Goal: Answer question/provide support: Share knowledge or assist other users

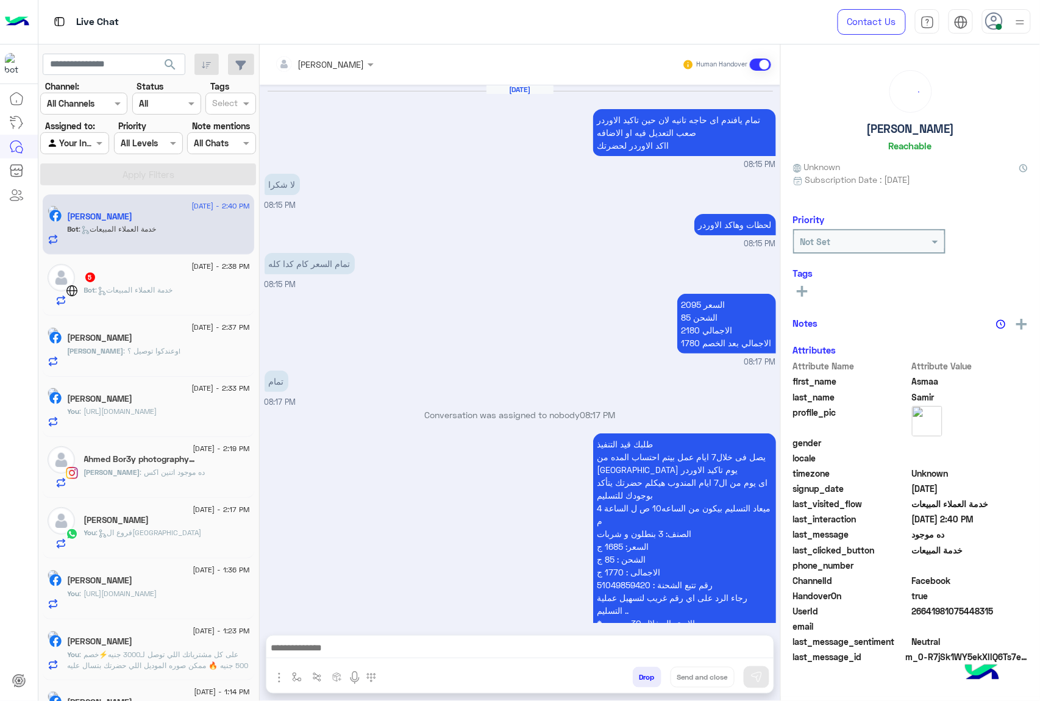
scroll to position [1672, 0]
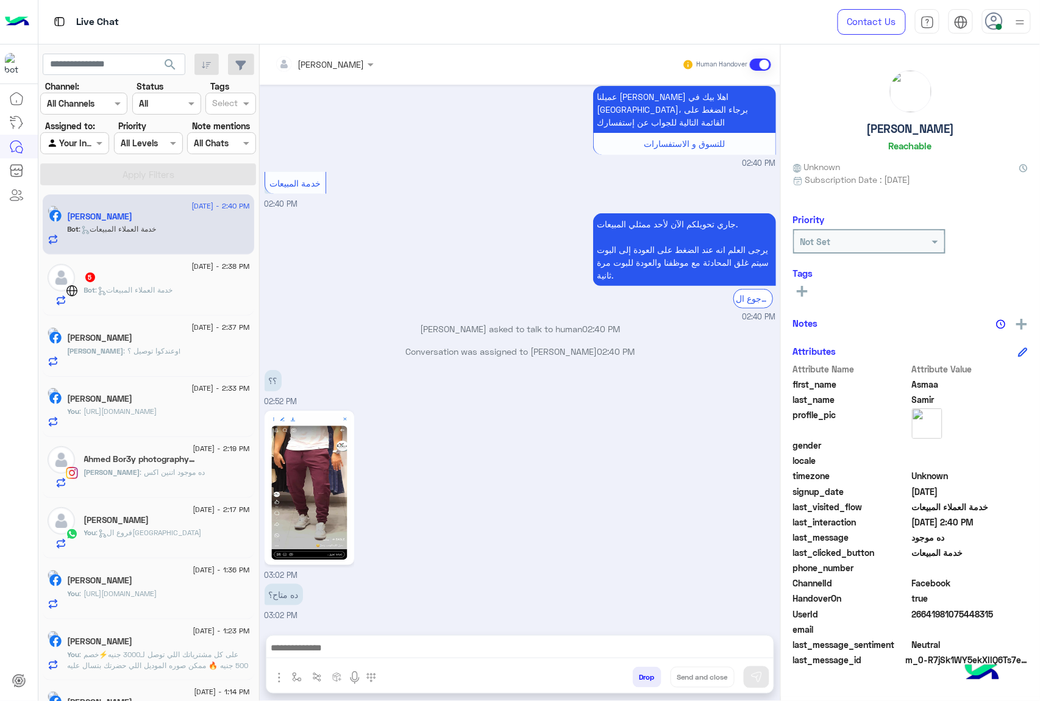
click at [633, 673] on button "Drop" at bounding box center [647, 677] width 29 height 21
click at [628, 673] on div "Drop Send and close" at bounding box center [579, 680] width 388 height 27
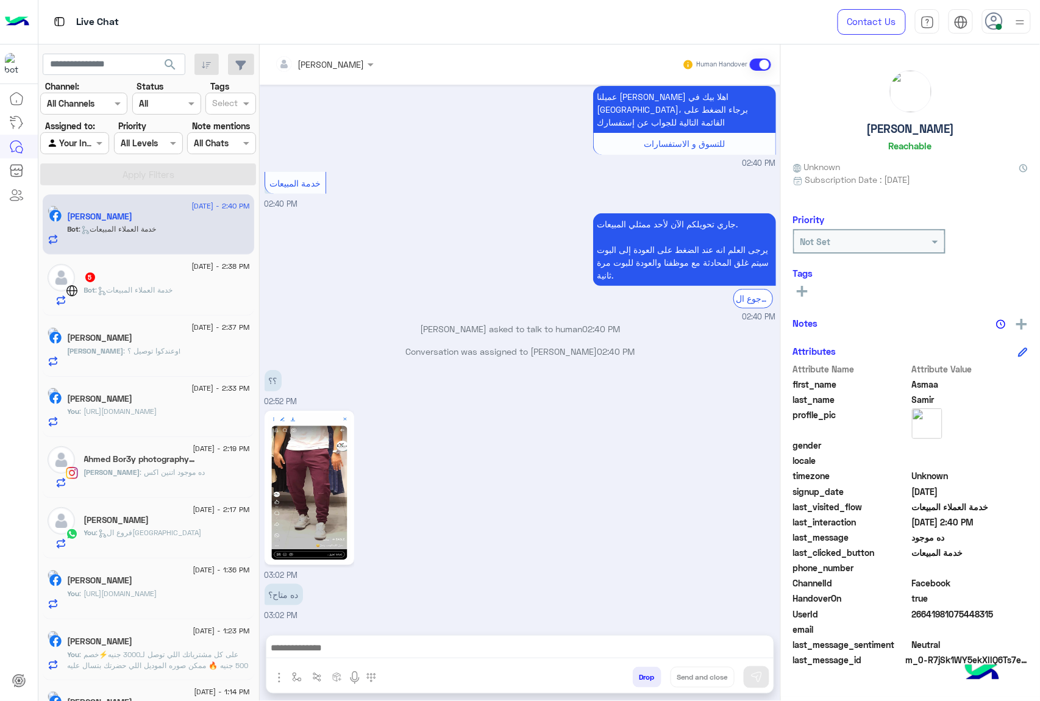
click at [628, 673] on div "[PERSON_NAME] Human Handover [DATE] تمام يافندم اى حاجه تانيه لان حين تاكيد الا…" at bounding box center [520, 376] width 521 height 662
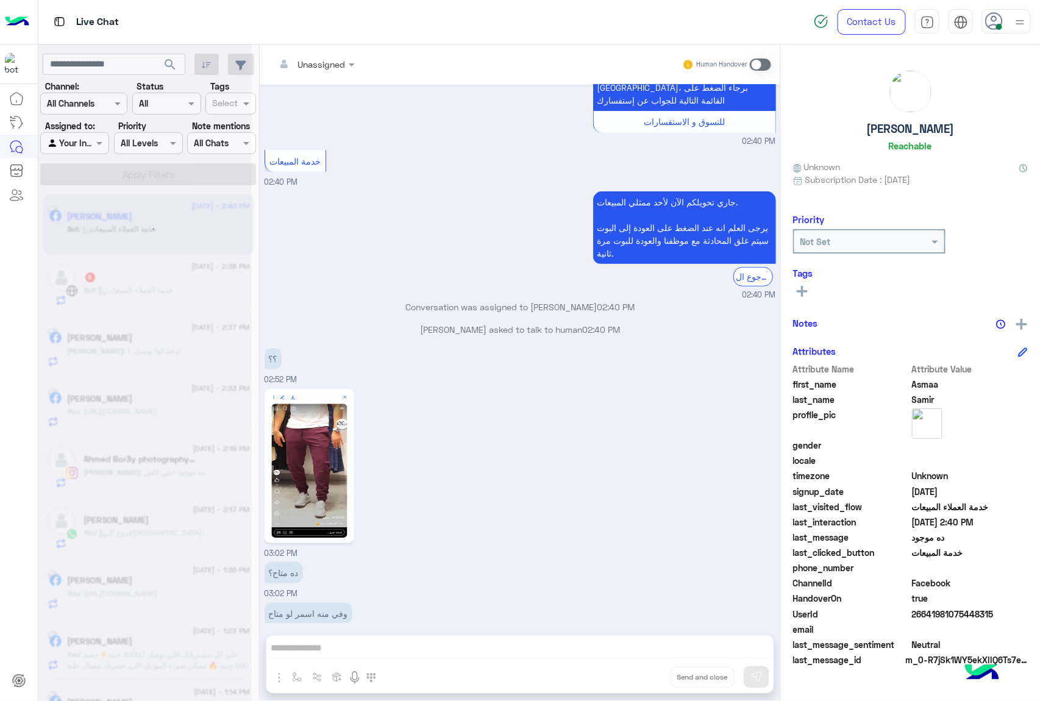
click at [628, 673] on div "Unassigned Human Handover [DATE] تمام يافندم اى حاجه تانيه لان حين تاكيد الاورد…" at bounding box center [520, 376] width 521 height 662
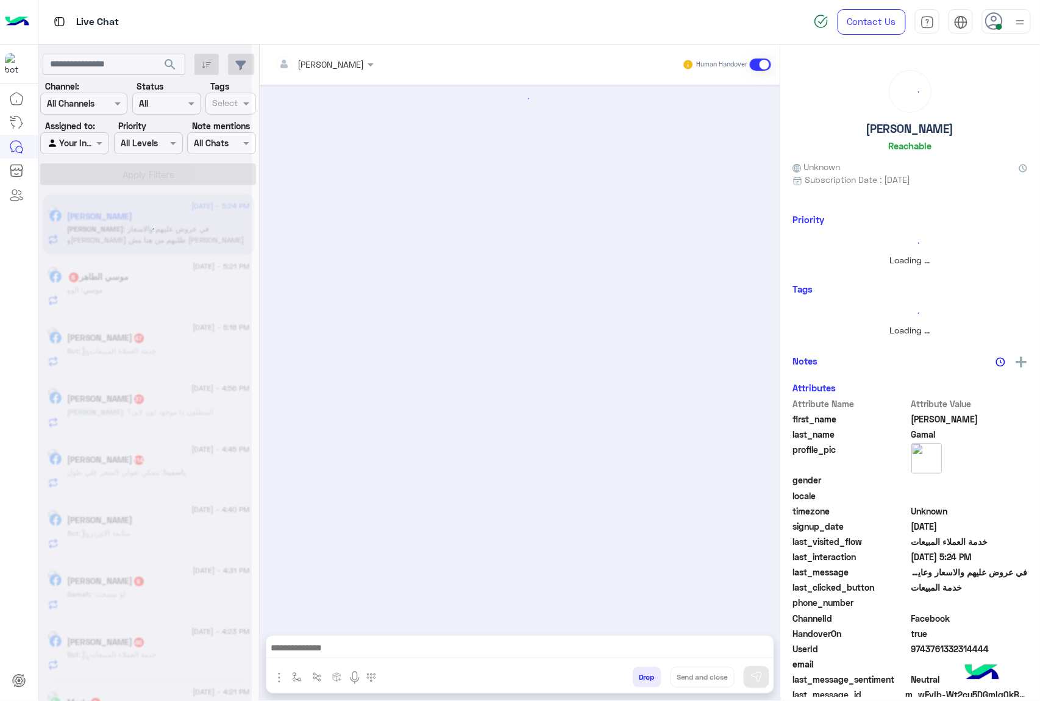
click at [628, 673] on div "Drop Send and close" at bounding box center [579, 680] width 388 height 27
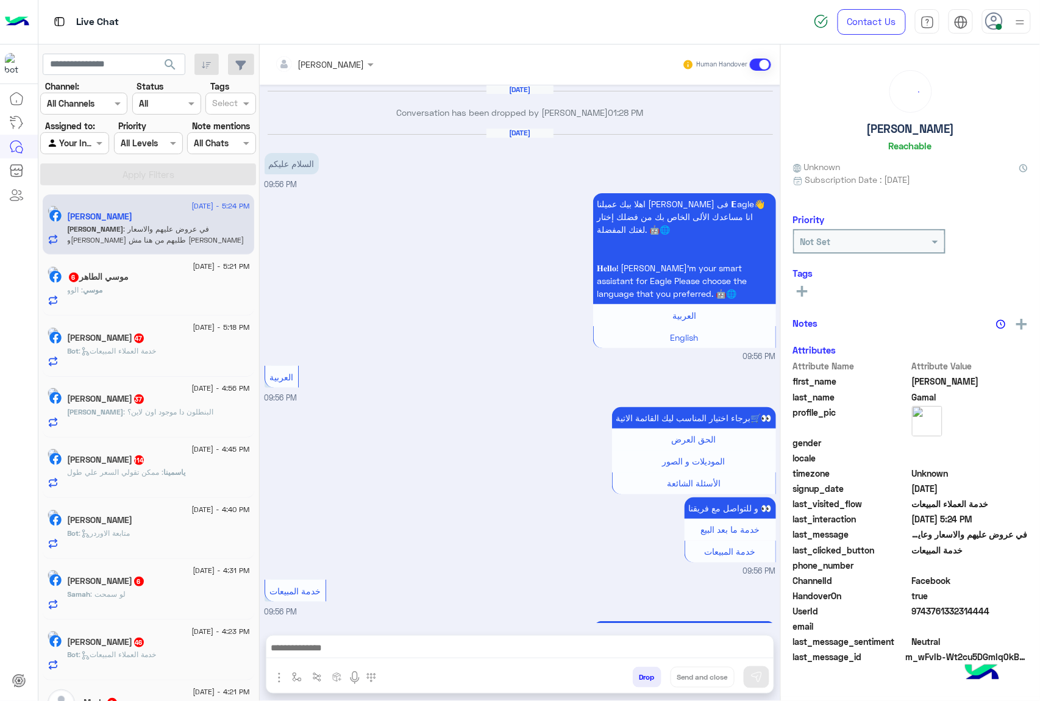
scroll to position [1894, 0]
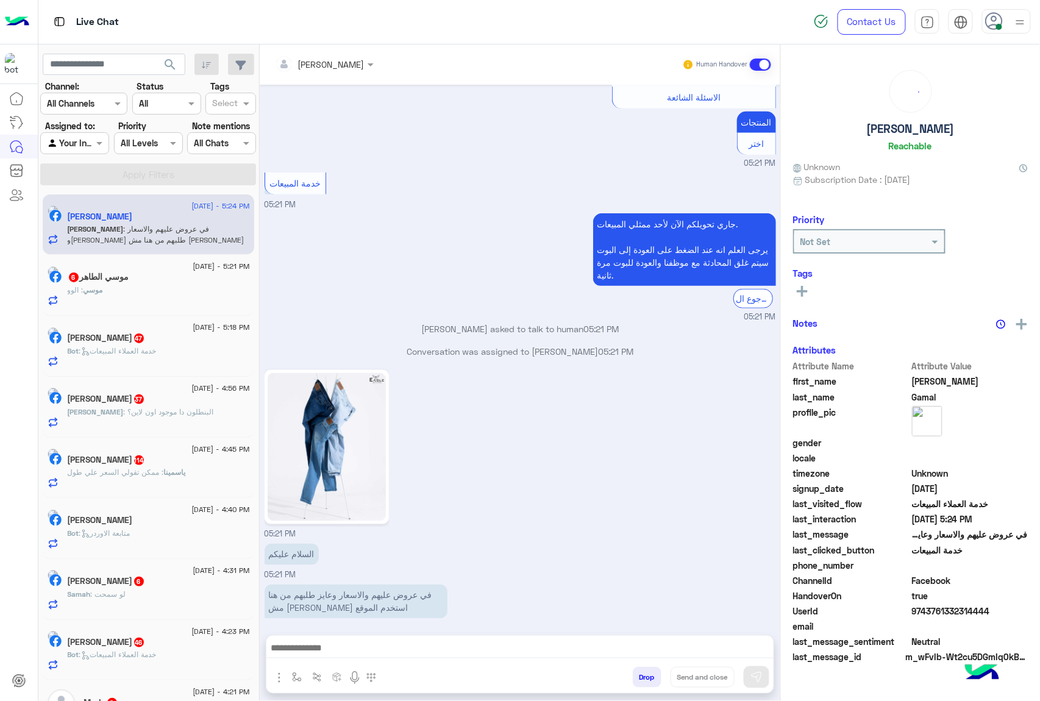
click at [628, 673] on div "Drop Send and close" at bounding box center [579, 680] width 388 height 27
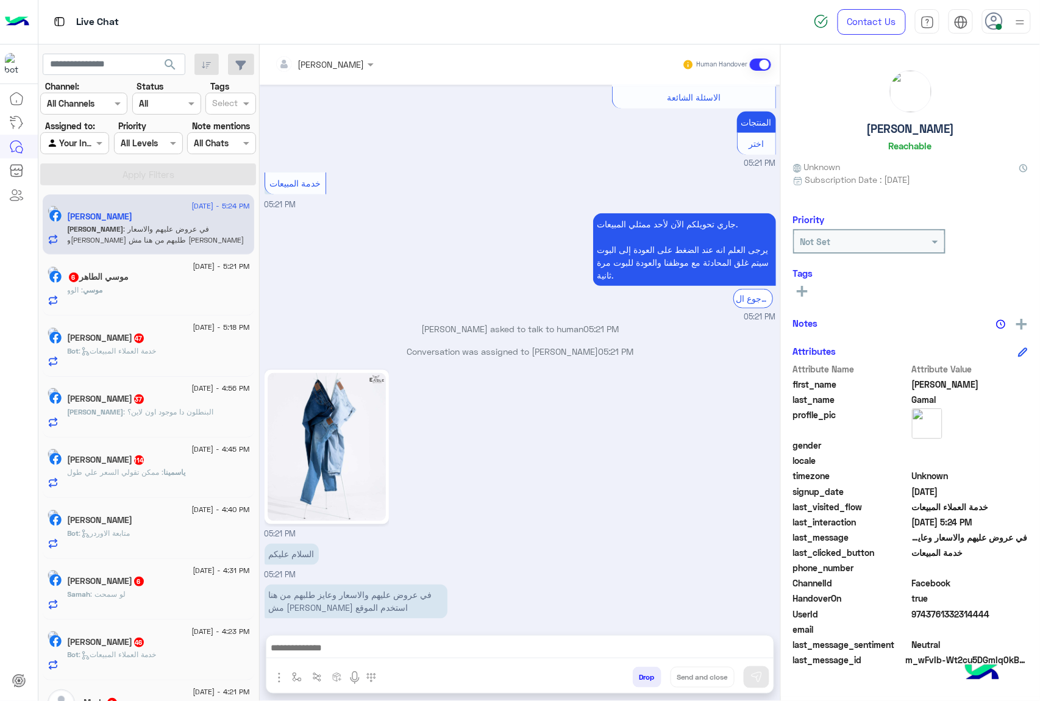
click at [645, 671] on button "Drop" at bounding box center [647, 677] width 29 height 21
click at [645, 671] on div "[PERSON_NAME] Human Handover [DATE] Conversation has been dropped by [PERSON_NA…" at bounding box center [520, 376] width 521 height 662
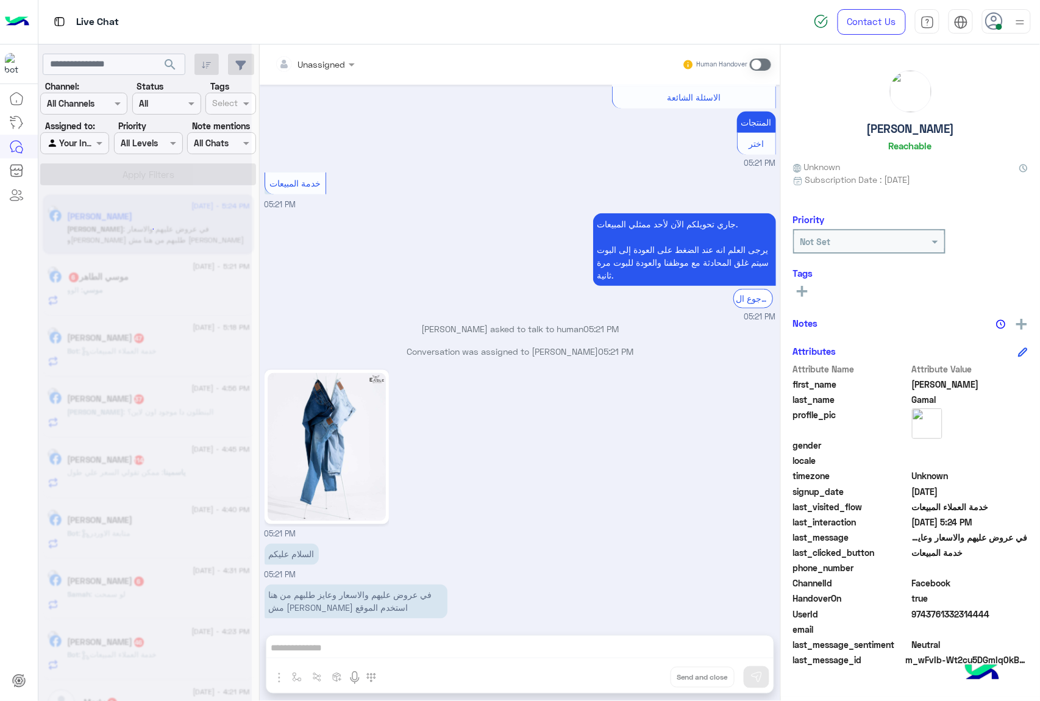
scroll to position [1938, 0]
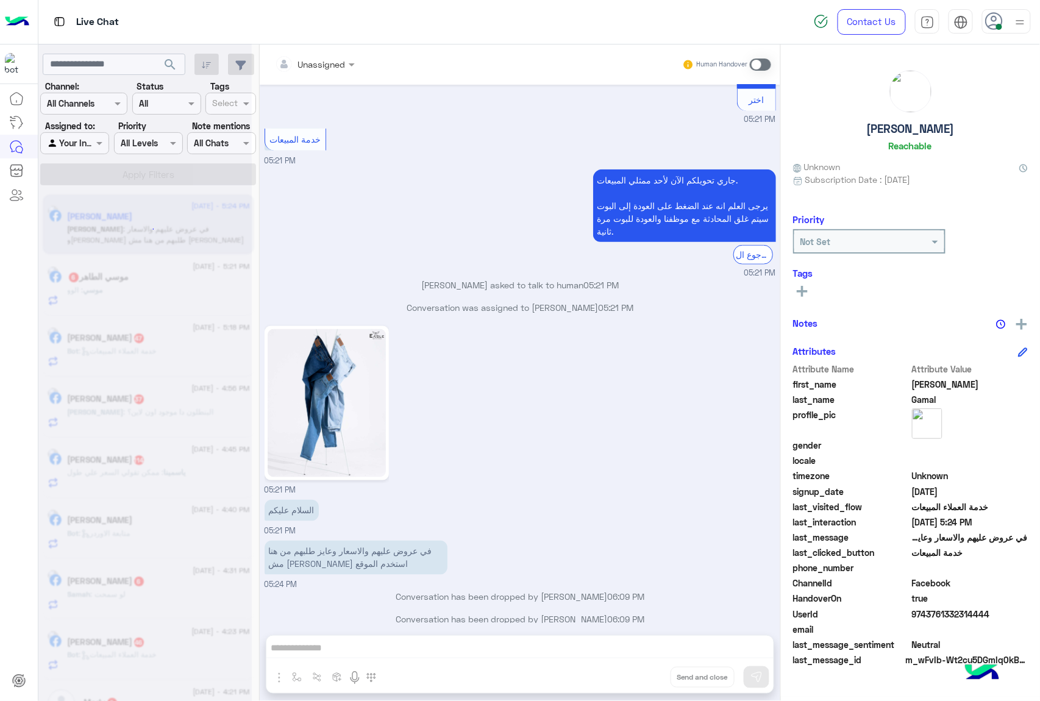
click at [645, 671] on div "Unassigned Human Handover [DATE] Conversation has been dropped by [PERSON_NAME]…" at bounding box center [520, 376] width 521 height 662
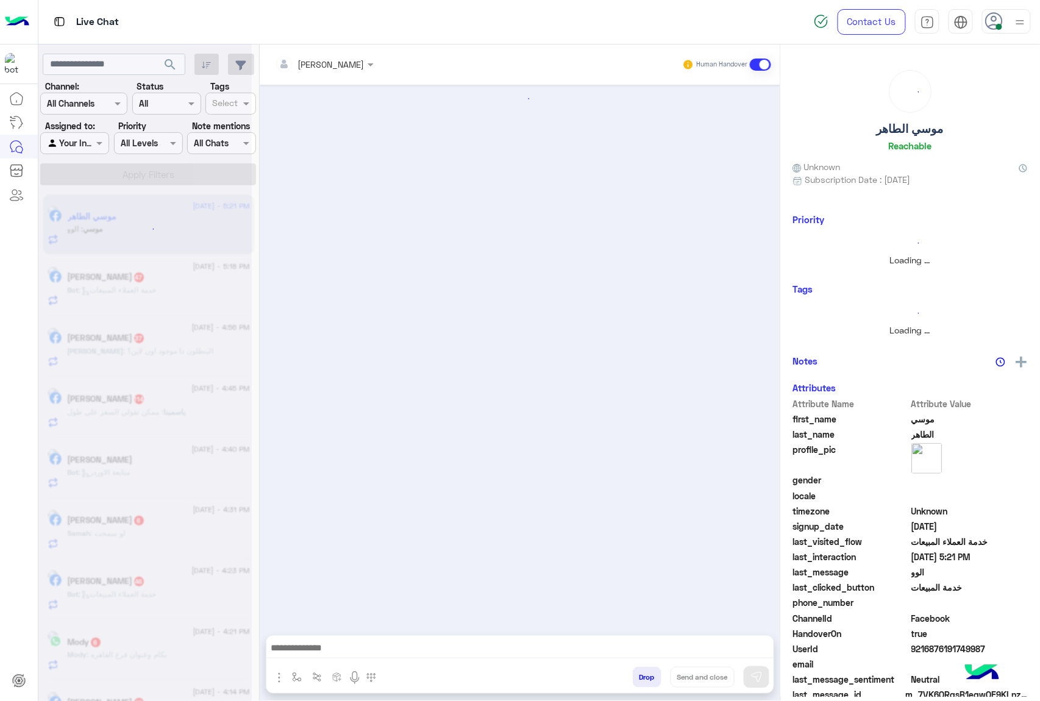
click at [645, 671] on button "Drop" at bounding box center [647, 677] width 29 height 21
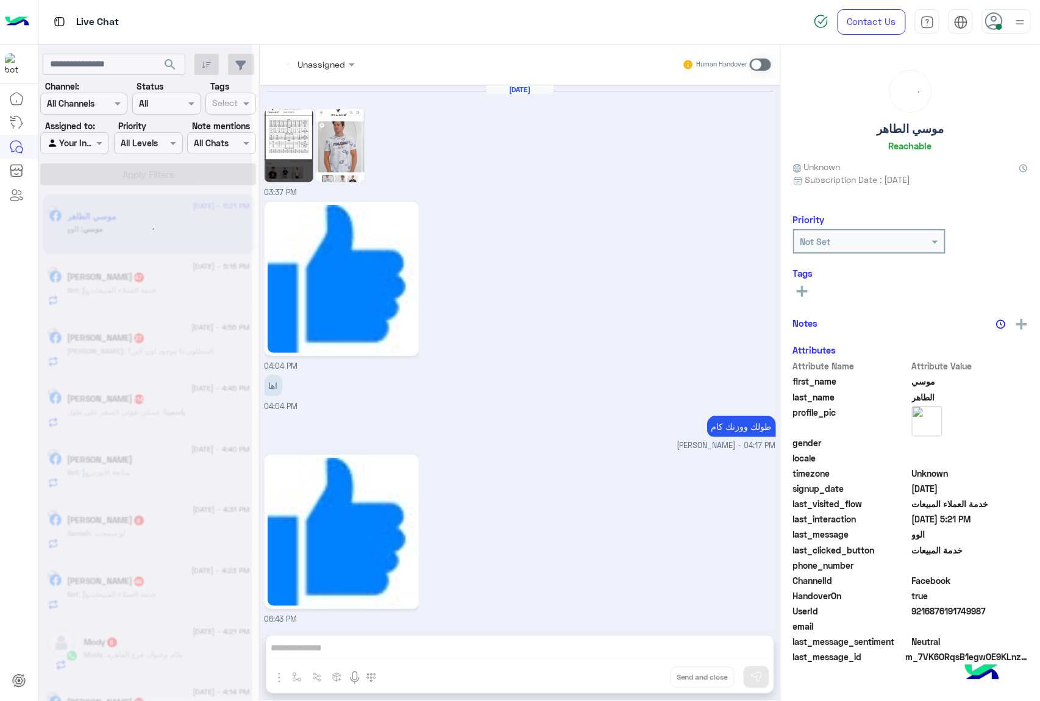
click at [645, 671] on div "Unassigned Human Handover [DATE] 03:37 PM 04:04 PM اها 04:04 PM طولك ووزنك [PER…" at bounding box center [520, 376] width 521 height 662
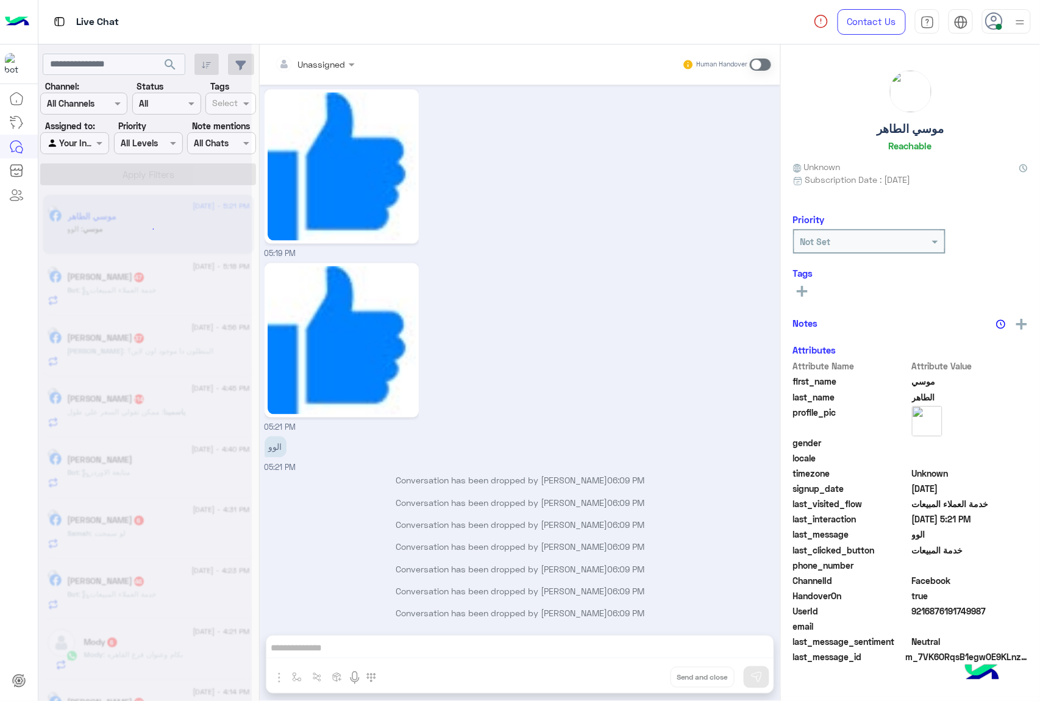
click at [645, 671] on div "Unassigned Human Handover [DATE] 03:37 PM 04:04 PM اها 04:04 PM طولك ووزنك [PER…" at bounding box center [520, 376] width 521 height 662
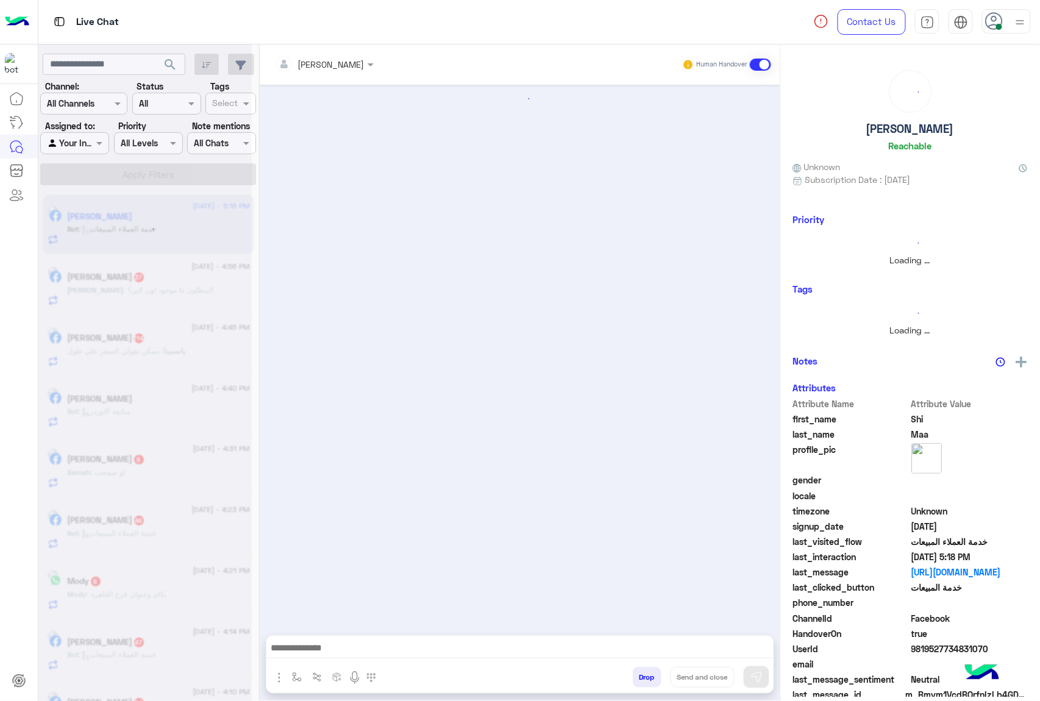
click at [645, 671] on button "Drop" at bounding box center [647, 677] width 29 height 21
click at [645, 671] on div "[PERSON_NAME] Human Handover Drop Send and close" at bounding box center [520, 376] width 521 height 662
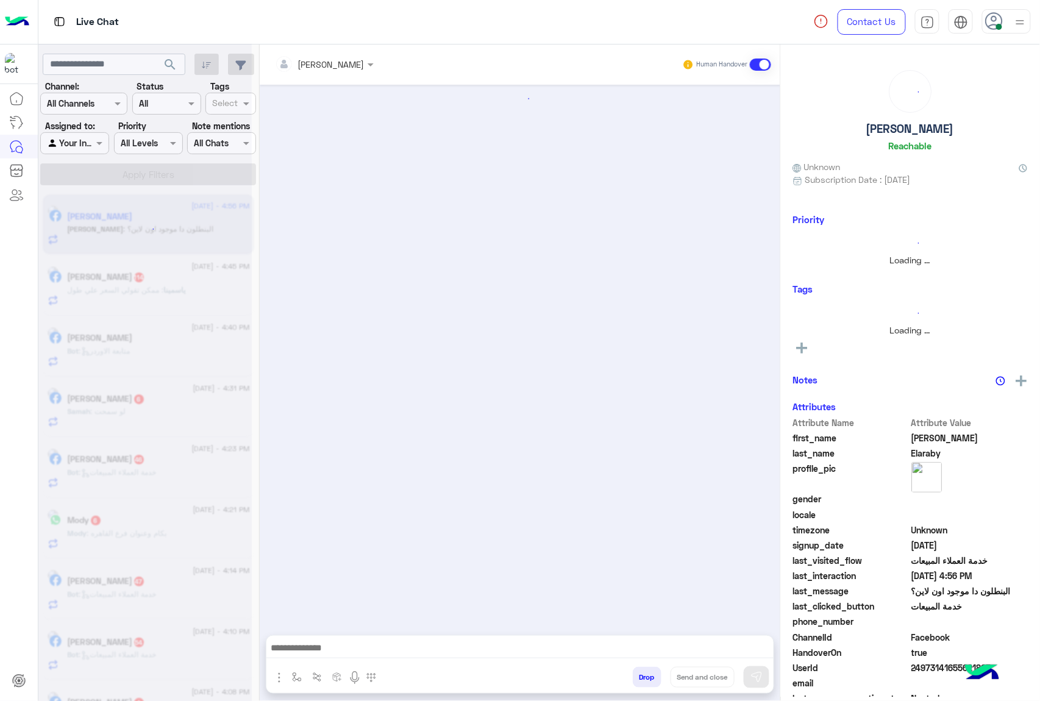
click at [645, 671] on button "Drop" at bounding box center [647, 677] width 29 height 21
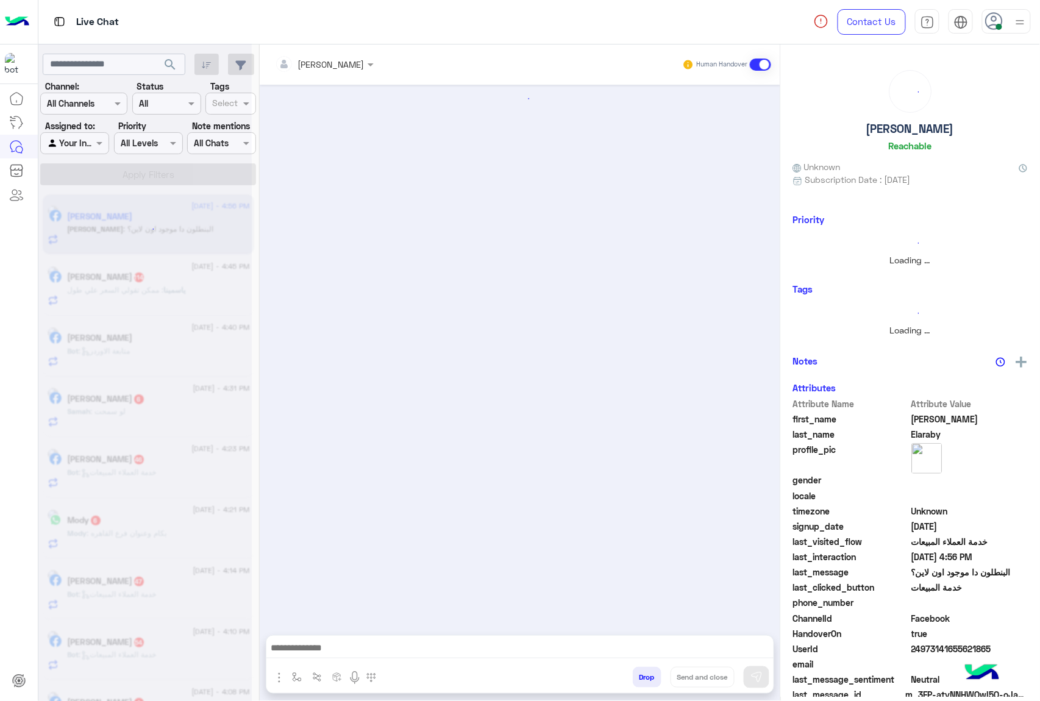
click at [645, 671] on button "Drop" at bounding box center [647, 677] width 29 height 21
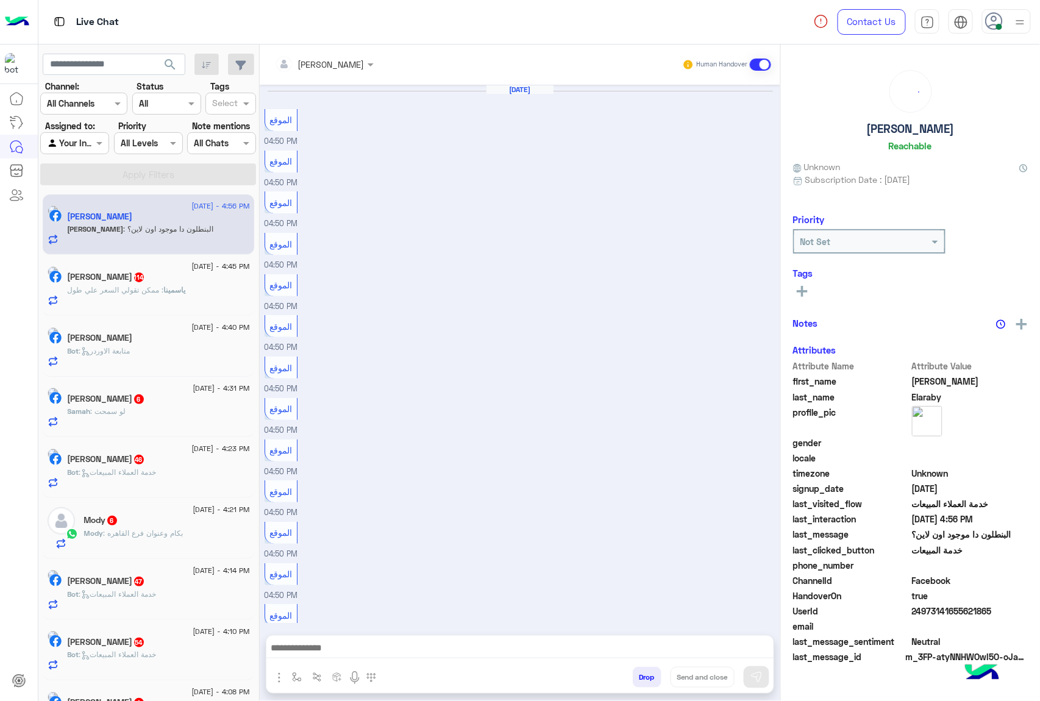
scroll to position [1118, 0]
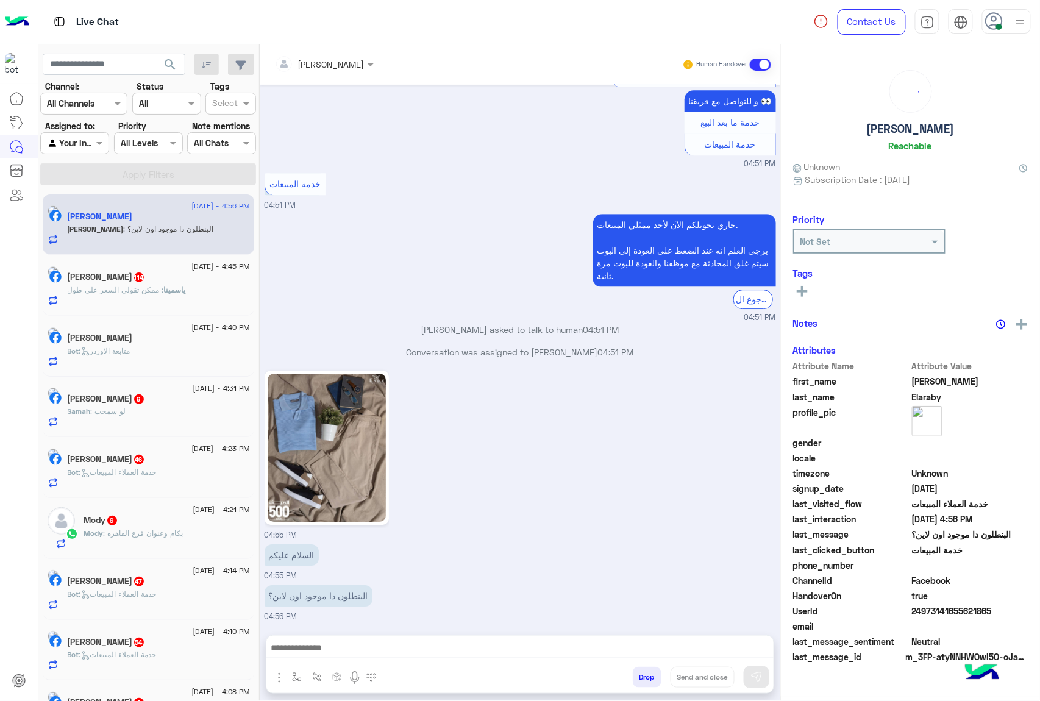
click at [645, 671] on div "[PERSON_NAME] Human Handover [DATE] الموقع 04:50 PM الموقع 04:50 PM الموقع 04:5…" at bounding box center [520, 376] width 521 height 662
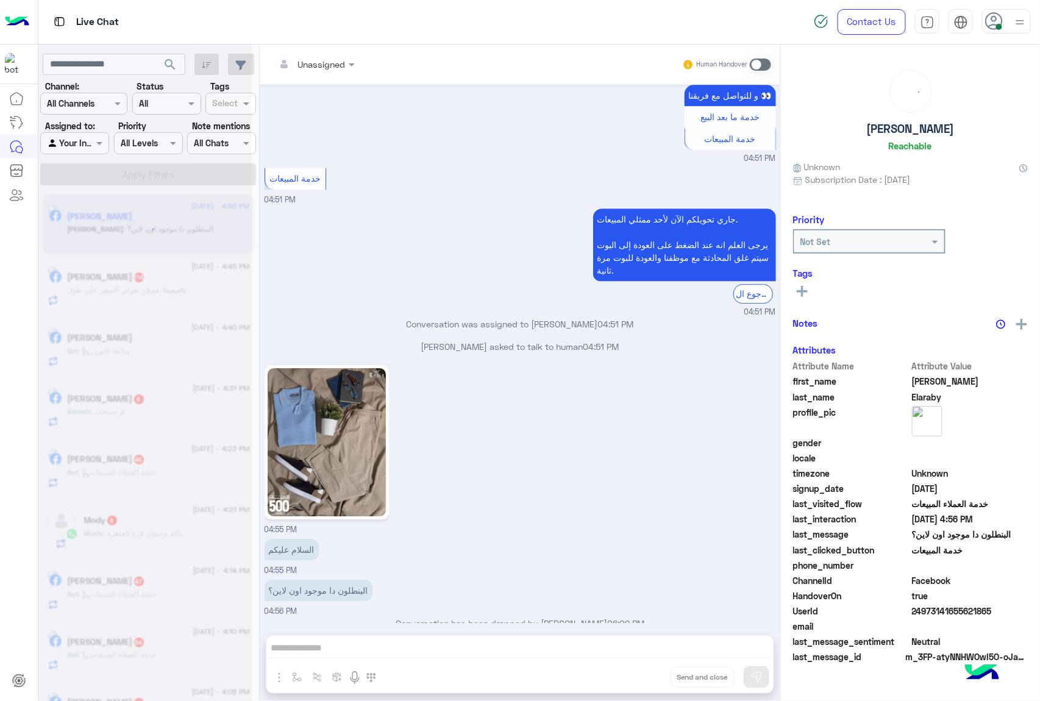
click at [645, 671] on div "Unassigned Human Handover [DATE] الموقع 04:50 PM الموقع 04:50 PM الموقع 04:50 P…" at bounding box center [520, 376] width 521 height 662
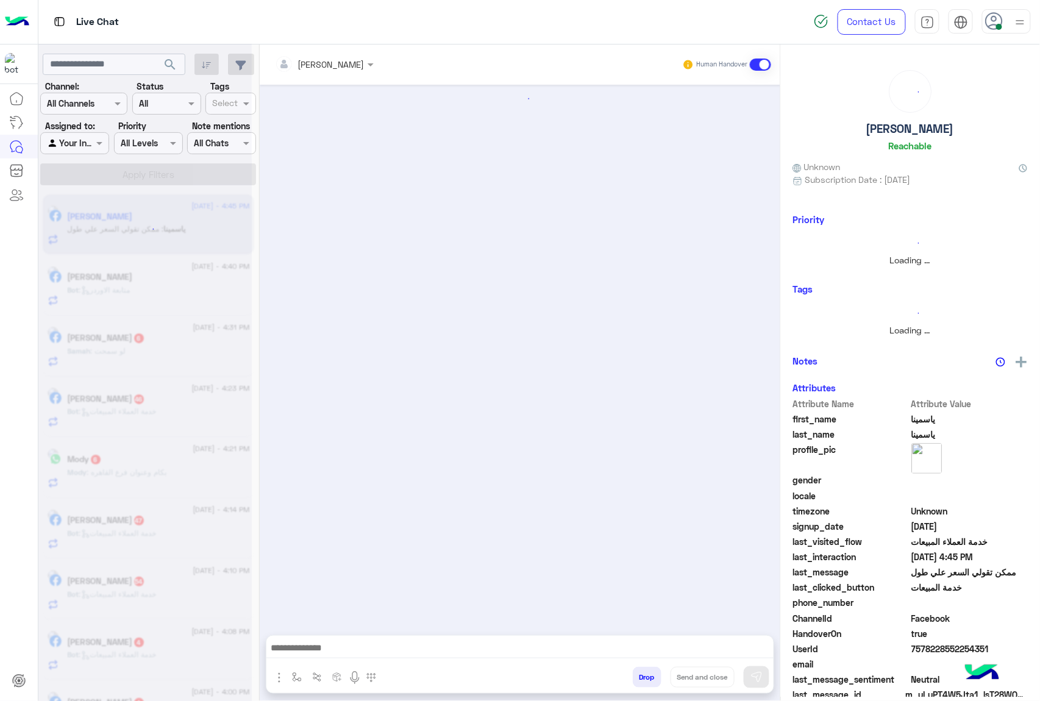
click at [645, 671] on button "Drop" at bounding box center [647, 677] width 29 height 21
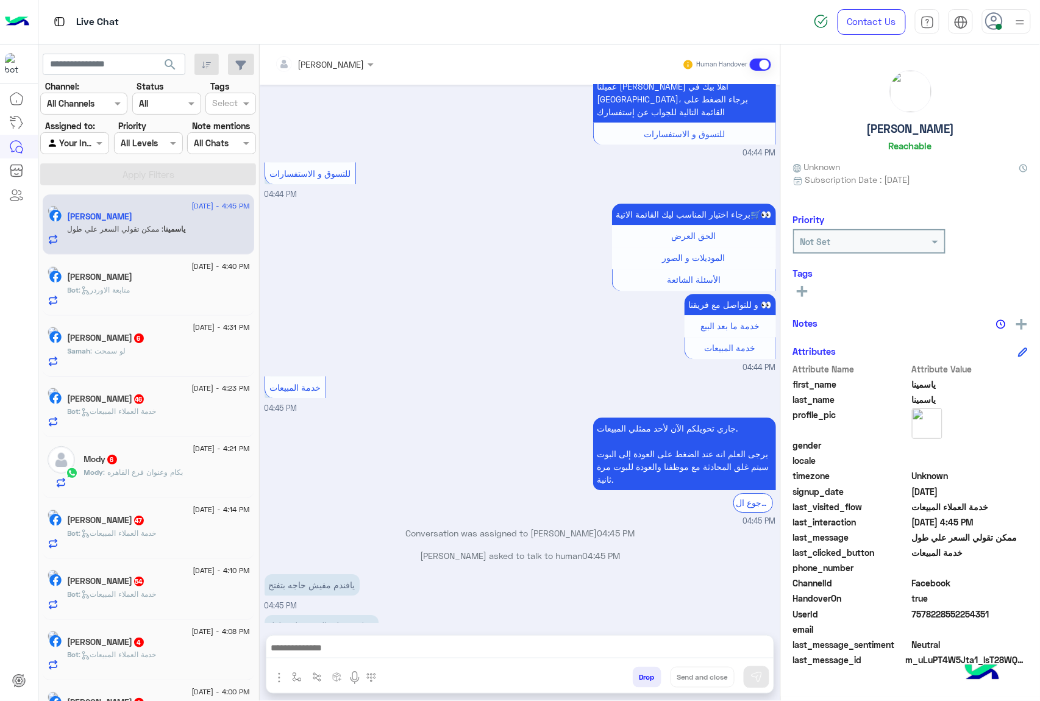
click at [645, 671] on div "[PERSON_NAME] Human Handover [DATE] الموقع 10:31 AM الموقع 10:31 AM الموقع 10:3…" at bounding box center [520, 376] width 521 height 662
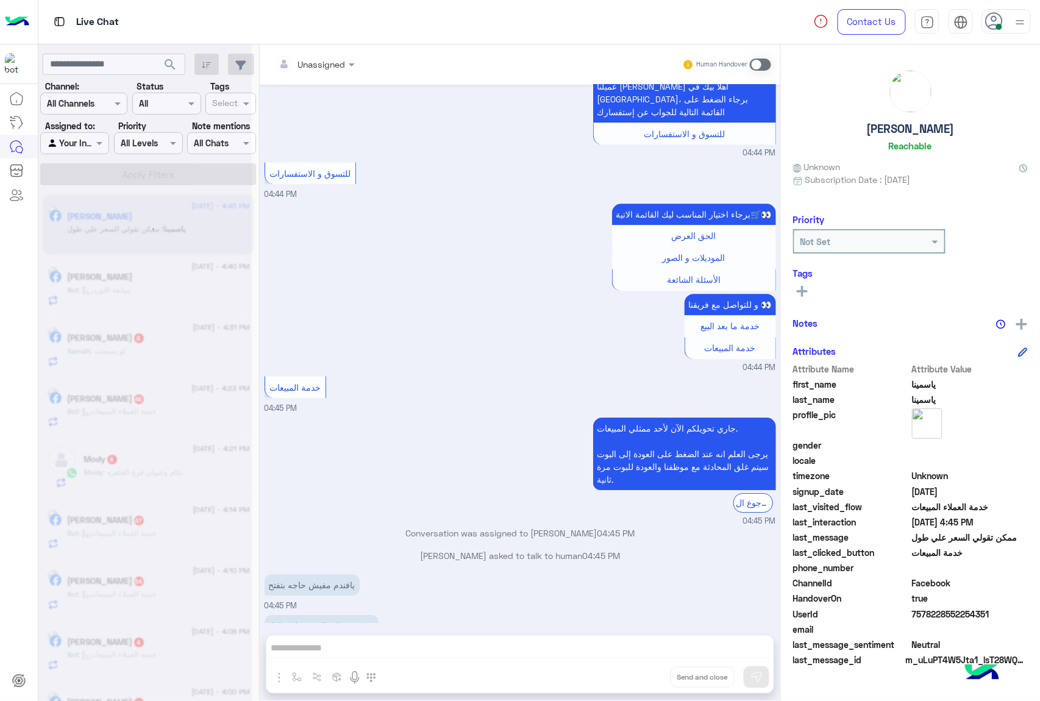
scroll to position [1081, 0]
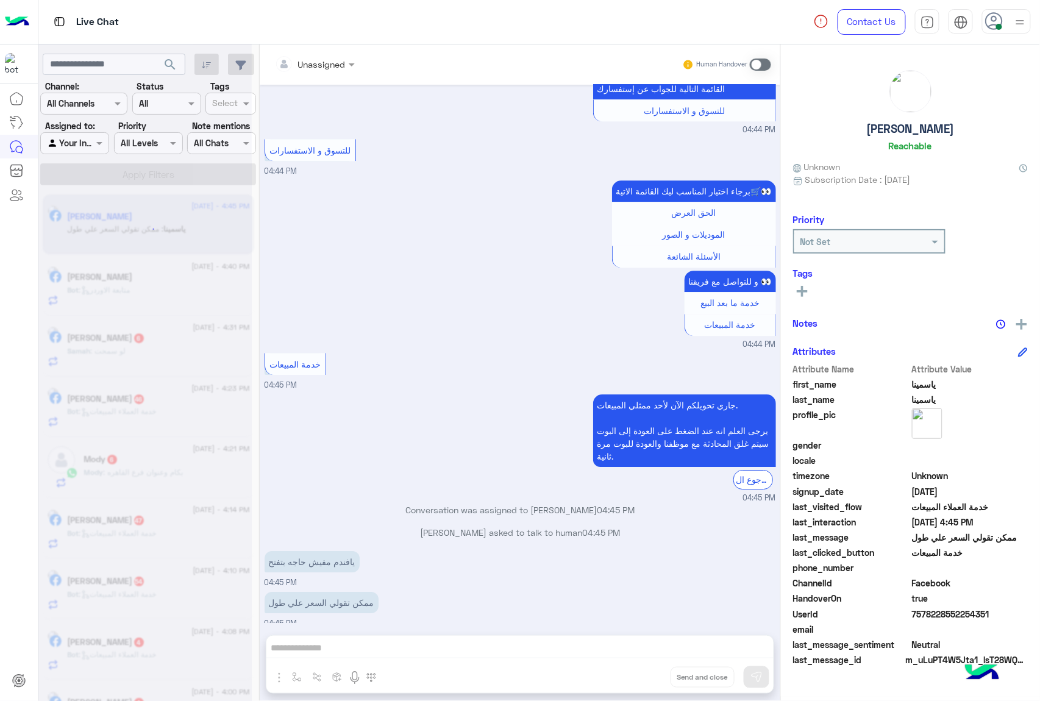
click at [645, 671] on div "Unassigned Human Handover [DATE] الموقع 10:31 AM الموقع 10:31 AM الموقع 10:31 A…" at bounding box center [520, 376] width 521 height 662
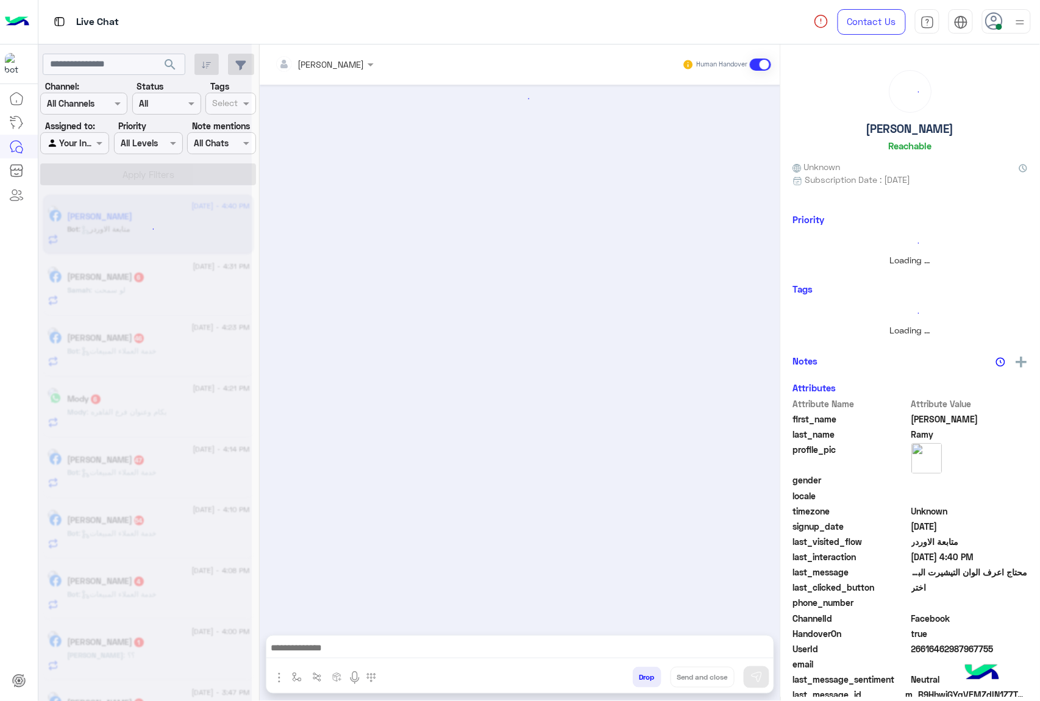
click at [645, 671] on button "Drop" at bounding box center [647, 677] width 29 height 21
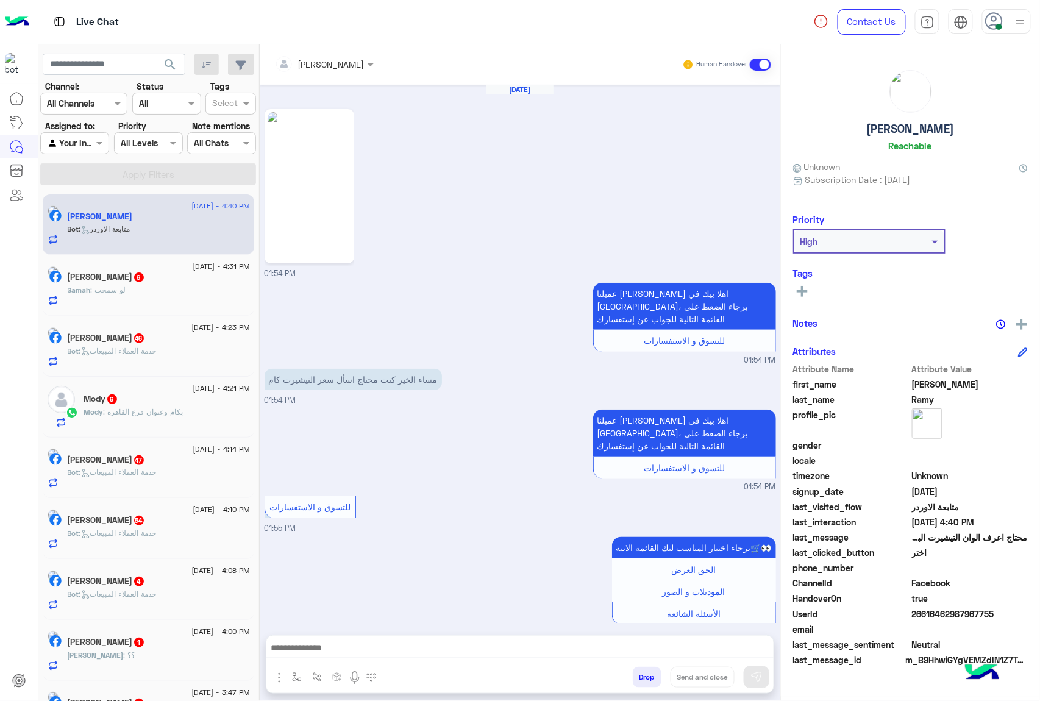
click at [645, 671] on button "Drop" at bounding box center [647, 677] width 29 height 21
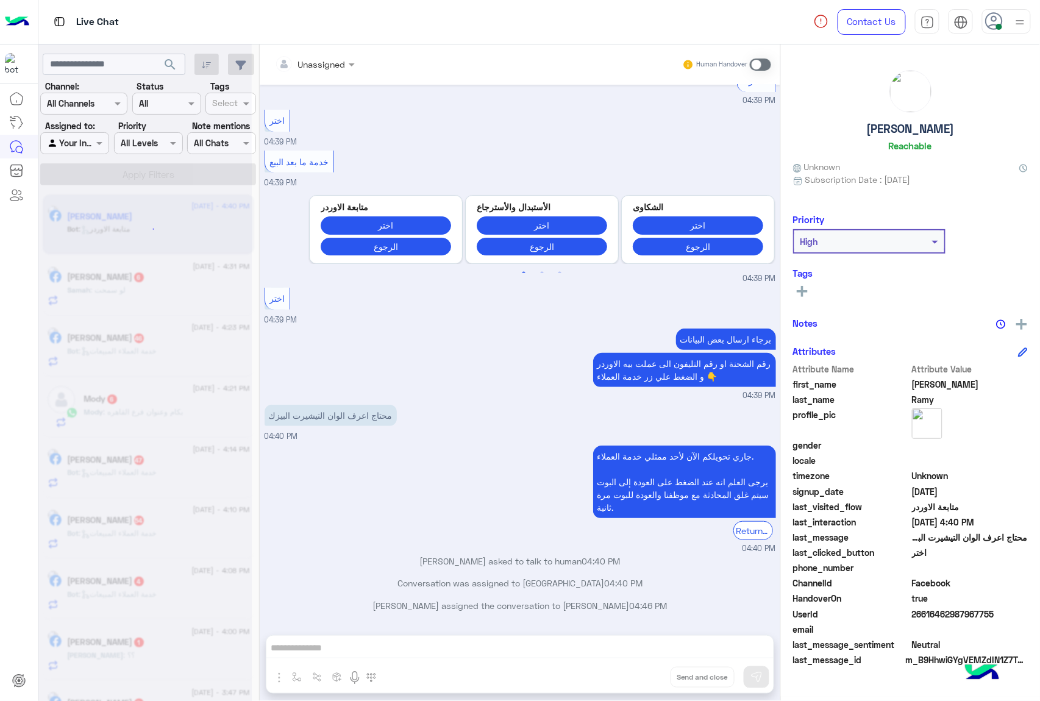
click at [645, 671] on div "Unassigned Human Handover [DATE] 01:54 PM عميلنا [PERSON_NAME] اهلا بيك في [GEO…" at bounding box center [520, 376] width 521 height 662
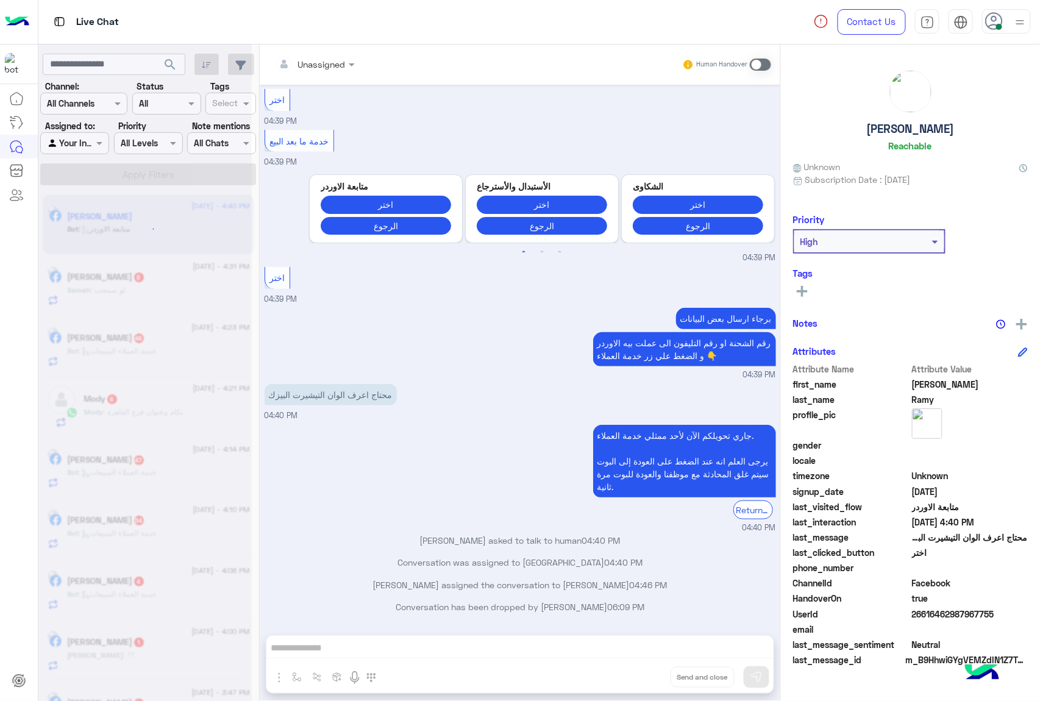
click at [645, 671] on div "Unassigned Human Handover [DATE] 01:54 PM عميلنا [PERSON_NAME] اهلا بيك في [GEO…" at bounding box center [520, 376] width 521 height 662
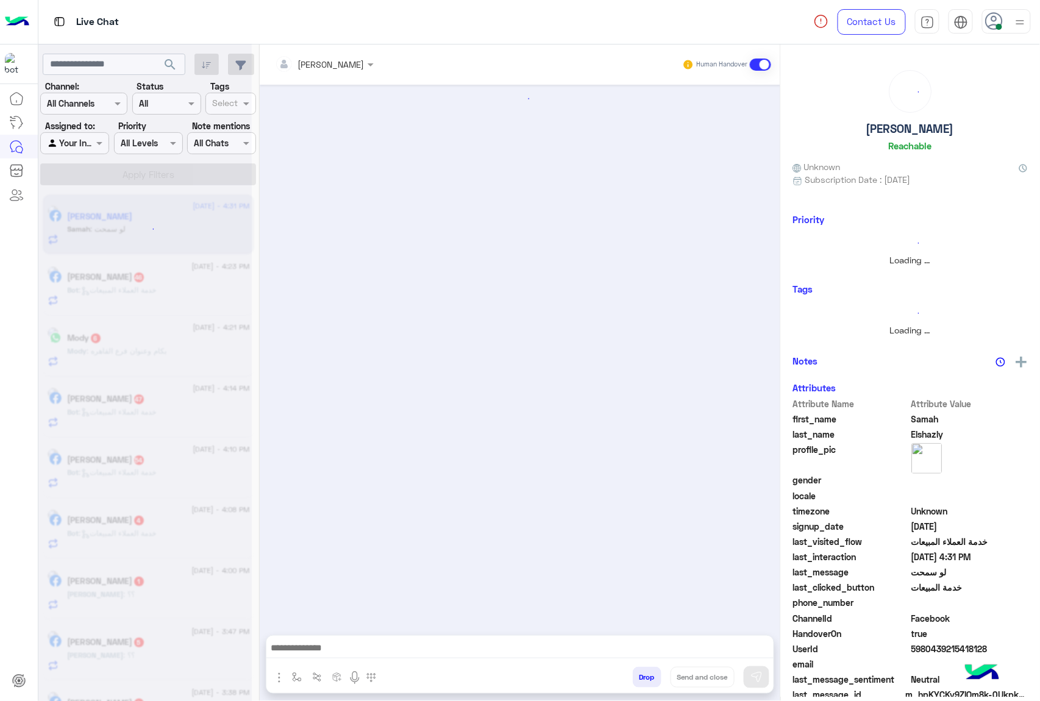
click at [645, 671] on button "Drop" at bounding box center [647, 677] width 29 height 21
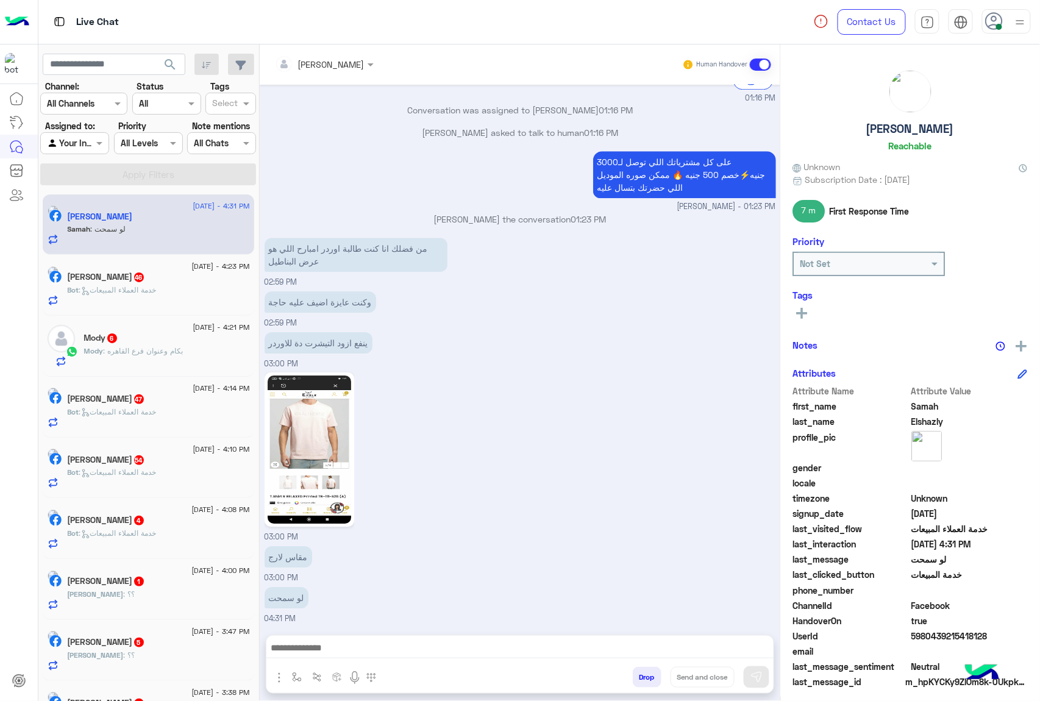
click at [645, 671] on div "[PERSON_NAME] Human Handover [DATE] على كل مشترياتك اللي توصل لـ3000 جنيه⚡خصم 5…" at bounding box center [520, 376] width 521 height 662
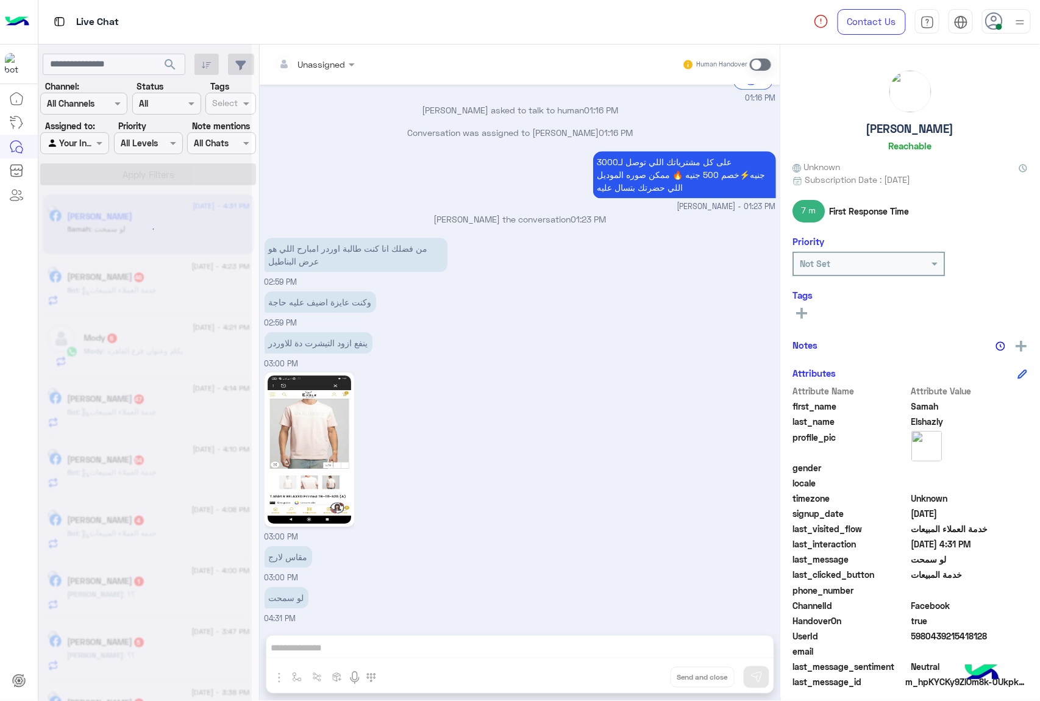
scroll to position [1205, 0]
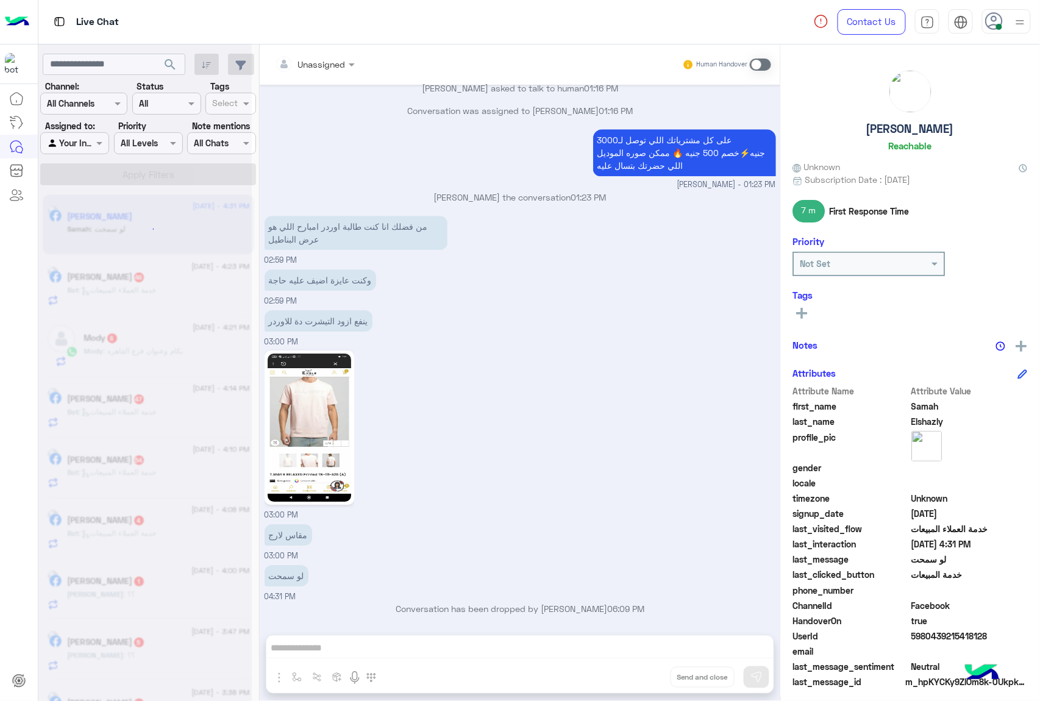
click at [645, 671] on div "Unassigned Human Handover [DATE] على كل مشترياتك اللي توصل لـ3000 جنيه⚡خصم 500 …" at bounding box center [520, 376] width 521 height 662
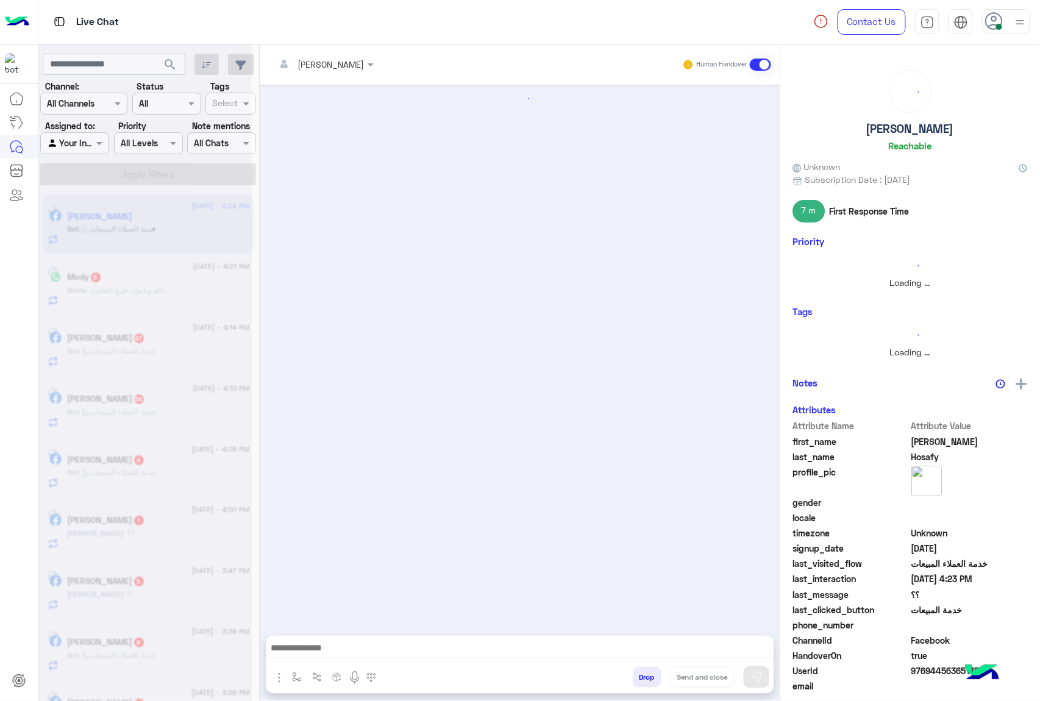
click at [645, 671] on button "Drop" at bounding box center [647, 677] width 29 height 21
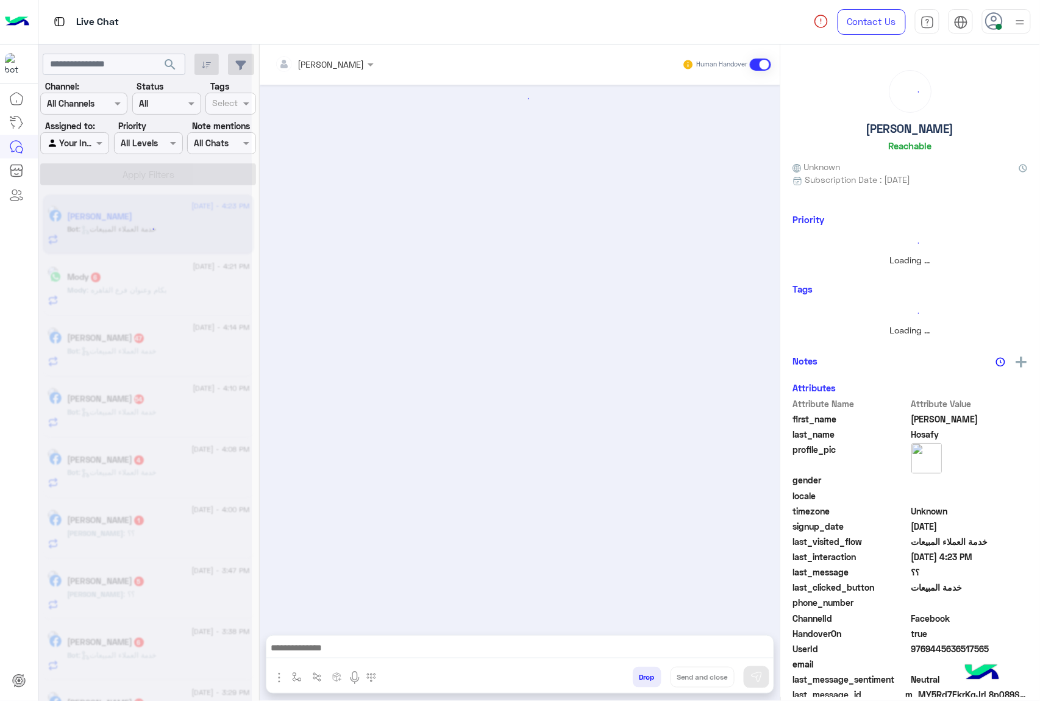
click at [645, 671] on button "Drop" at bounding box center [647, 677] width 29 height 21
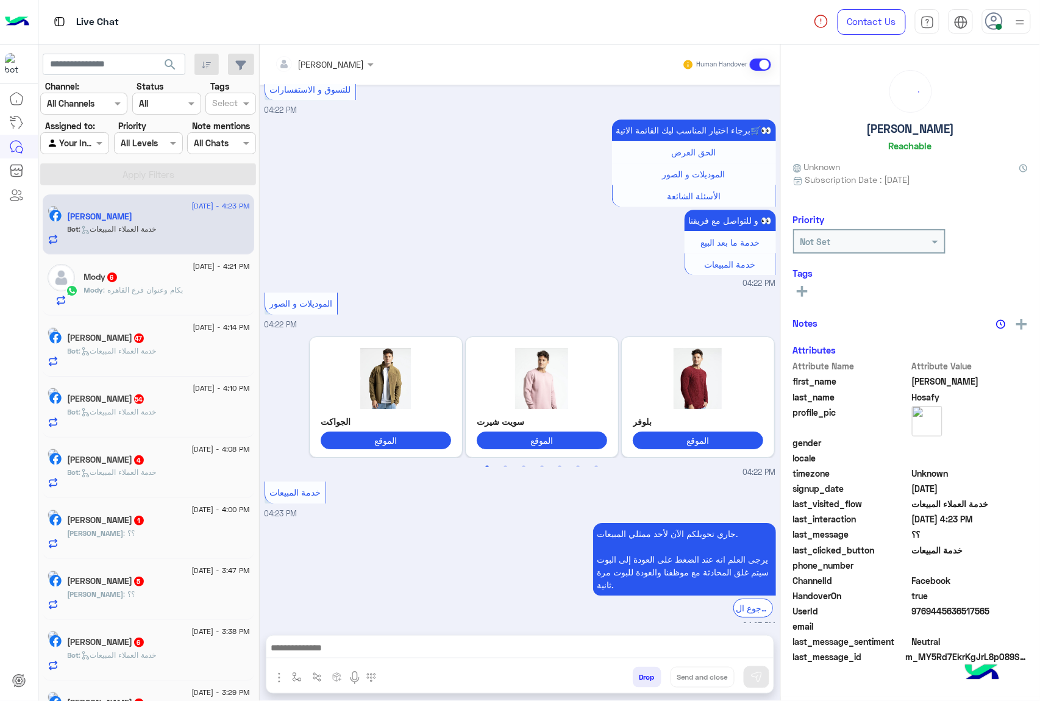
click at [645, 671] on div "[PERSON_NAME] Human Handover [DATE] الموقع 10:26 AM الموقع 10:26 AM الموقع 10:2…" at bounding box center [520, 376] width 521 height 662
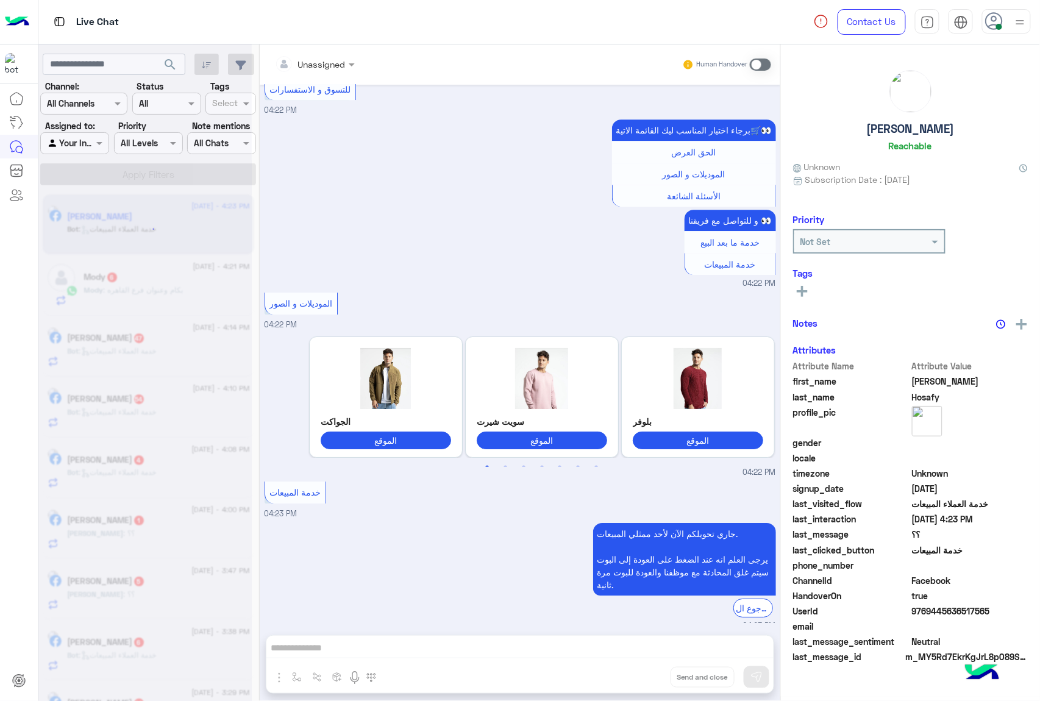
scroll to position [1211, 0]
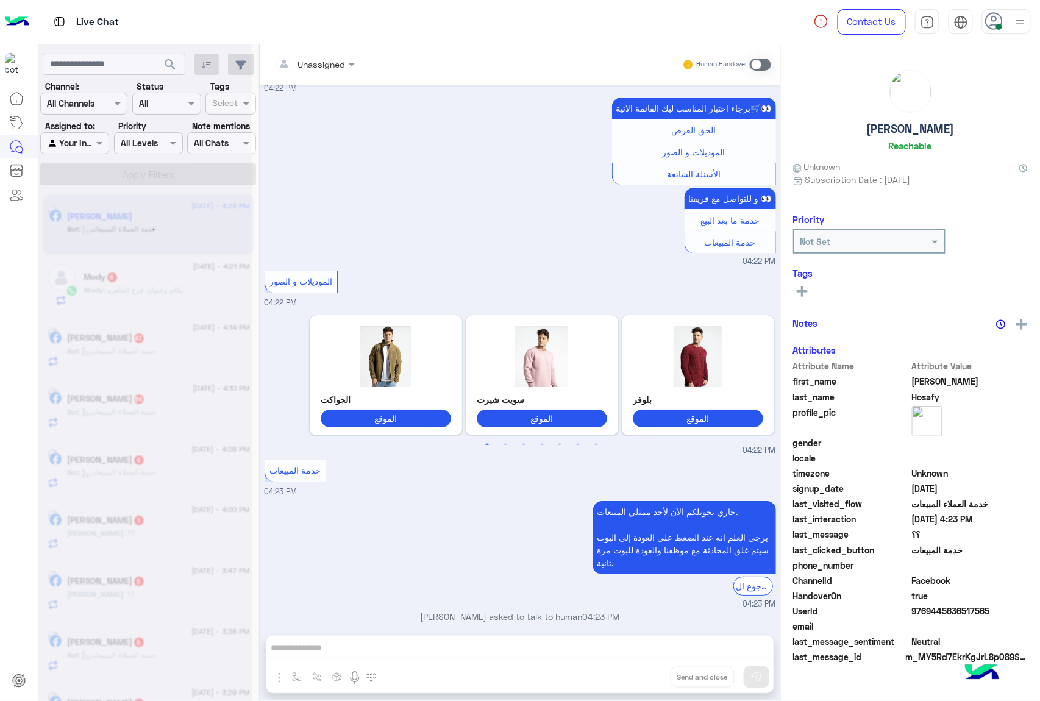
click at [645, 671] on div "Unassigned Human Handover [DATE] الموقع 10:26 AM الموقع 10:26 AM الموقع 10:26 A…" at bounding box center [520, 376] width 521 height 662
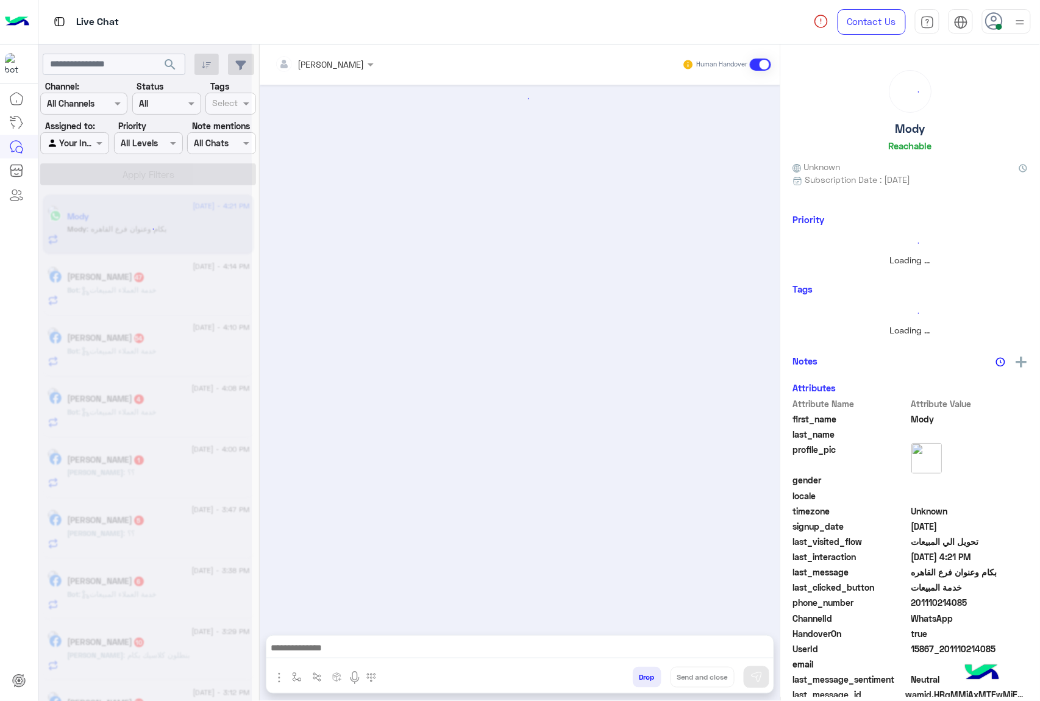
click at [645, 671] on button "Drop" at bounding box center [647, 677] width 29 height 21
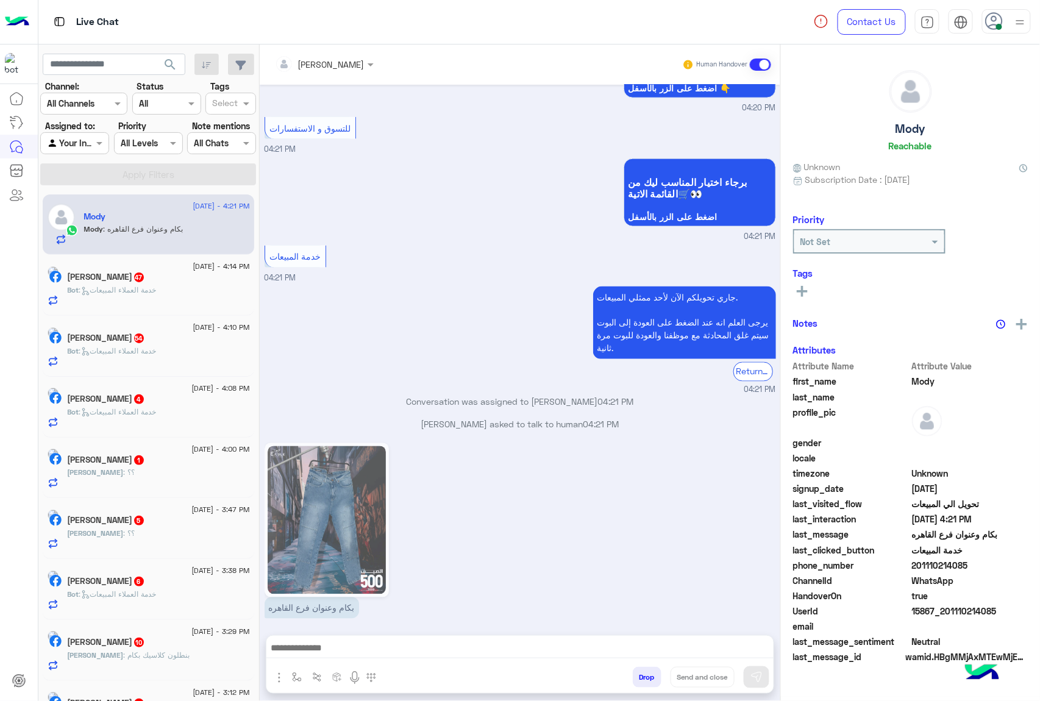
click at [645, 671] on button "Drop" at bounding box center [647, 677] width 29 height 21
click at [645, 671] on div "[PERSON_NAME] Human Handover [DATE] بكام 04:20 PM برجاء تصفح المنتج لمعرفة الاس…" at bounding box center [520, 376] width 521 height 662
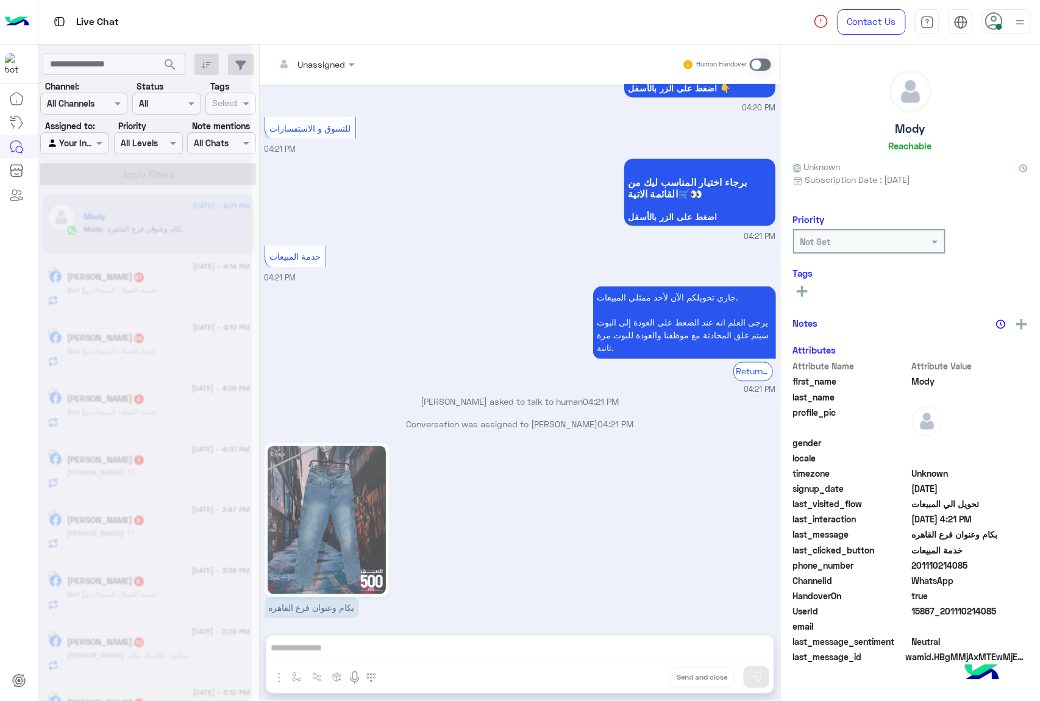
scroll to position [567, 0]
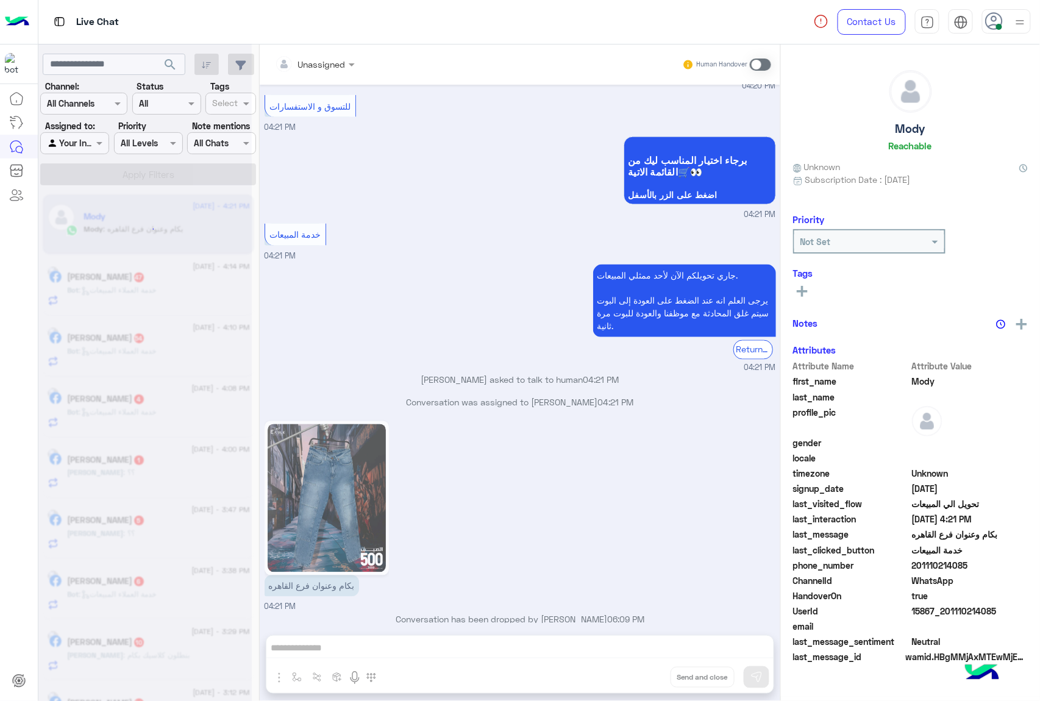
click at [645, 671] on div "Unassigned Human Handover [DATE] بكام 04:20 PM برجاء تصفح المنتج لمعرفة الاسعار…" at bounding box center [520, 376] width 521 height 662
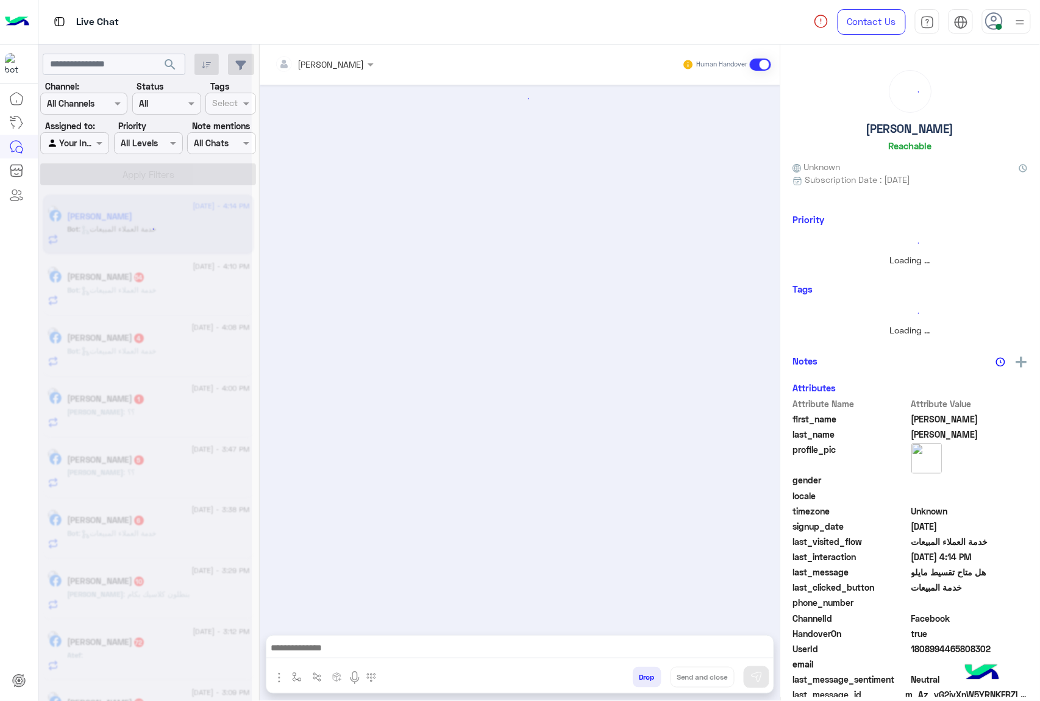
click at [645, 671] on button "Drop" at bounding box center [647, 677] width 29 height 21
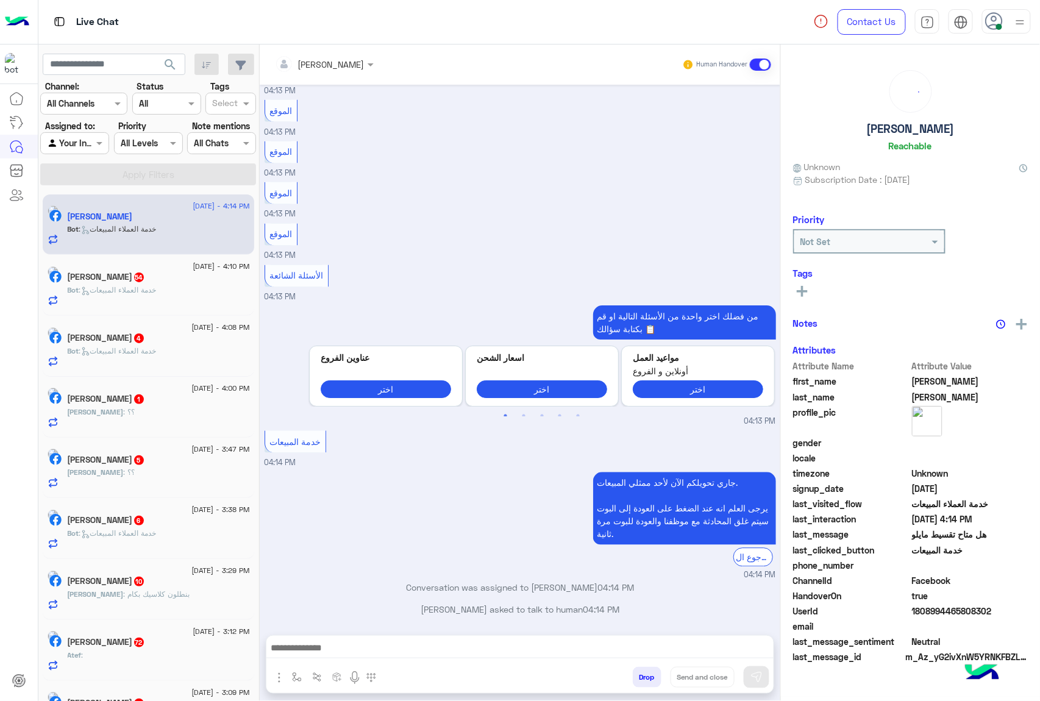
click at [645, 671] on div "[PERSON_NAME] Human Handover [DATE] الموقع 04:13 PM الموقع 04:13 PM الموقع 04:1…" at bounding box center [520, 376] width 521 height 662
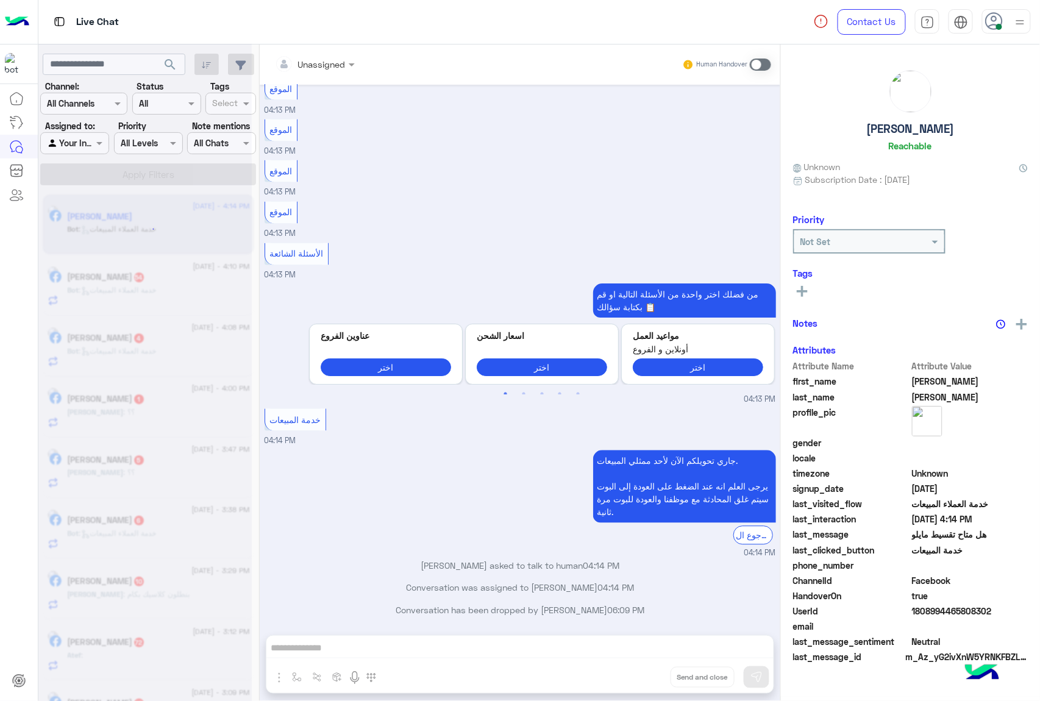
click at [645, 671] on div "Unassigned Human Handover [DATE] الموقع 04:13 PM الموقع 04:13 PM الموقع 04:13 P…" at bounding box center [520, 376] width 521 height 662
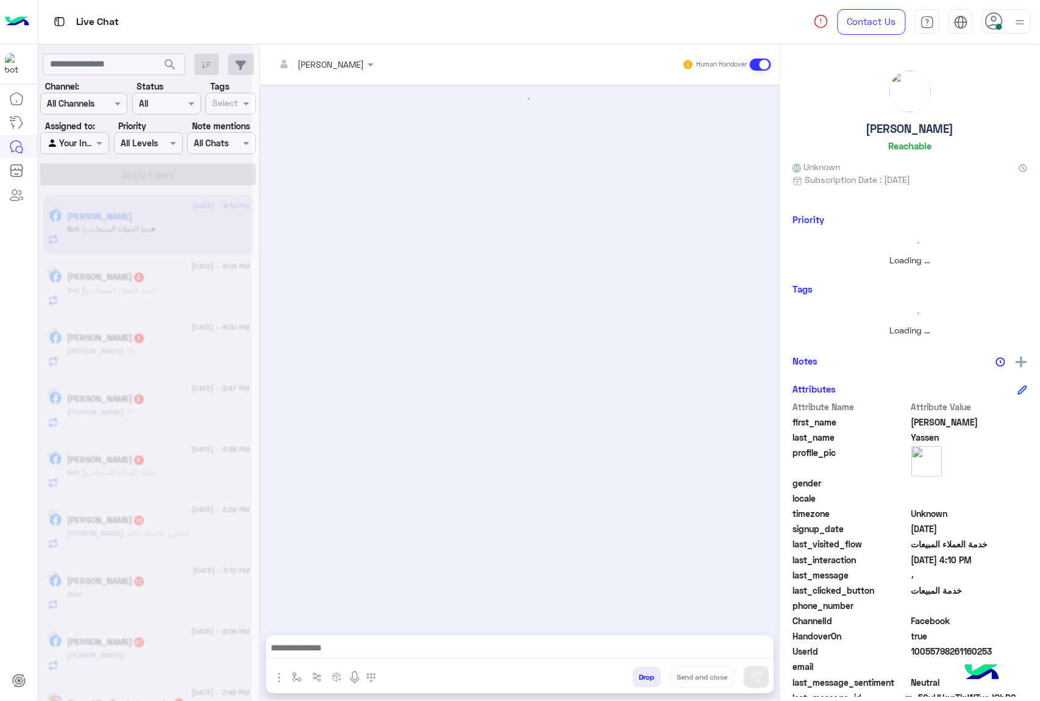
click at [645, 671] on button "Drop" at bounding box center [647, 677] width 29 height 21
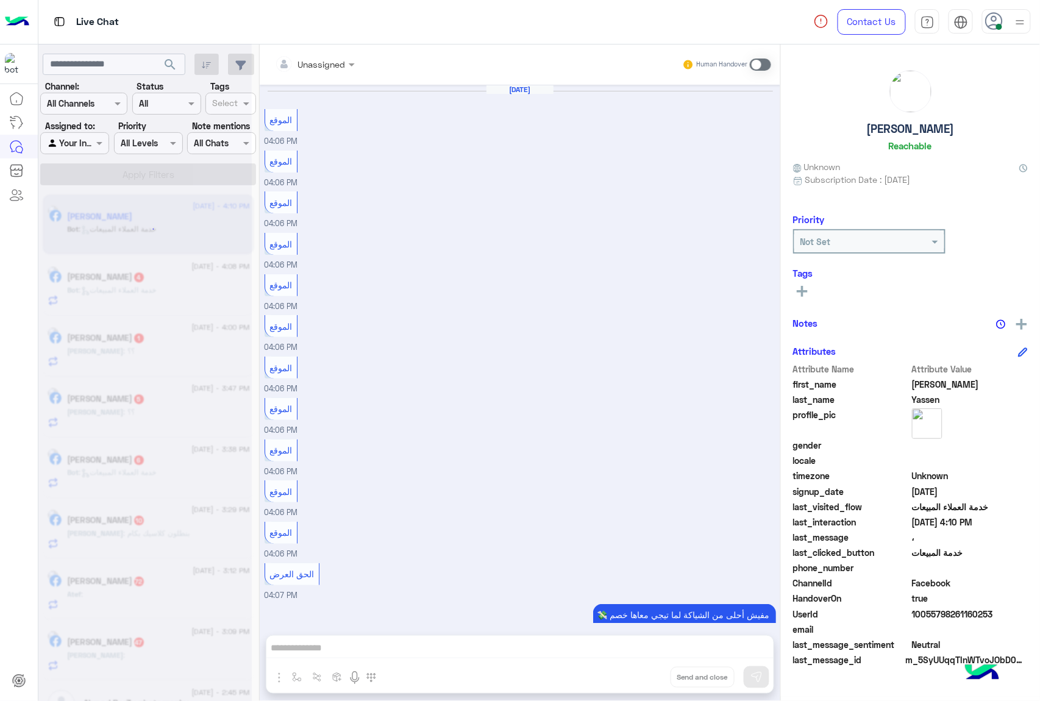
click at [645, 671] on div "Unassigned Human Handover [DATE] الموقع 04:06 PM الموقع 04:06 PM الموقع 04:06 P…" at bounding box center [520, 376] width 521 height 662
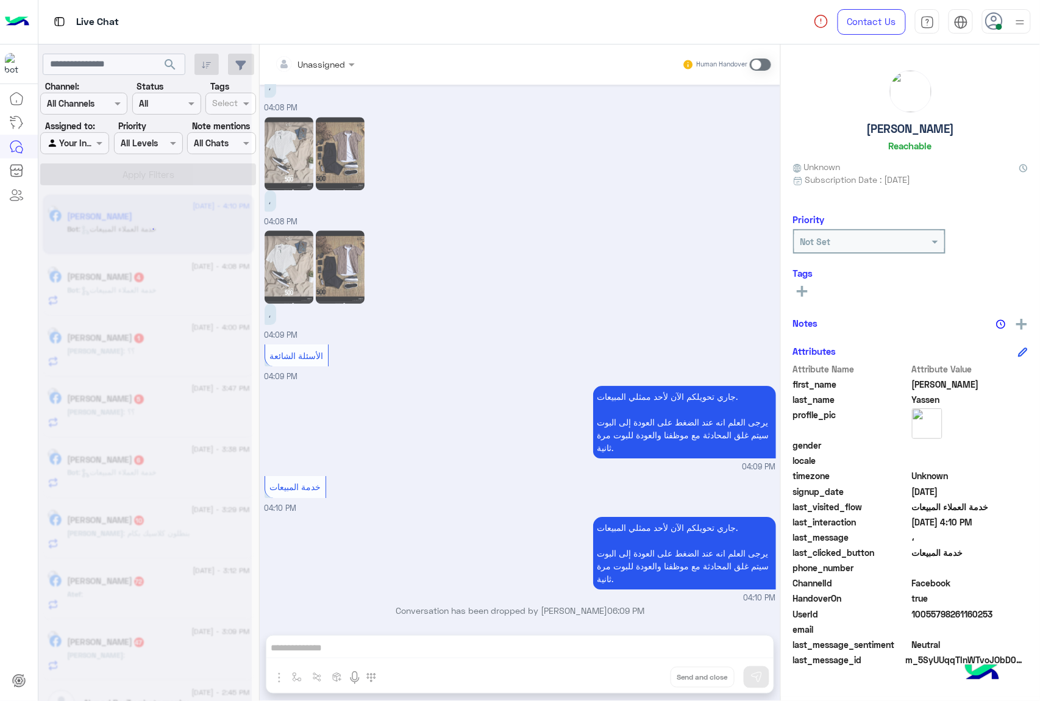
click at [645, 671] on div "Unassigned Human Handover [DATE] الموقع 04:06 PM الموقع 04:06 PM الموقع 04:06 P…" at bounding box center [520, 376] width 521 height 662
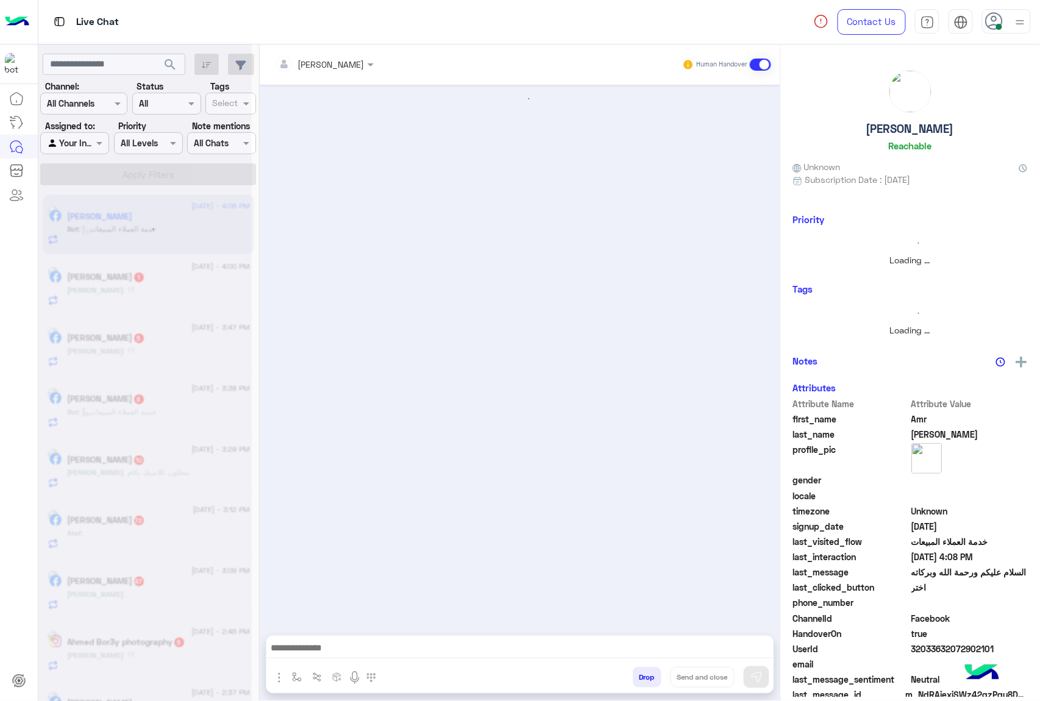
click at [645, 671] on button "Drop" at bounding box center [647, 677] width 29 height 21
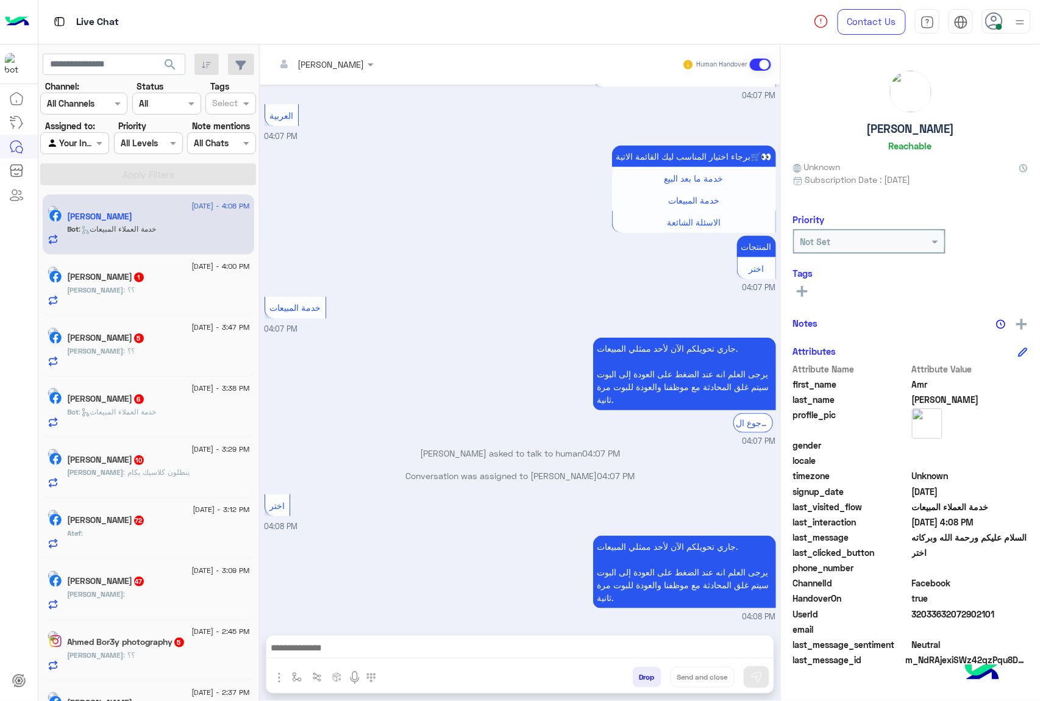
click at [645, 671] on button "Drop" at bounding box center [647, 677] width 29 height 21
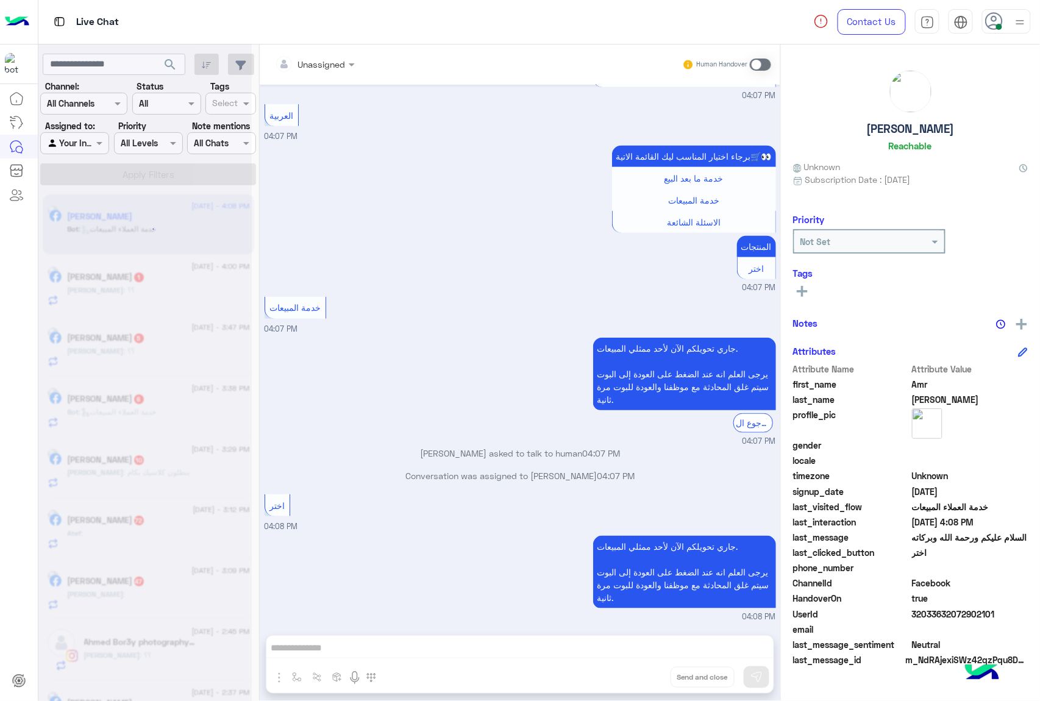
click at [645, 671] on div "Unassigned Human Handover [DATE] السلام عليكم ورحمة الله وبركاته 04:07 PM اهلا …" at bounding box center [520, 376] width 521 height 662
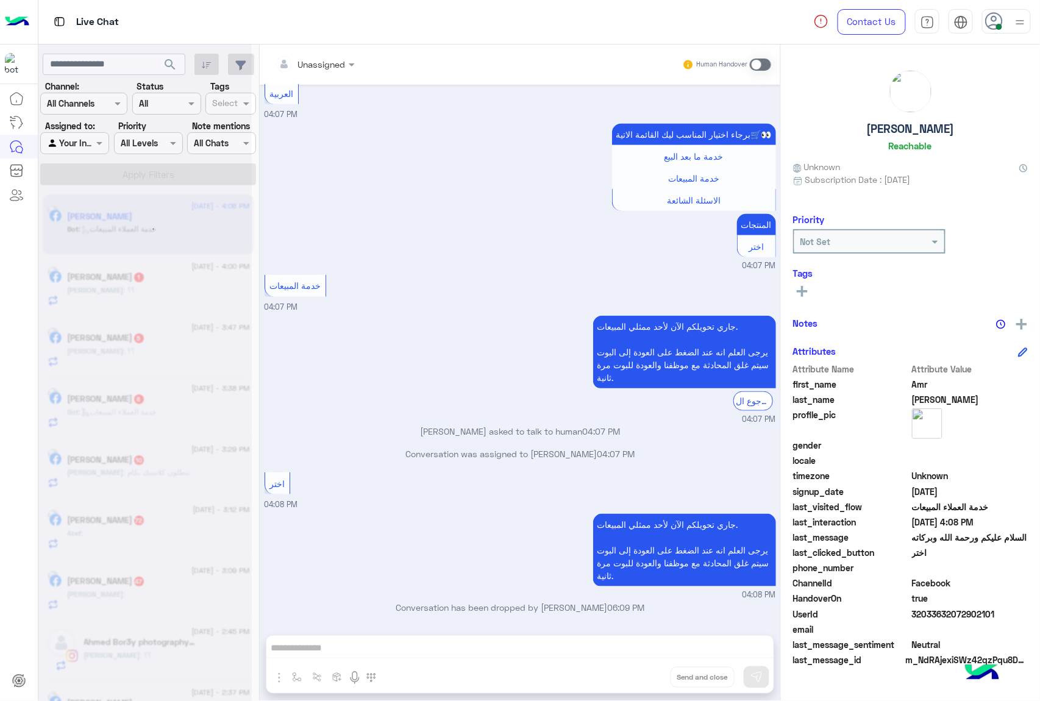
click at [645, 671] on div "Unassigned Human Handover [DATE] السلام عليكم ورحمة الله وبركاته 04:07 PM اهلا …" at bounding box center [520, 376] width 521 height 662
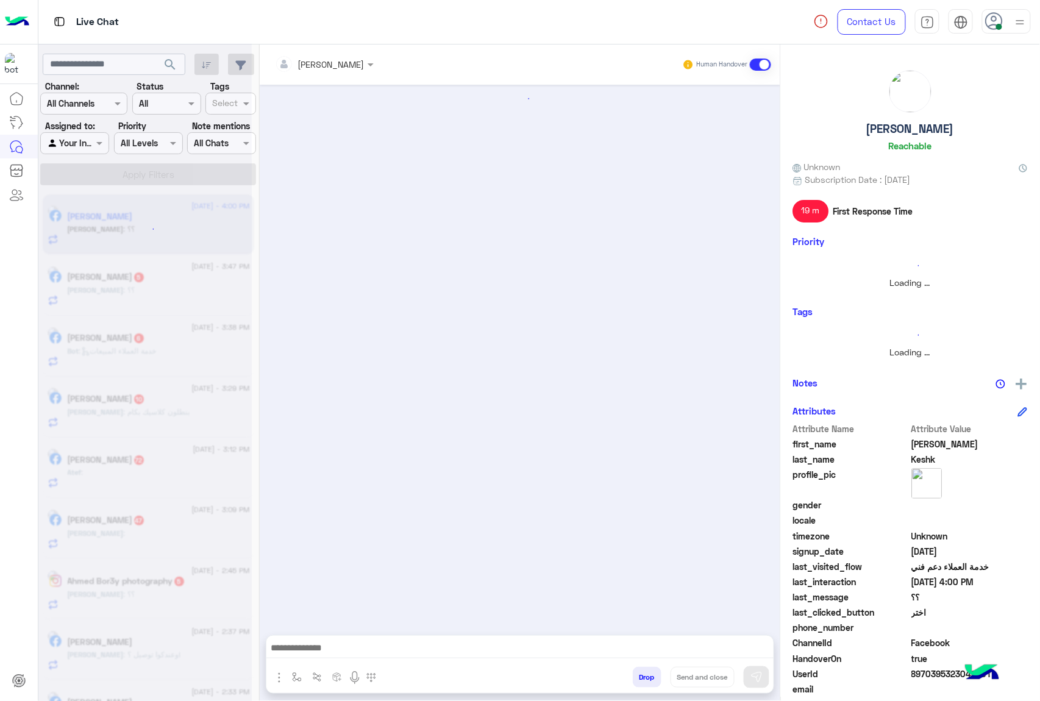
click at [645, 671] on button "Drop" at bounding box center [647, 677] width 29 height 21
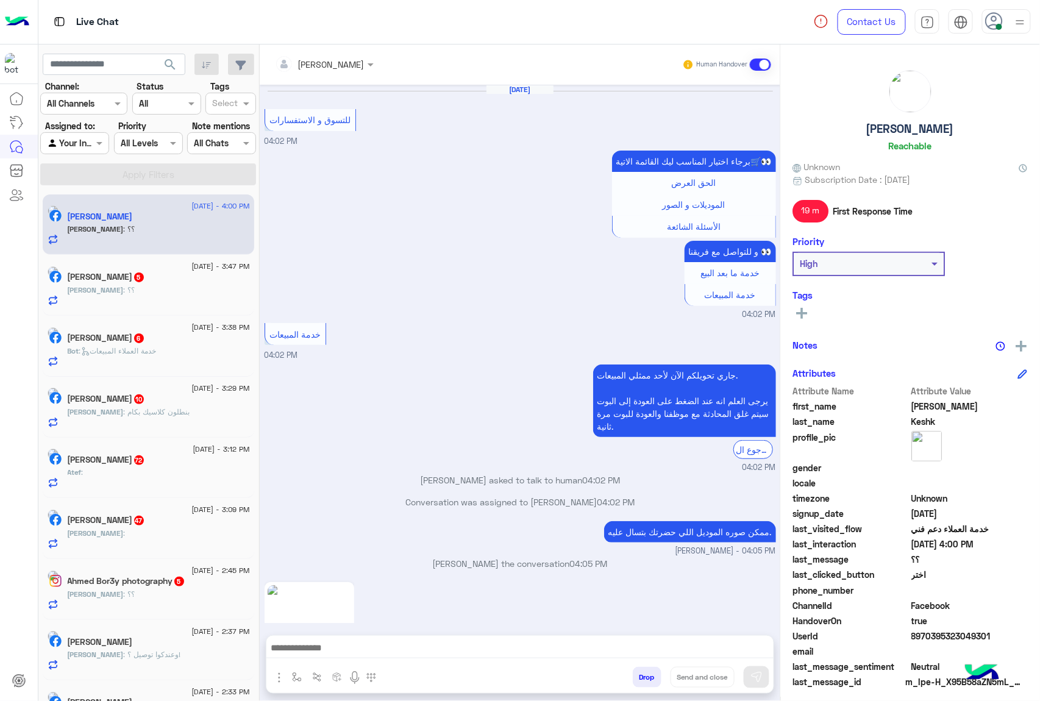
click at [645, 671] on button "Drop" at bounding box center [647, 677] width 29 height 21
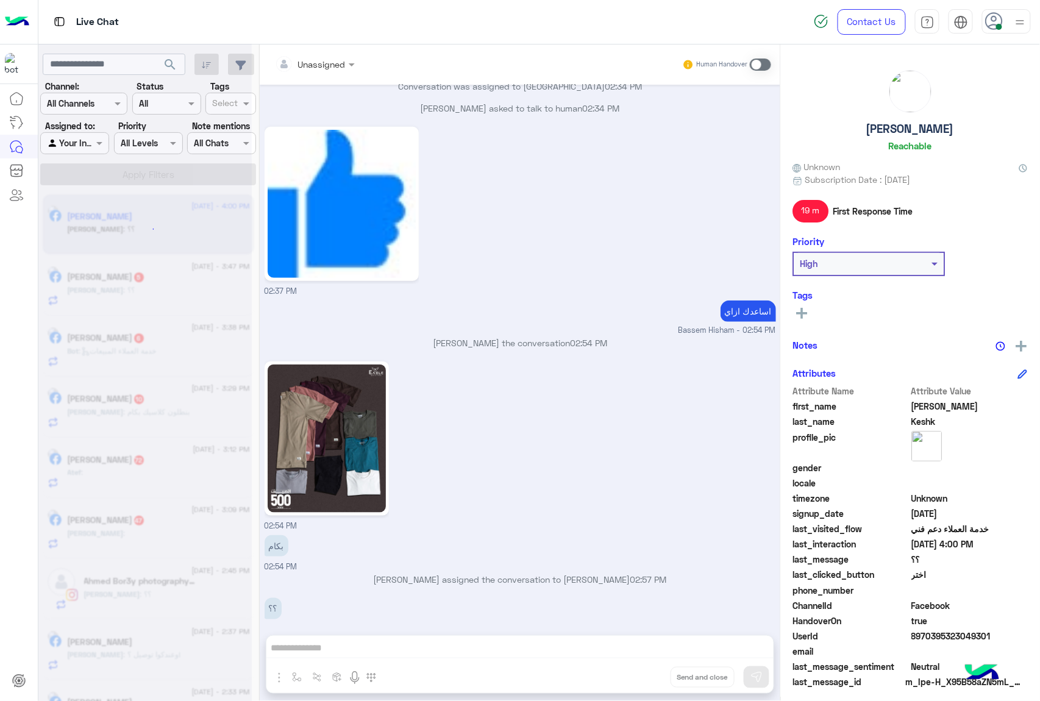
click at [645, 671] on div "Unassigned Human Handover [DATE] للتسوق و الاستفسارات 04:02 PM برجاء اختيار الم…" at bounding box center [520, 376] width 521 height 662
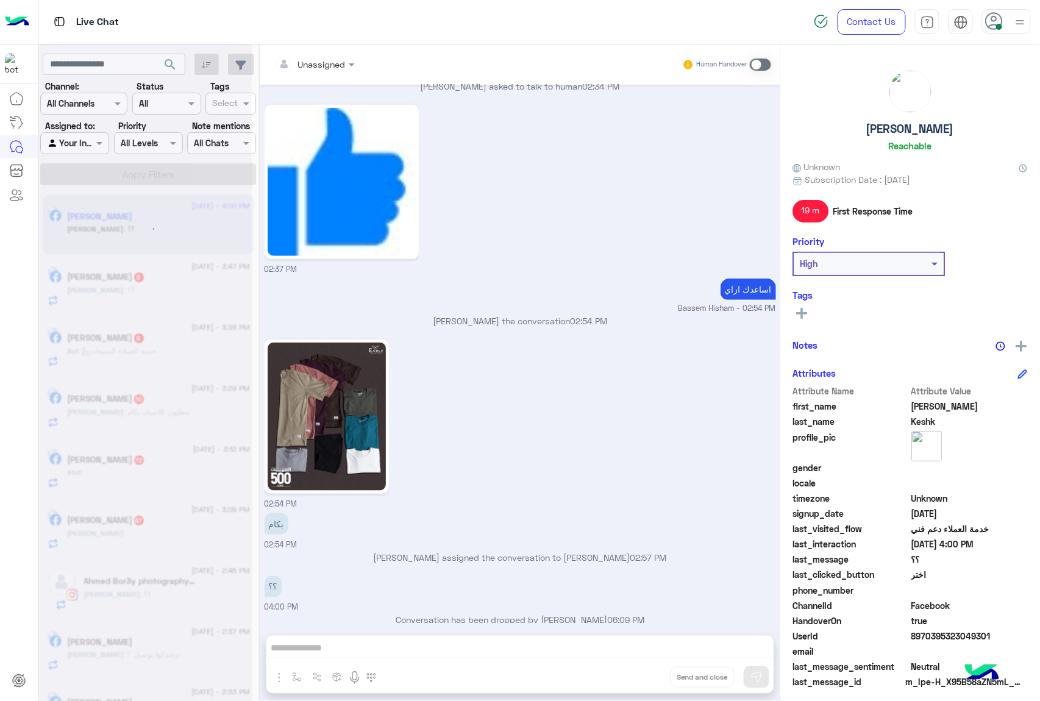
click at [645, 671] on div "Unassigned Human Handover [DATE] للتسوق و الاستفسارات 04:02 PM برجاء اختيار الم…" at bounding box center [520, 376] width 521 height 662
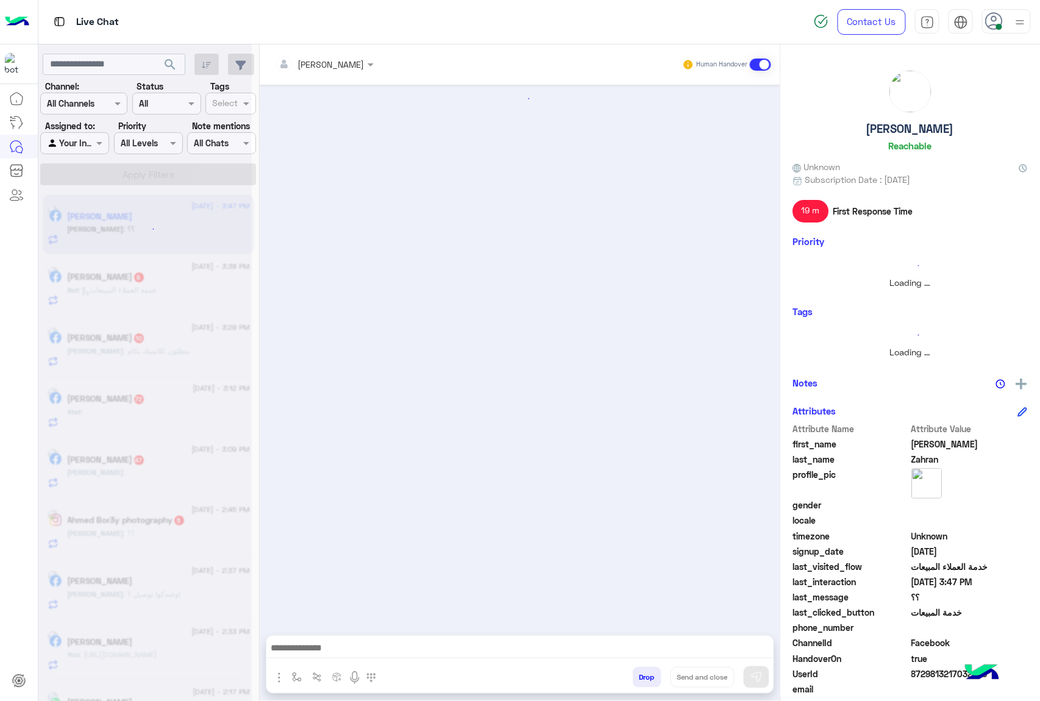
click at [645, 671] on button "Drop" at bounding box center [647, 677] width 29 height 21
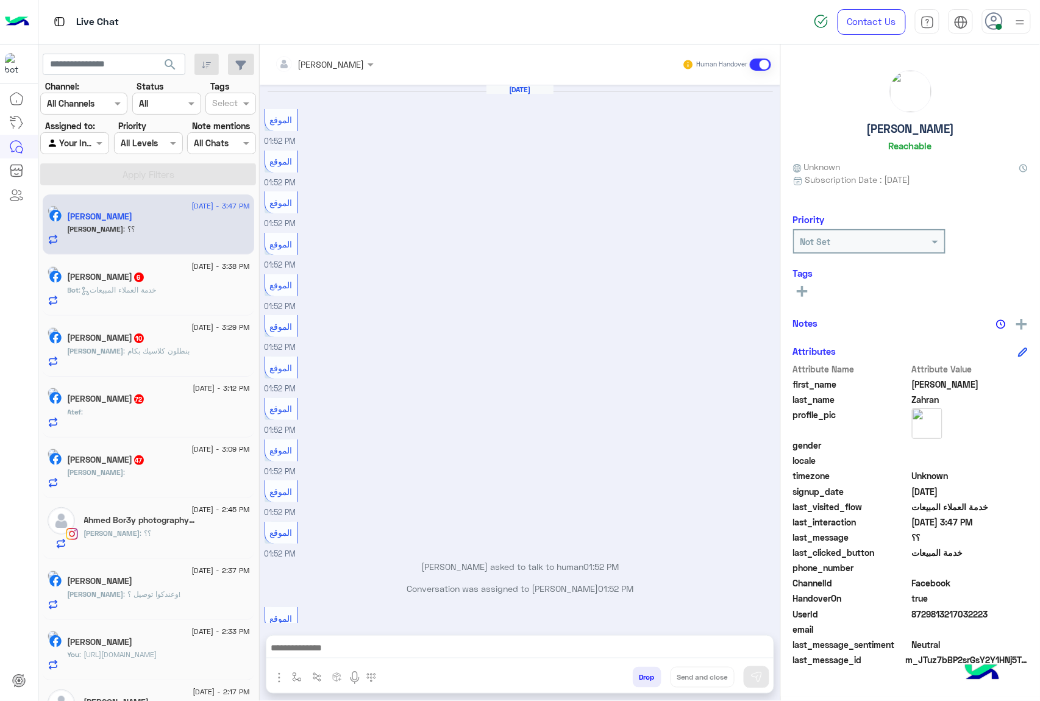
click at [645, 671] on button "Drop" at bounding box center [647, 677] width 29 height 21
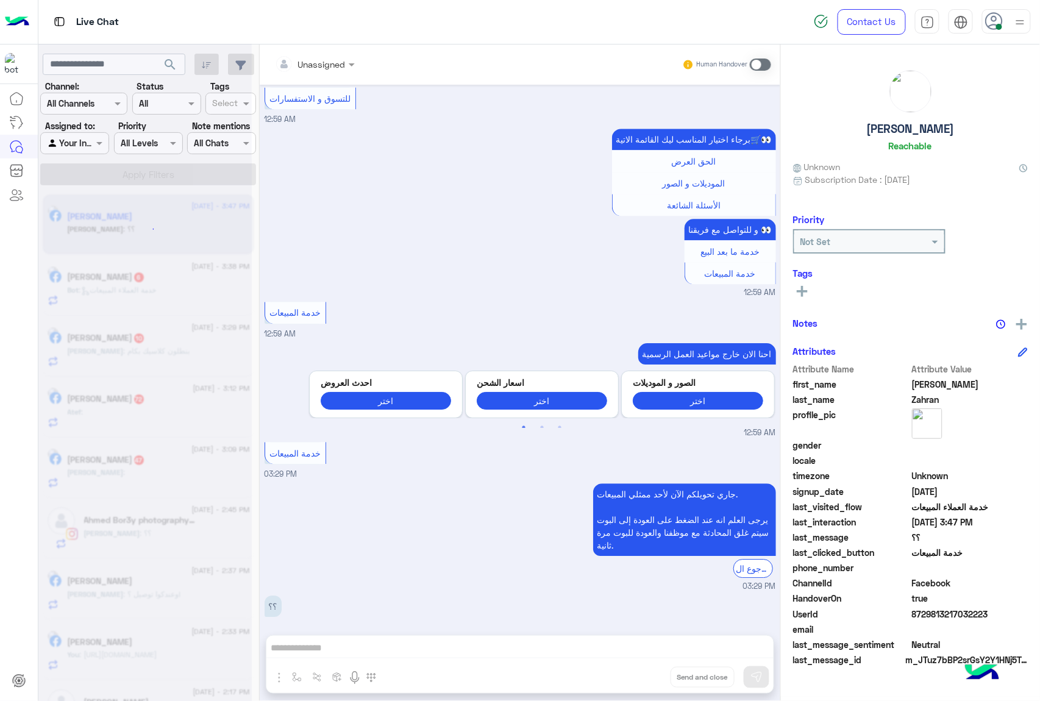
click at [645, 671] on div "Unassigned Human Handover [DATE] الموقع 01:52 PM الموقع 01:52 PM الموقع 01:52 P…" at bounding box center [520, 376] width 521 height 662
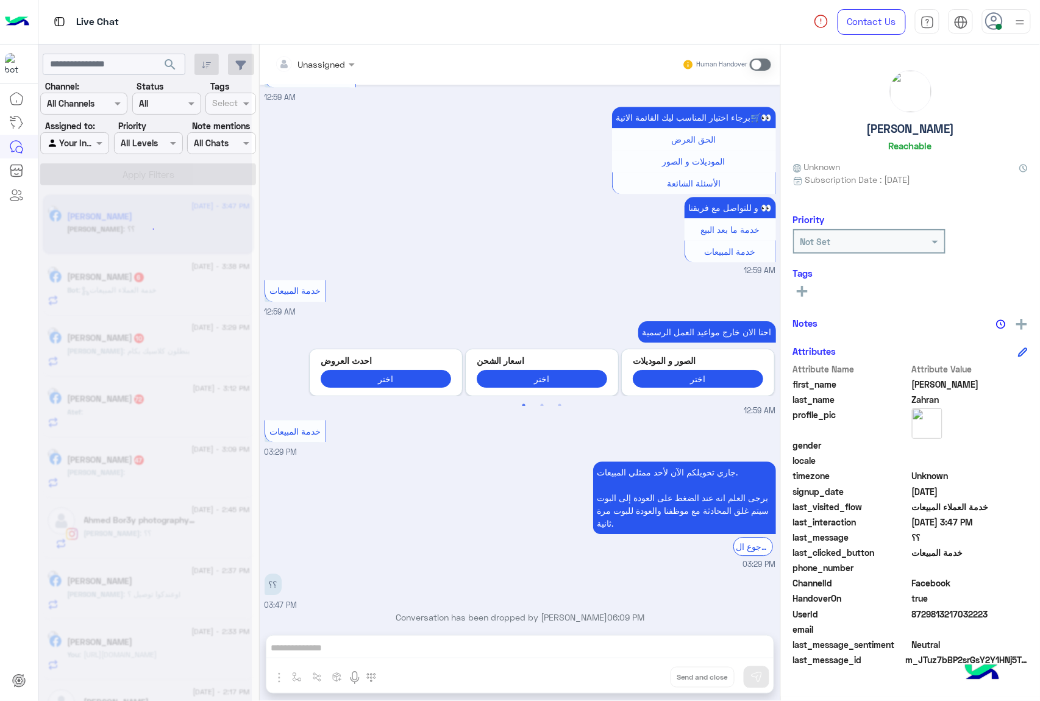
click at [645, 671] on div "Unassigned Human Handover [DATE] الموقع 01:52 PM الموقع 01:52 PM الموقع 01:52 P…" at bounding box center [520, 376] width 521 height 662
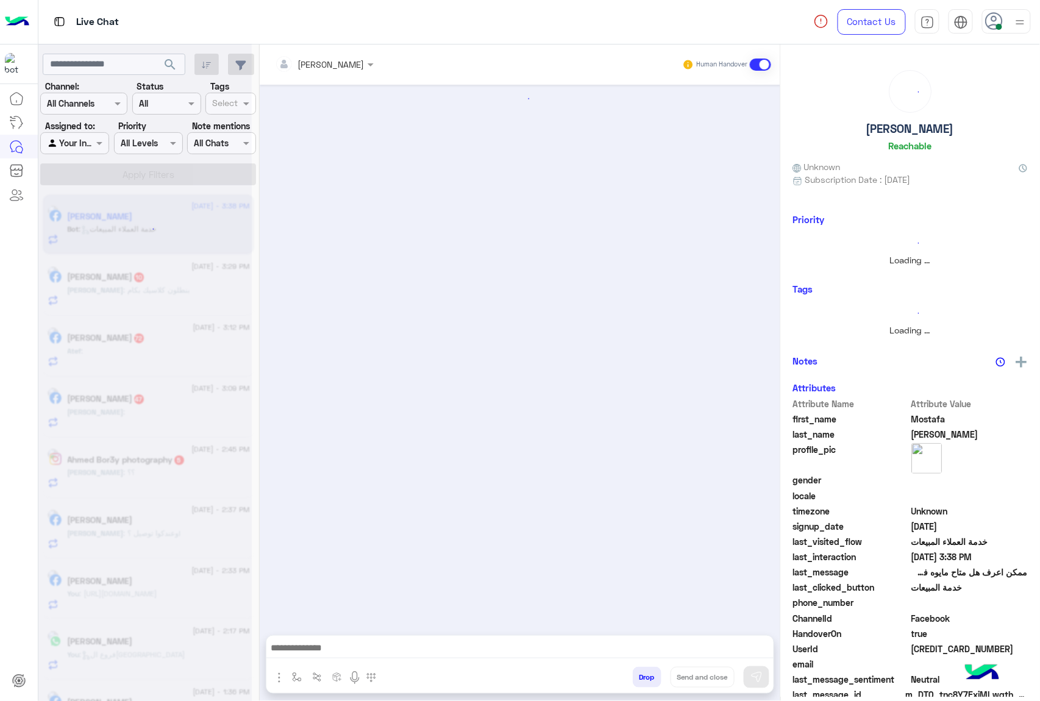
click at [645, 671] on button "Drop" at bounding box center [647, 677] width 29 height 21
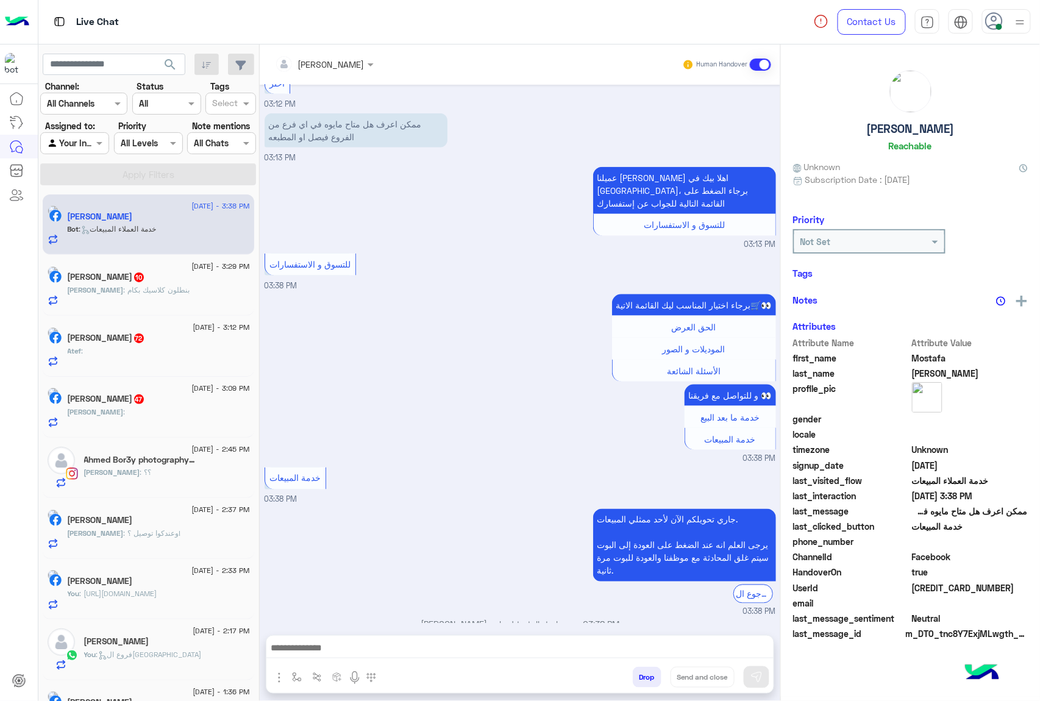
click at [645, 671] on button "Drop" at bounding box center [647, 677] width 29 height 21
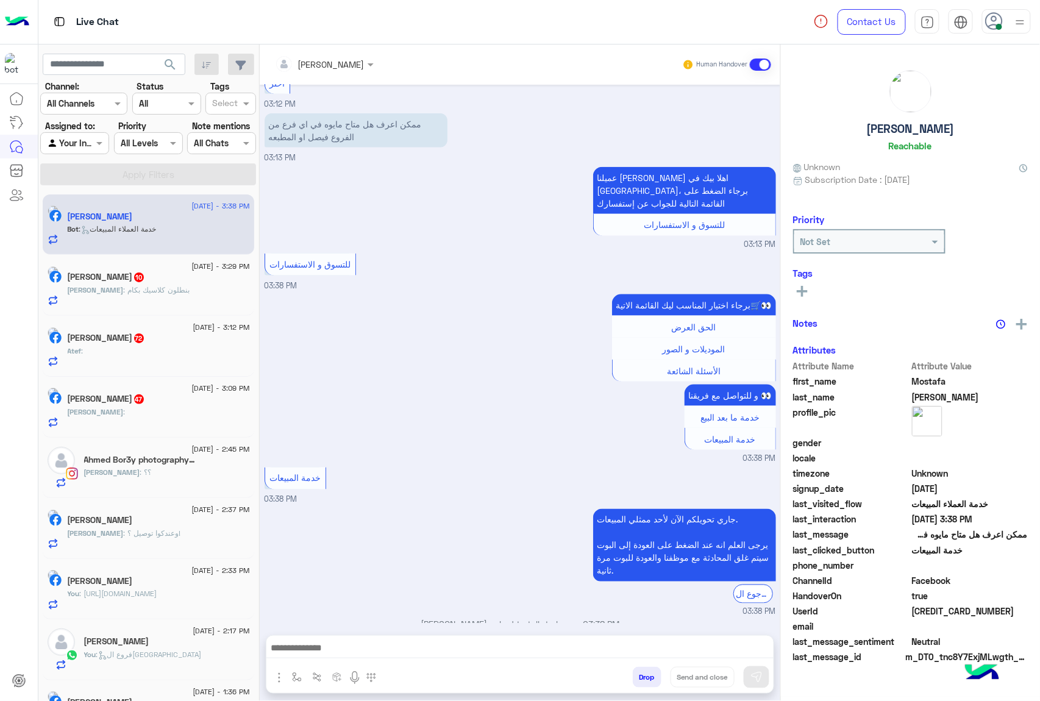
click at [645, 671] on div "[PERSON_NAME] Human Handover [DATE] كنت عامل كومنت علي صوره فيها شوز عاجبني كنت…" at bounding box center [520, 376] width 521 height 662
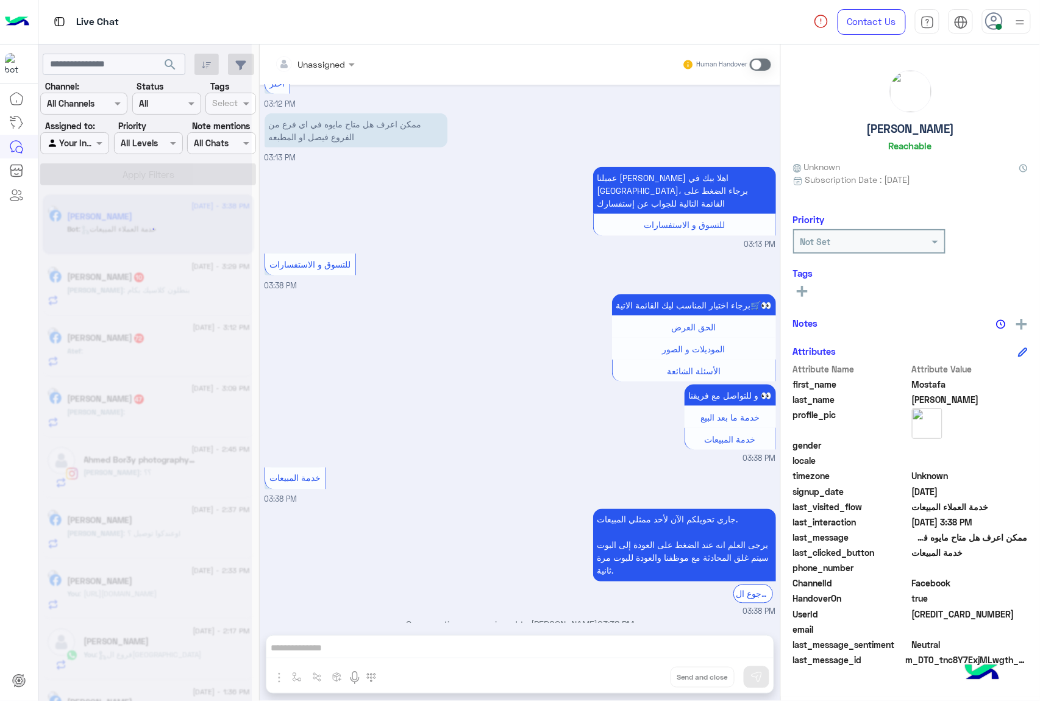
scroll to position [1982, 0]
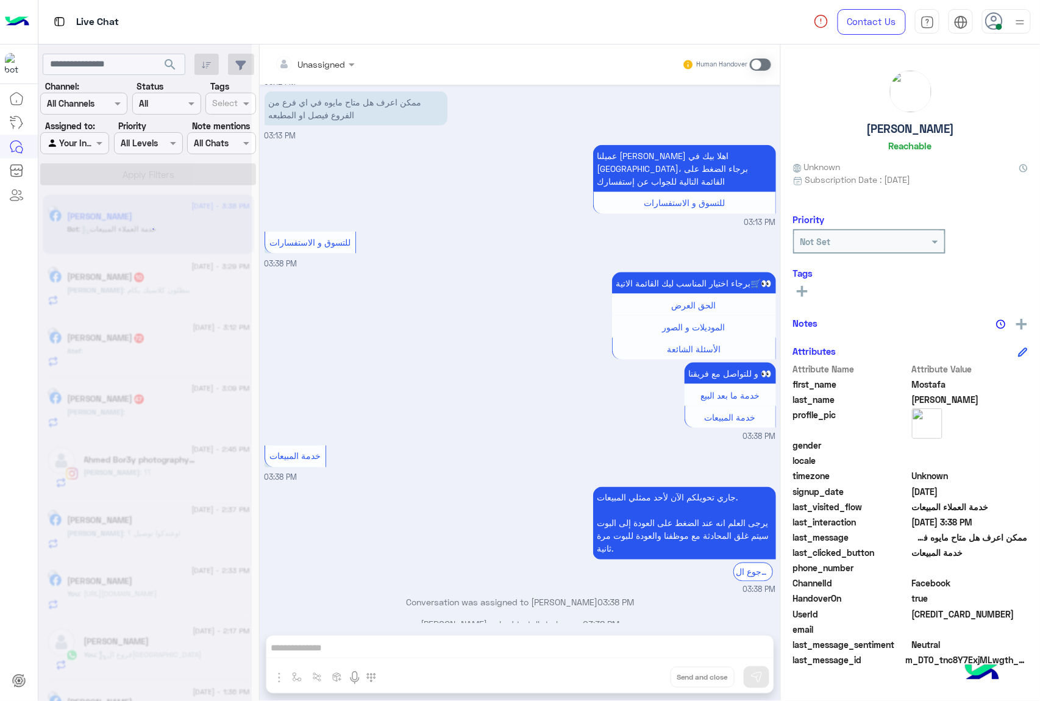
click at [645, 671] on div "Unassigned Human Handover [DATE] كنت عامل كومنت علي صوره فيها شوز عاجبني كنت مح…" at bounding box center [520, 376] width 521 height 662
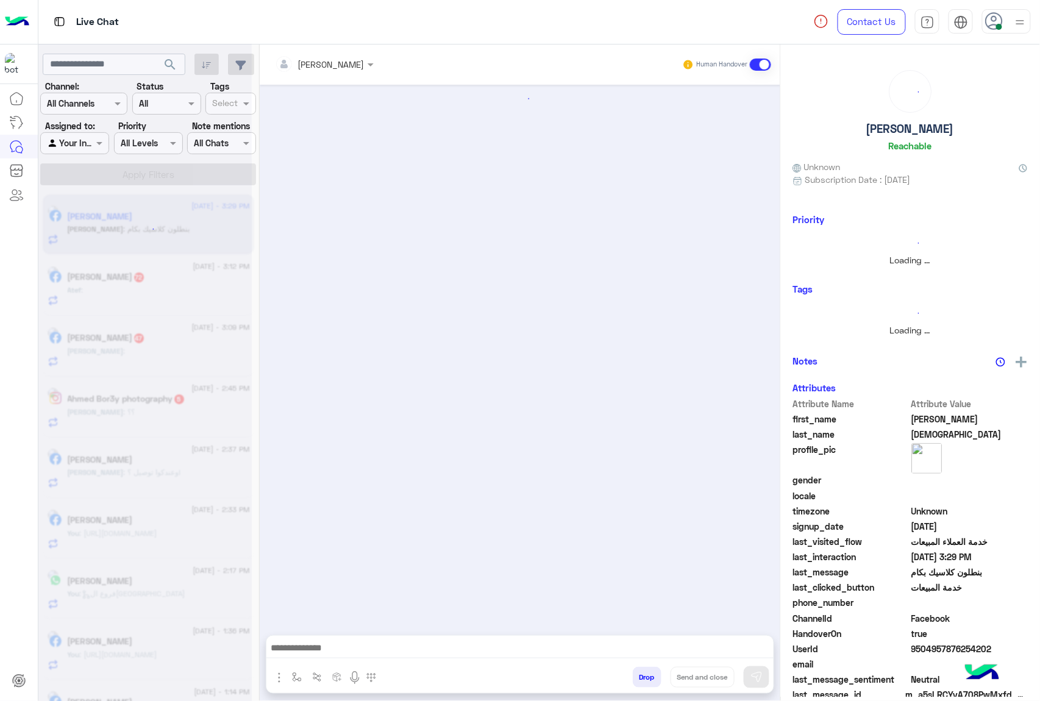
click at [645, 671] on button "Drop" at bounding box center [647, 677] width 29 height 21
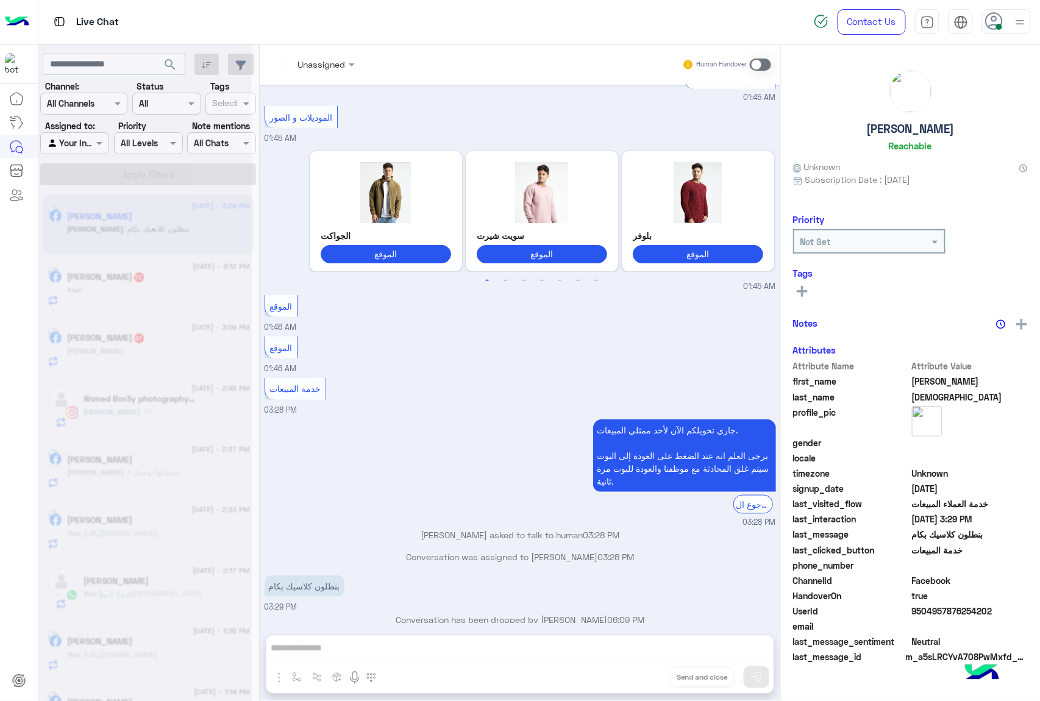
click at [645, 671] on div "Unassigned Human Handover [DATE] برجاء تصفح المنتج لمعرفة الاسعار من القائمة ال…" at bounding box center [520, 376] width 521 height 662
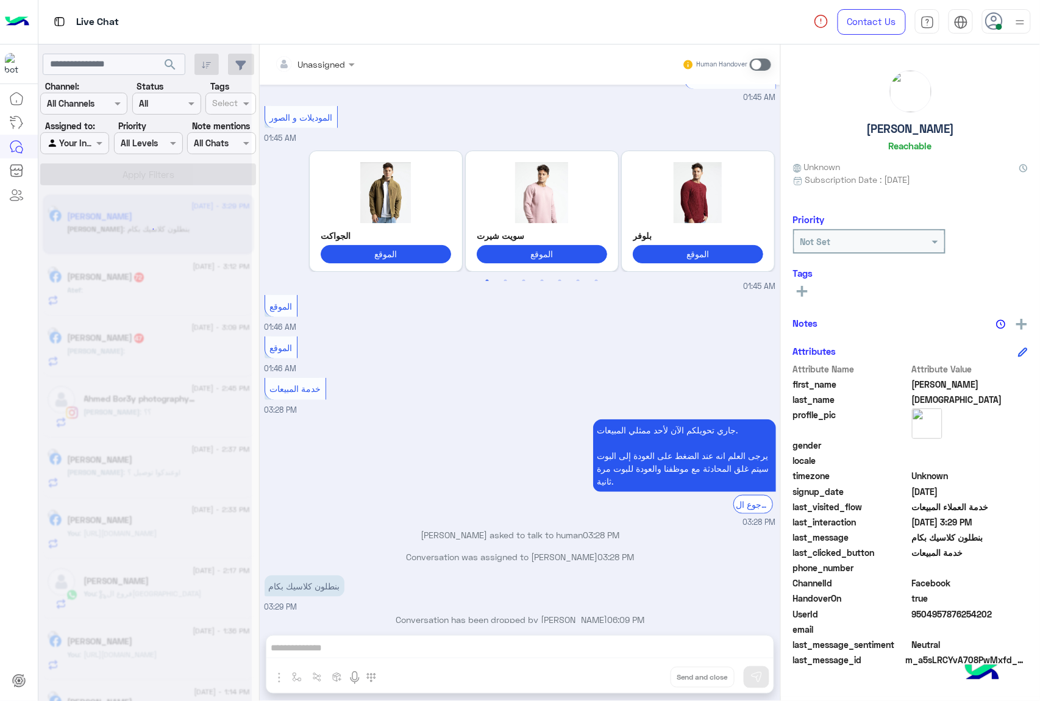
click at [0, 0] on button "Drop" at bounding box center [0, 0] width 0 height 0
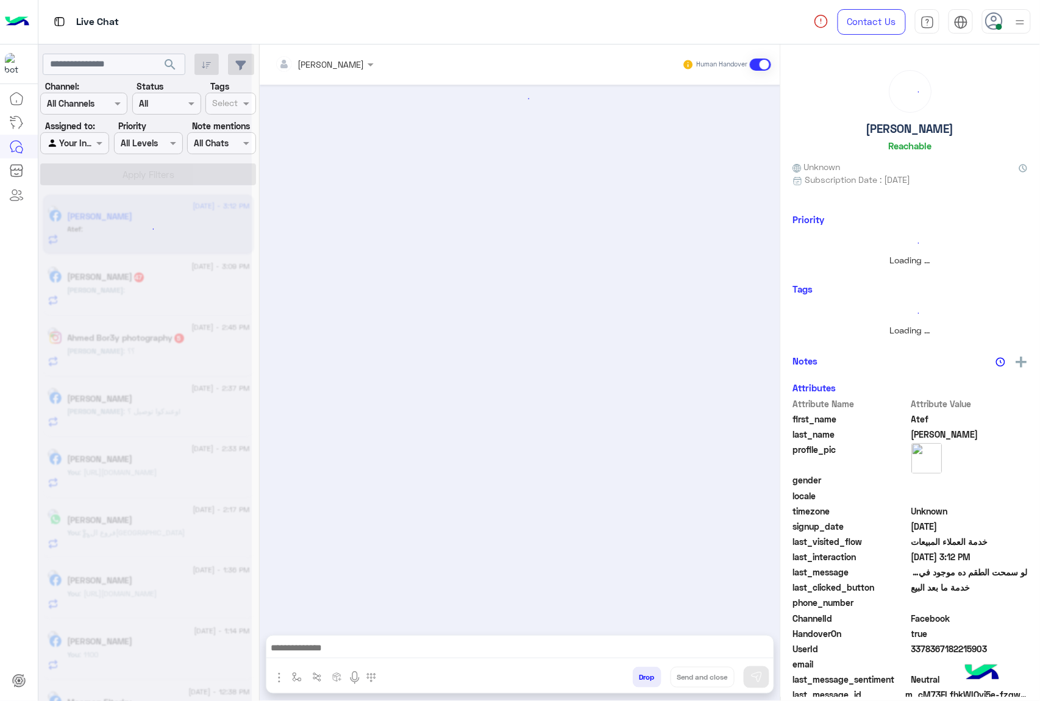
click at [645, 671] on button "Drop" at bounding box center [647, 677] width 29 height 21
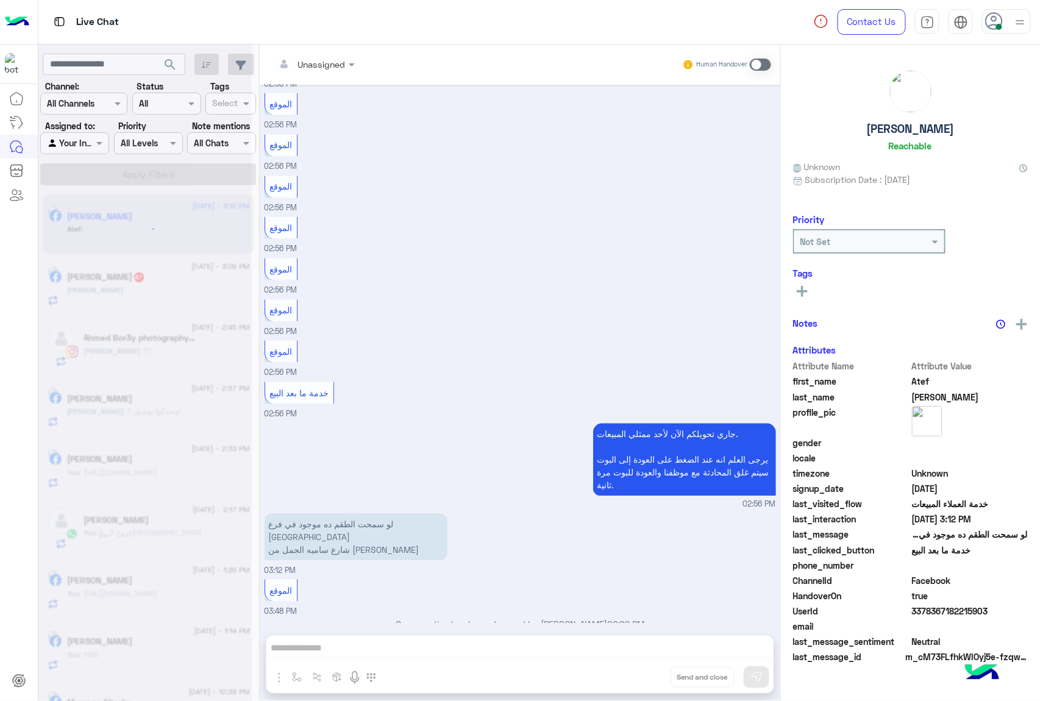
click at [645, 671] on div "Unassigned Human Handover [DATE] الموقع 02:56 PM الموقع 02:56 PM الموقع 02:56 P…" at bounding box center [520, 376] width 521 height 662
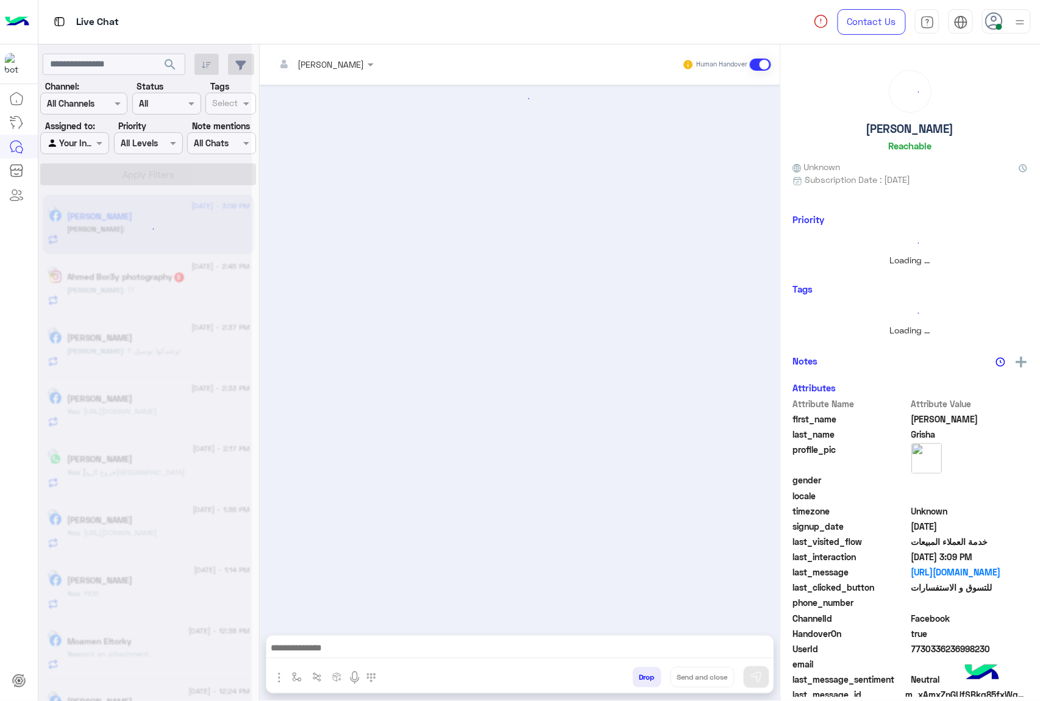
click at [645, 671] on button "Drop" at bounding box center [647, 677] width 29 height 21
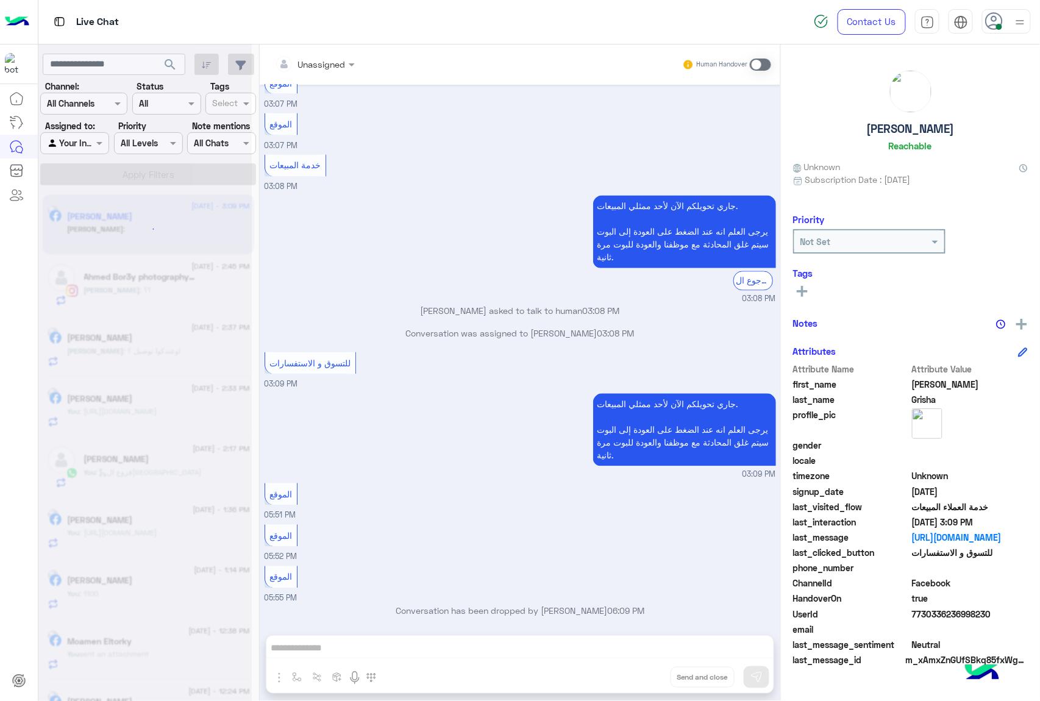
click at [645, 671] on div "Unassigned Human Handover [DATE] الموقع 03:07 PM الموقع 03:07 PM الموقع 03:07 P…" at bounding box center [520, 376] width 521 height 662
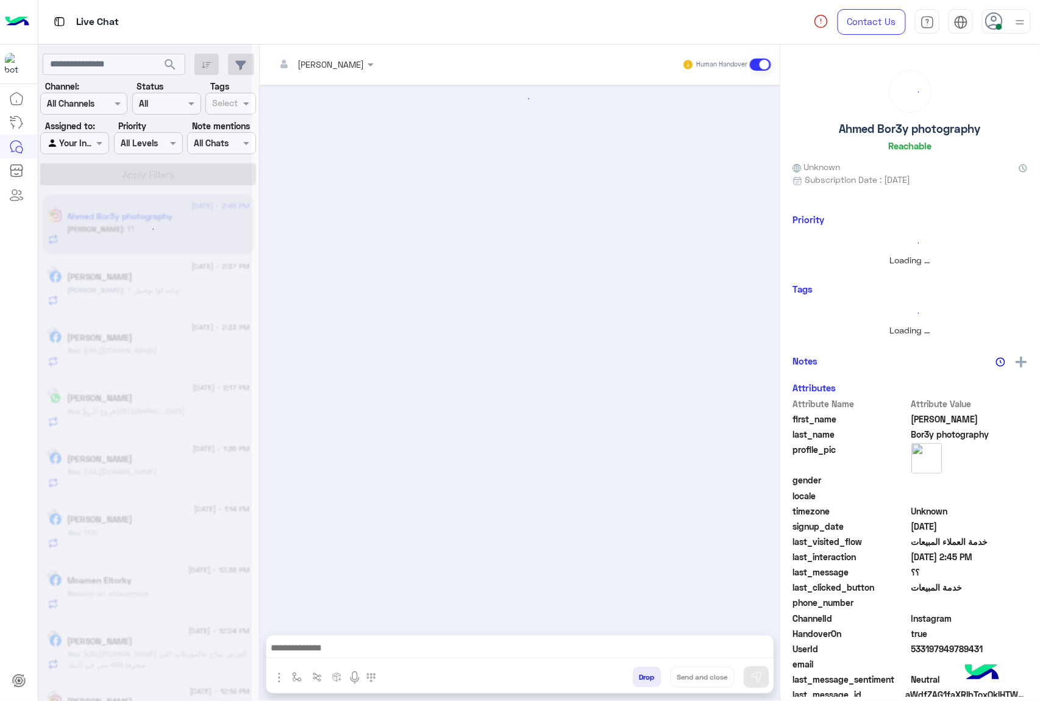
click at [645, 671] on button "Drop" at bounding box center [647, 677] width 29 height 21
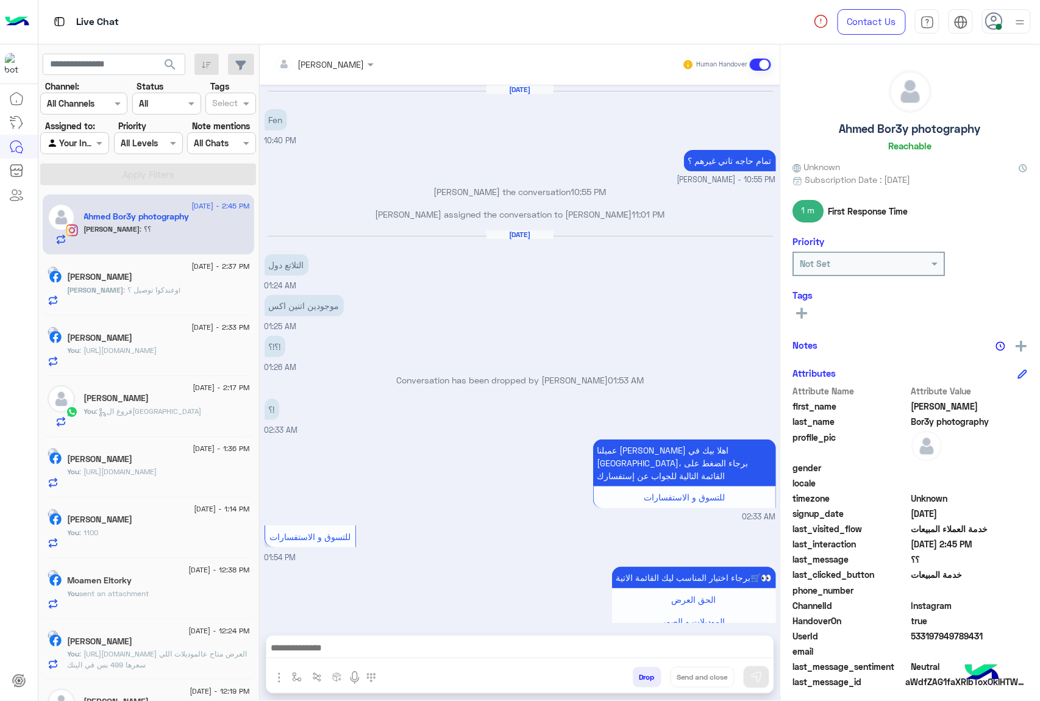
click at [645, 671] on button "Drop" at bounding box center [647, 677] width 29 height 21
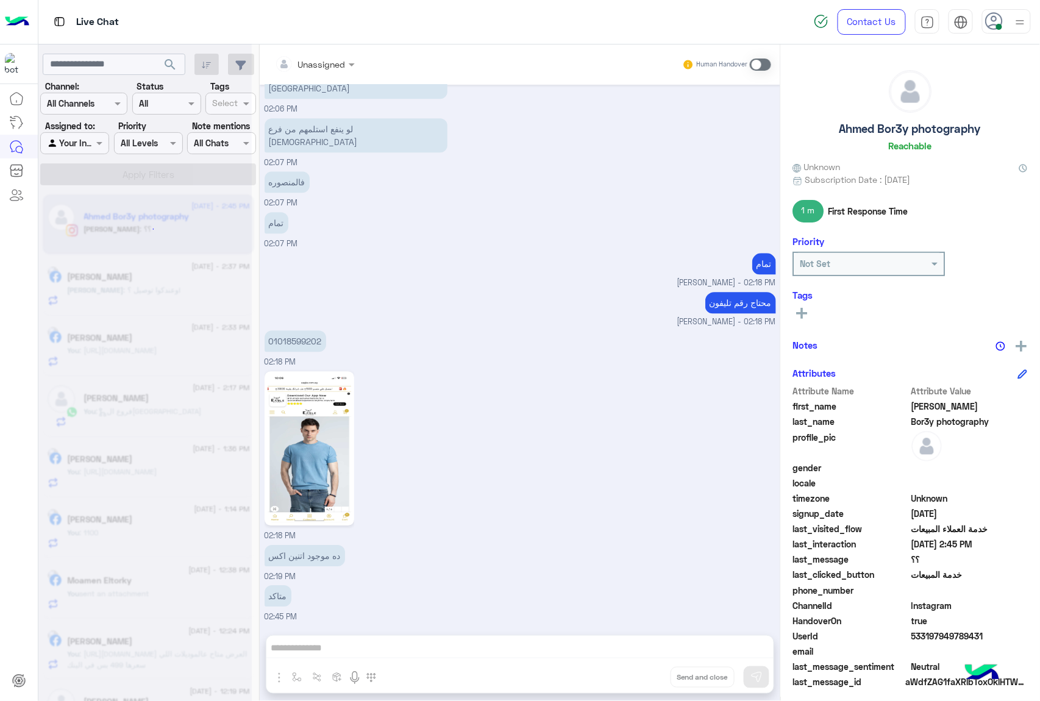
click at [645, 671] on div "Unassigned Human Handover [DATE] Fen 10:40 PM تمام حاجه تاني غيرهم ؟ [PERSON_NA…" at bounding box center [520, 376] width 521 height 662
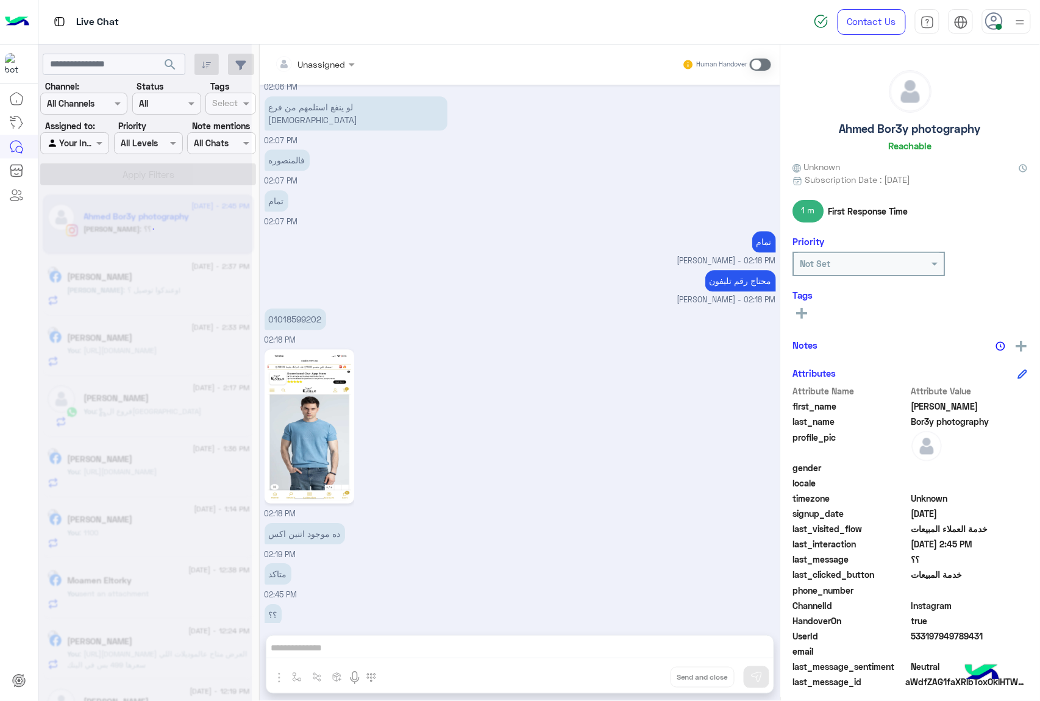
click at [645, 671] on div "Unassigned Human Handover [DATE] Fen 10:40 PM تمام حاجه تاني غيرهم ؟ [PERSON_NA…" at bounding box center [520, 376] width 521 height 662
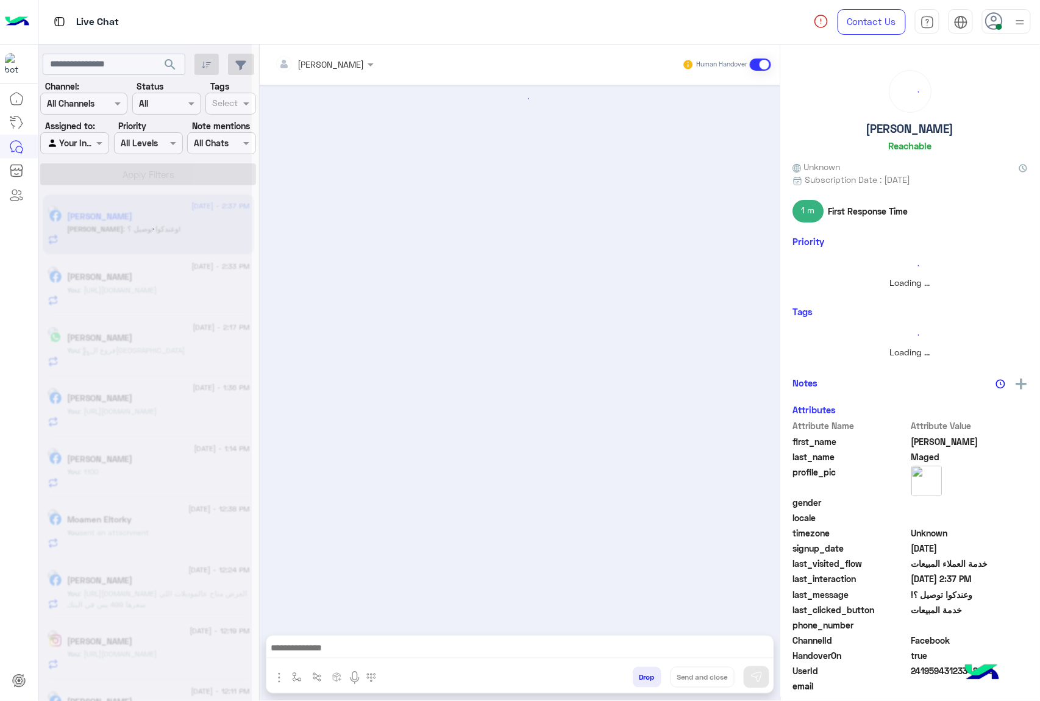
click at [645, 671] on button "Drop" at bounding box center [647, 677] width 29 height 21
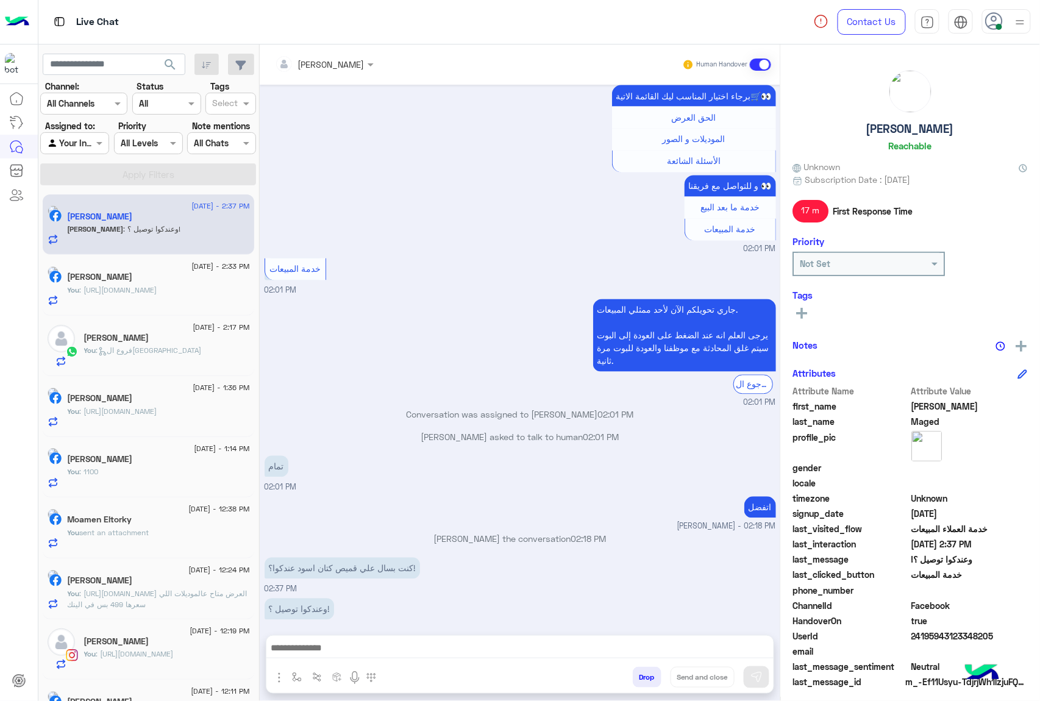
click at [645, 671] on button "Drop" at bounding box center [647, 677] width 29 height 21
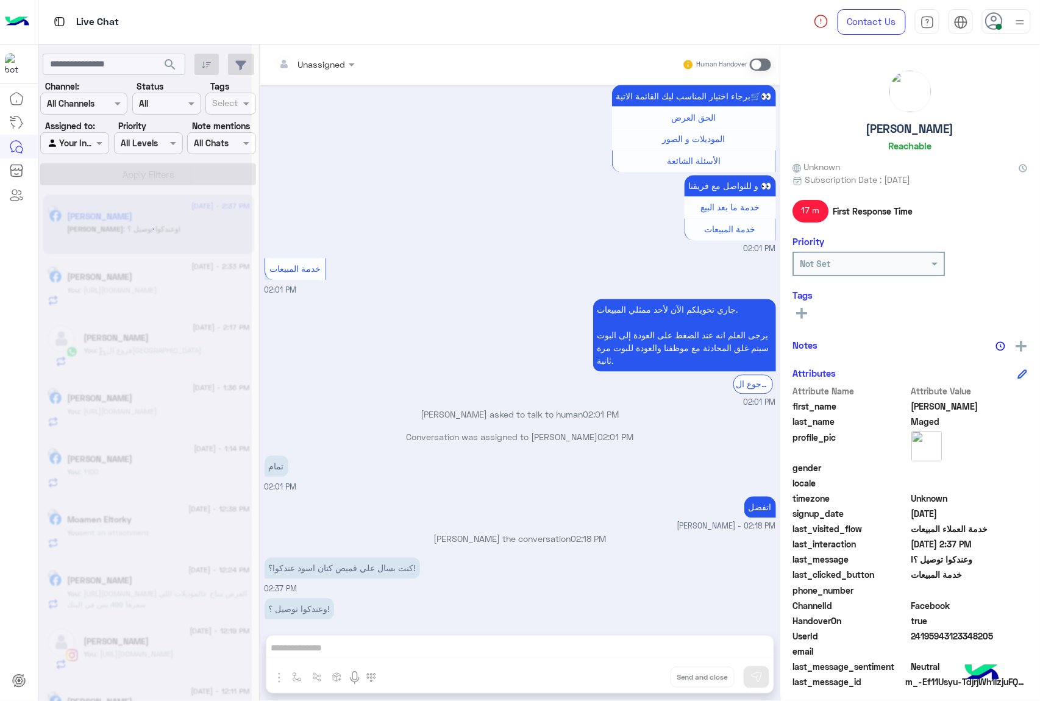
click at [645, 671] on div "Unassigned Human Handover [DATE] سلام عليكم 01:39 AM اهلا بيك عميلنا [PERSON_NA…" at bounding box center [520, 376] width 521 height 662
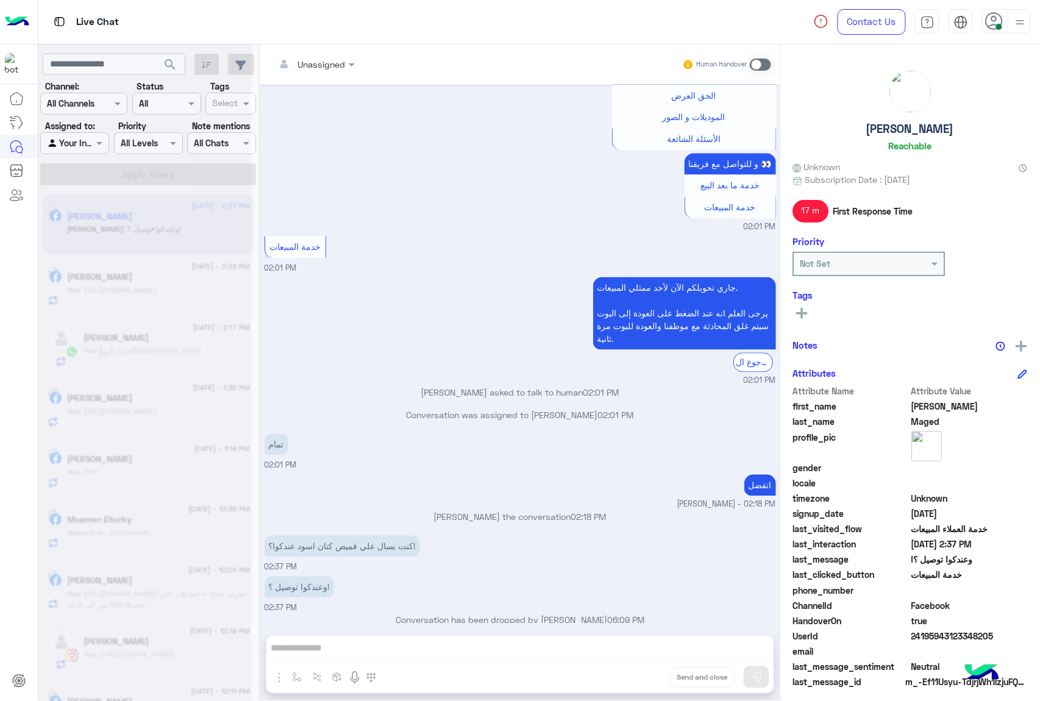
click at [645, 671] on div "Unassigned Human Handover [DATE] سلام عليكم 01:39 AM اهلا بيك عميلنا [PERSON_NA…" at bounding box center [520, 376] width 521 height 662
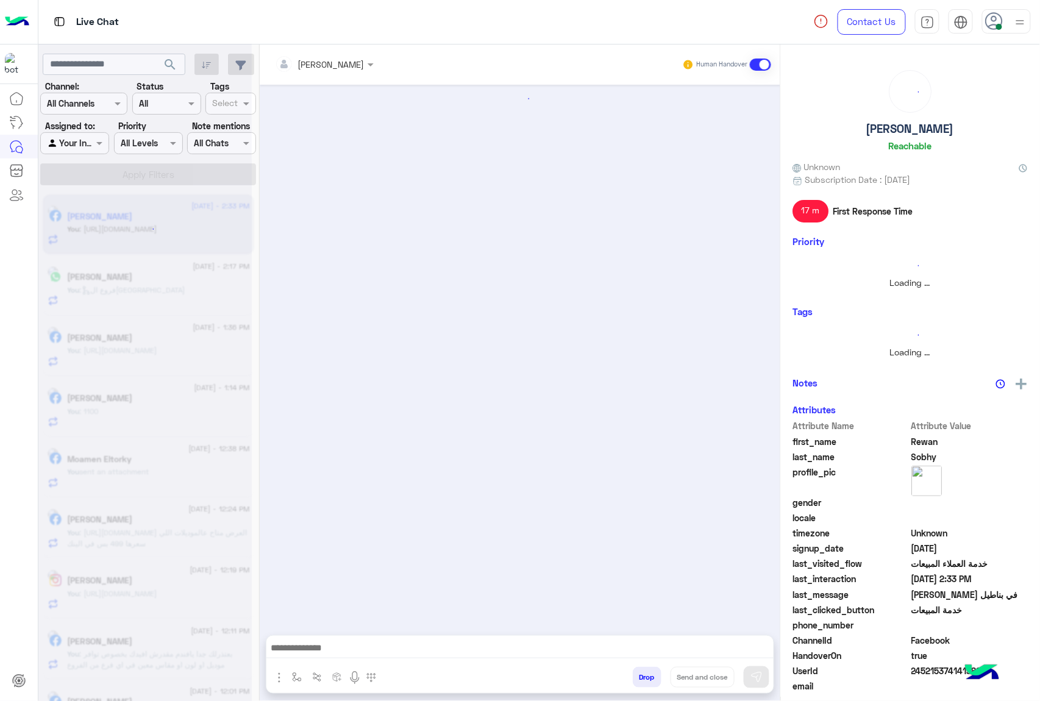
click at [645, 671] on button "Drop" at bounding box center [647, 677] width 29 height 21
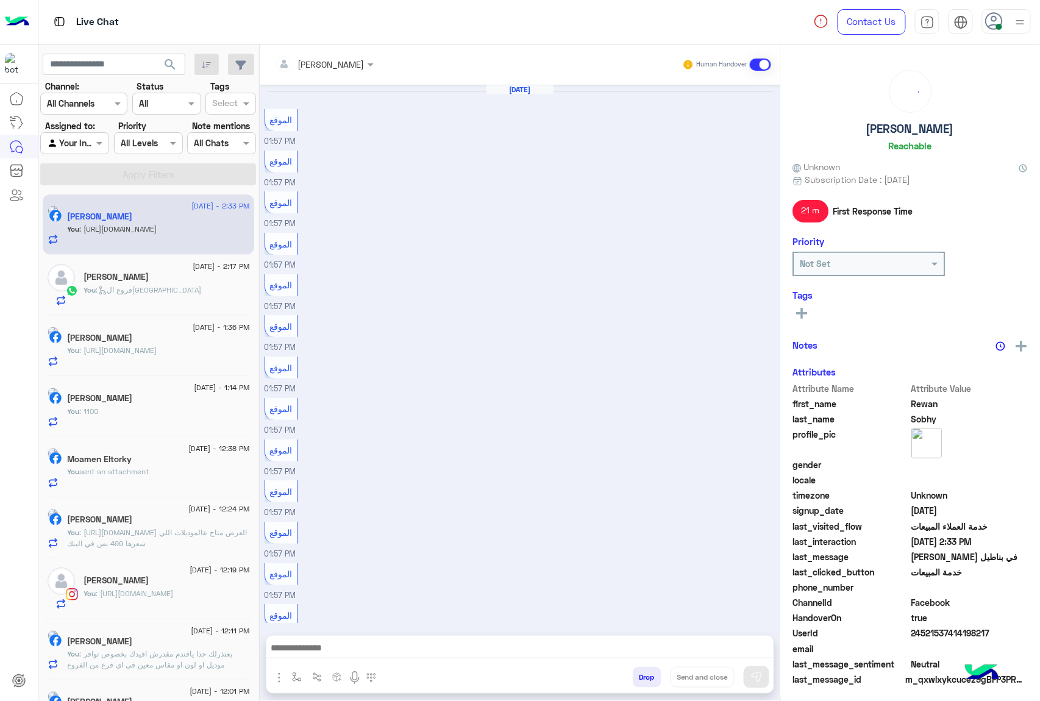
click at [645, 671] on button "Drop" at bounding box center [647, 677] width 29 height 21
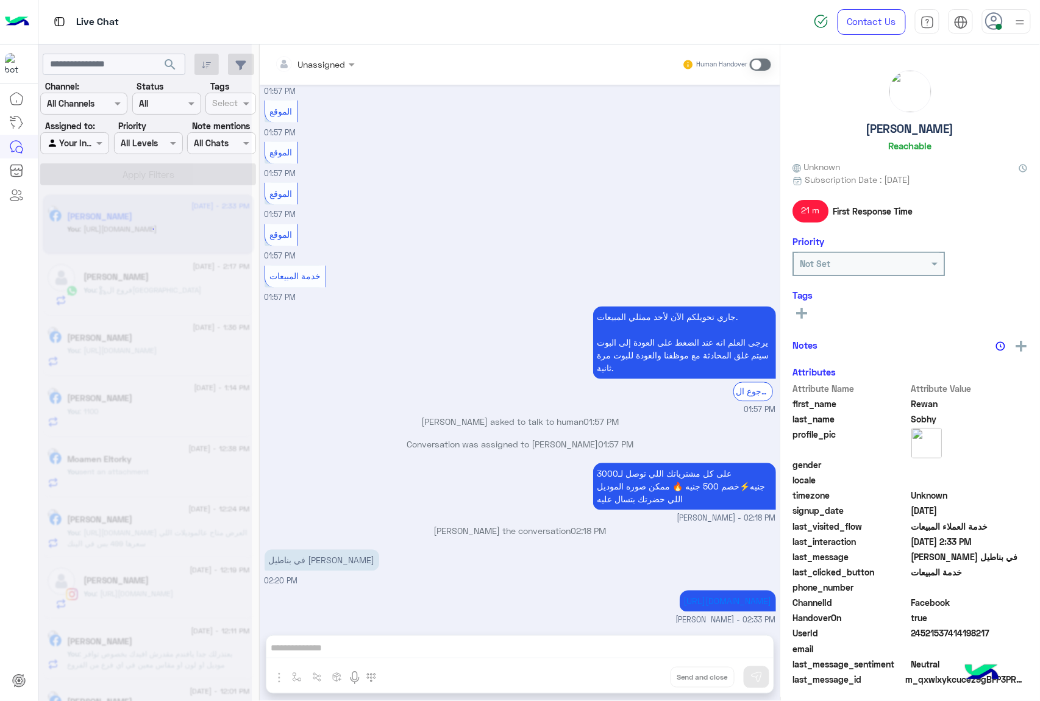
click at [645, 671] on div "Unassigned Human Handover [DATE] الموقع 01:57 PM الموقع 01:57 PM الموقع 01:57 P…" at bounding box center [520, 376] width 521 height 662
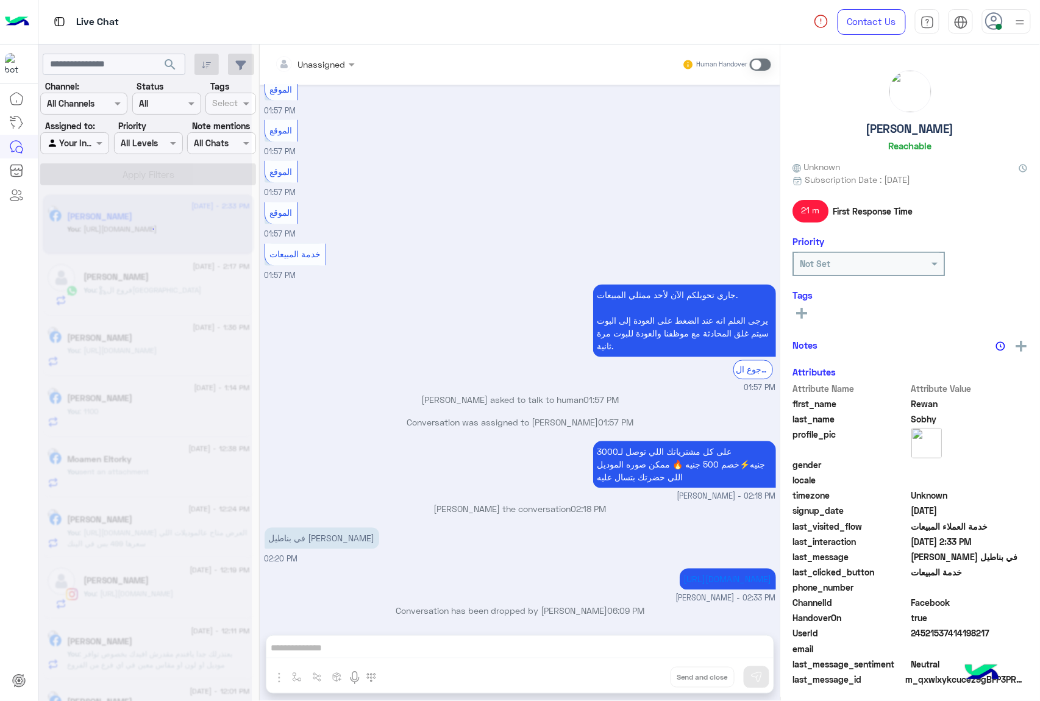
click at [645, 671] on div "Unassigned Human Handover [DATE] الموقع 01:57 PM الموقع 01:57 PM الموقع 01:57 P…" at bounding box center [520, 376] width 521 height 662
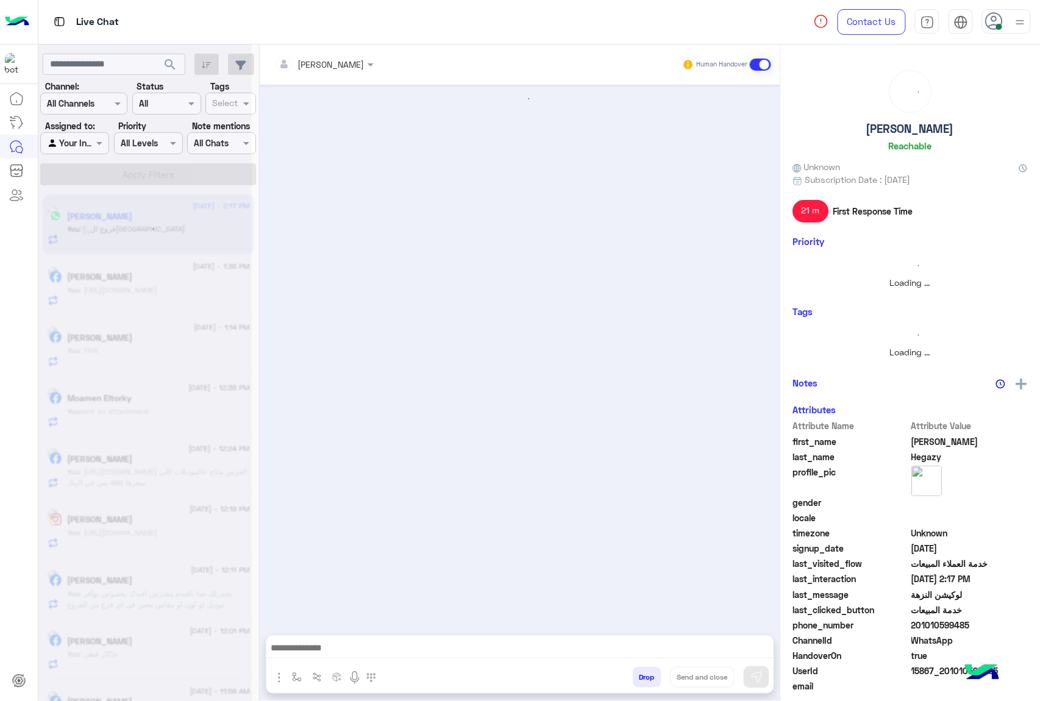
click at [645, 671] on button "Drop" at bounding box center [647, 677] width 29 height 21
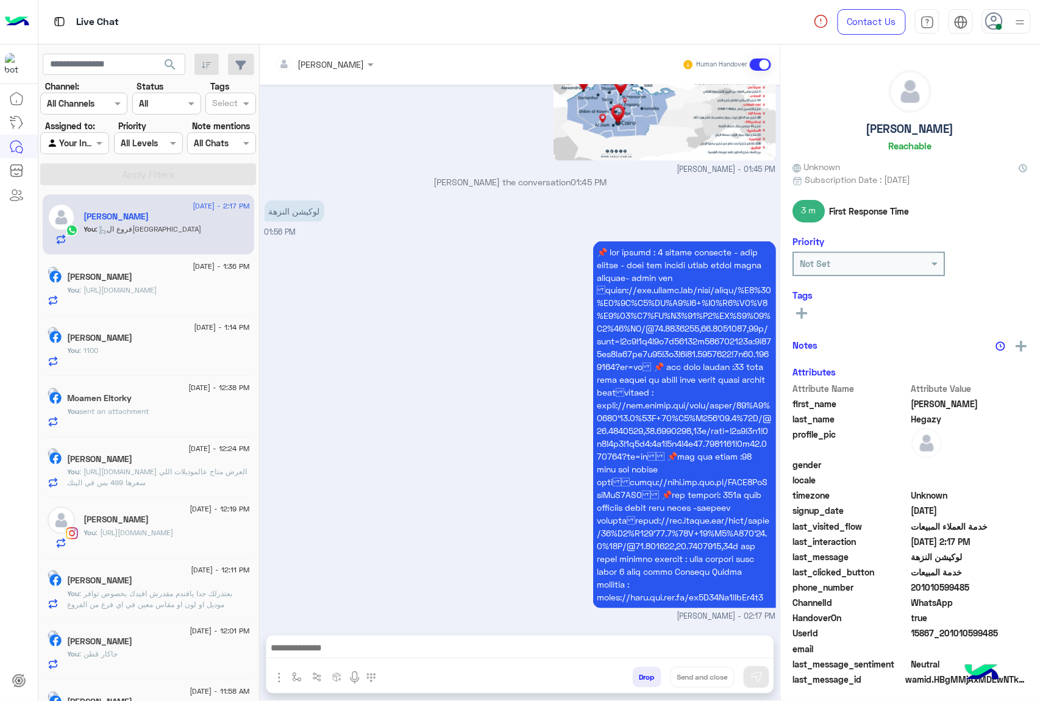
click at [645, 671] on div "[PERSON_NAME] Human Handover [DATE] مساء الخير 🌚 اهلا بيك عميلنا [PERSON_NAME] …" at bounding box center [520, 376] width 521 height 662
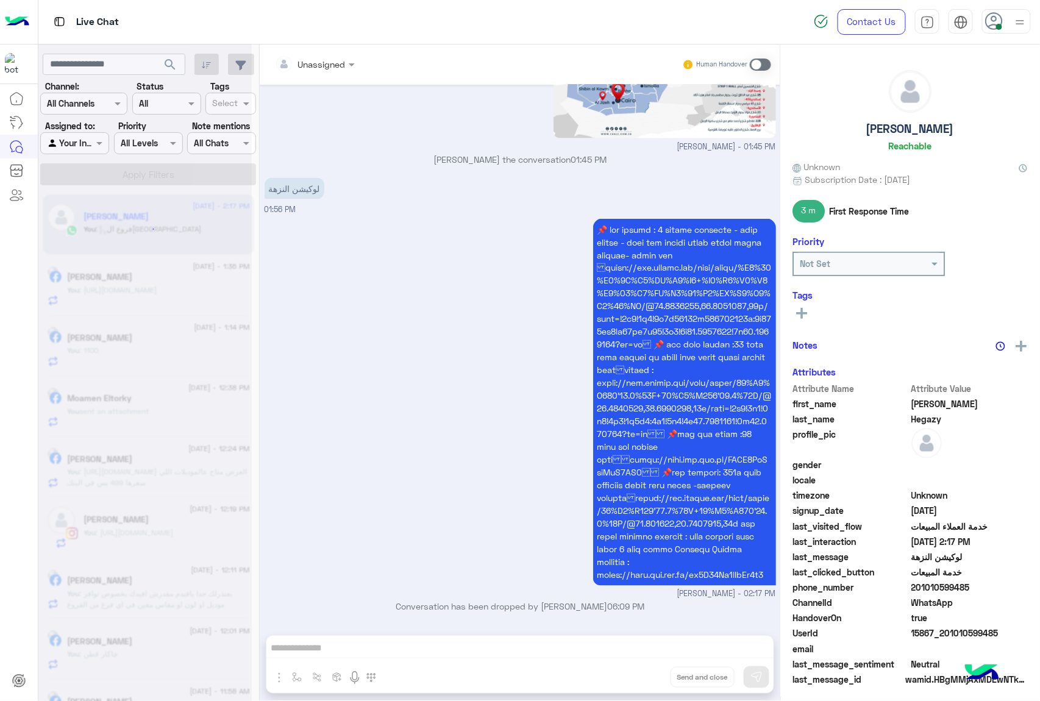
click at [645, 671] on div "Unassigned Human Handover [DATE] مساء الخير 🌚 اهلا بيك عميلنا [PERSON_NAME] فى …" at bounding box center [520, 376] width 521 height 662
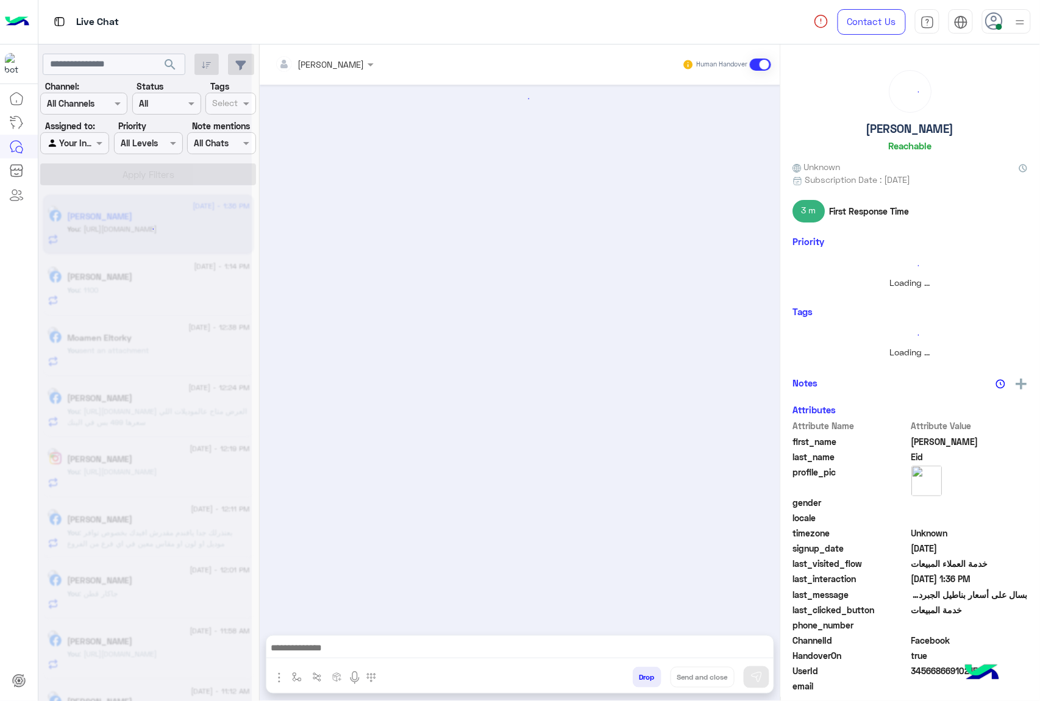
click at [645, 671] on button "Drop" at bounding box center [647, 677] width 29 height 21
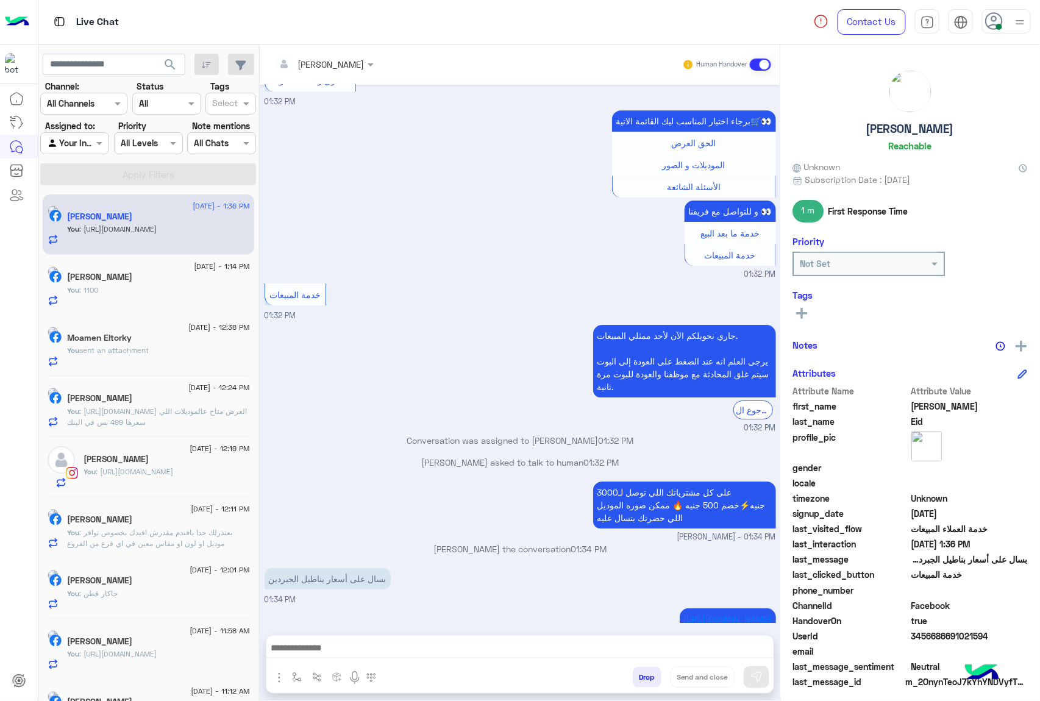
click at [645, 671] on button "Drop" at bounding box center [647, 677] width 29 height 21
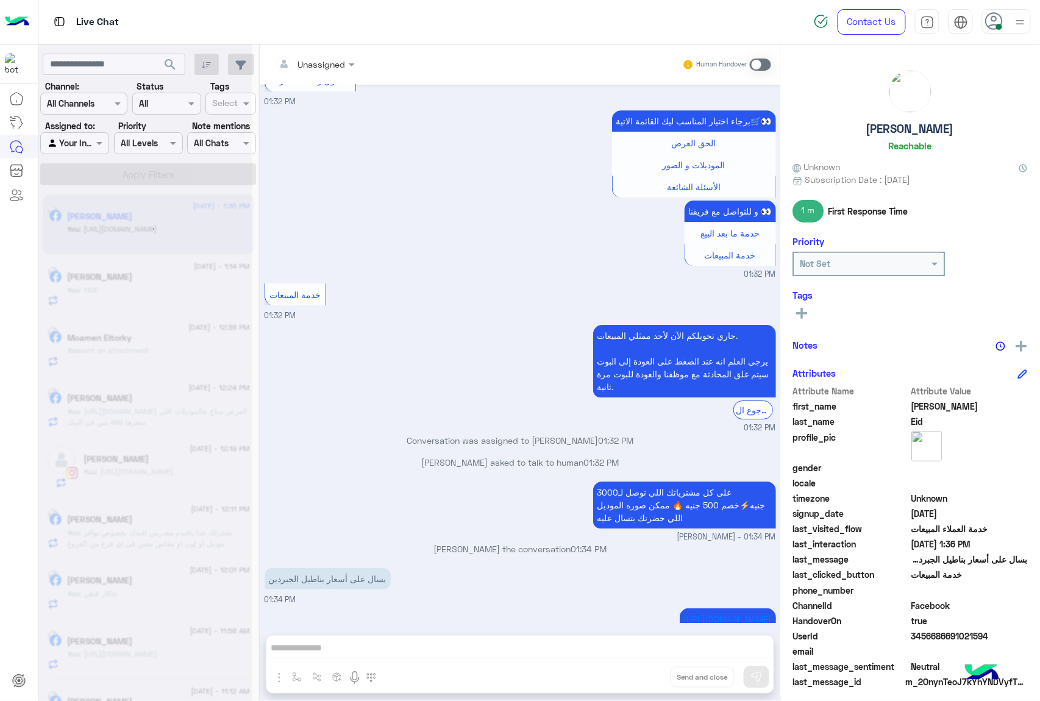
click at [645, 671] on div "Unassigned Human Handover [DATE] الموقع 01:28 PM الموقع 01:28 PM الموقع 01:28 P…" at bounding box center [520, 376] width 521 height 662
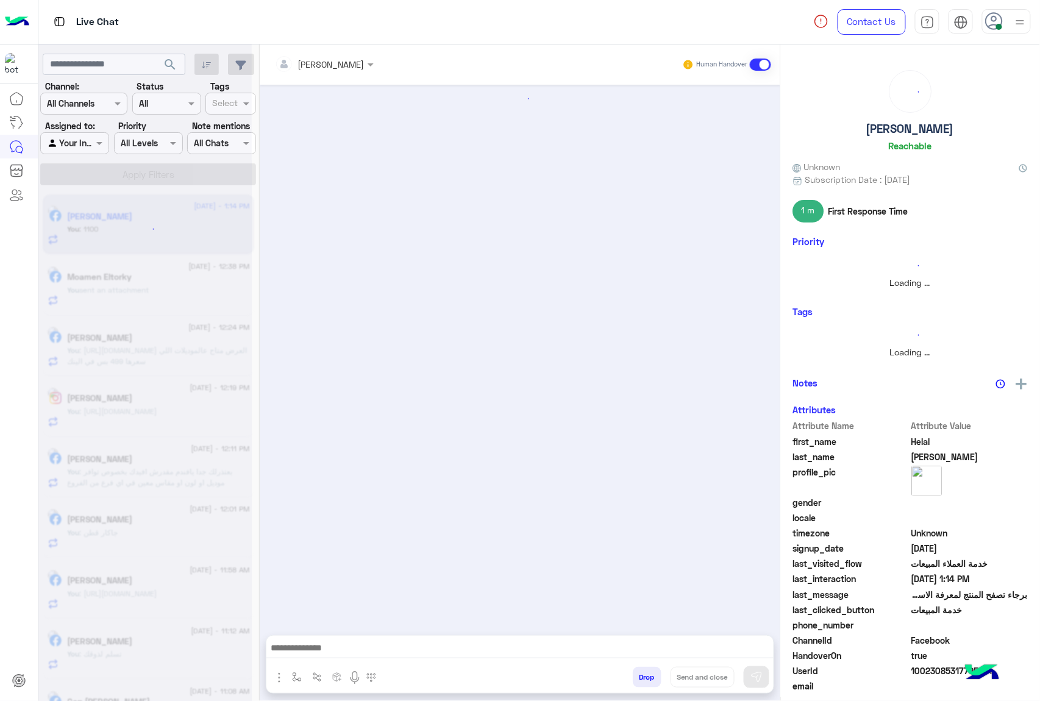
click at [645, 671] on button "Drop" at bounding box center [647, 677] width 29 height 21
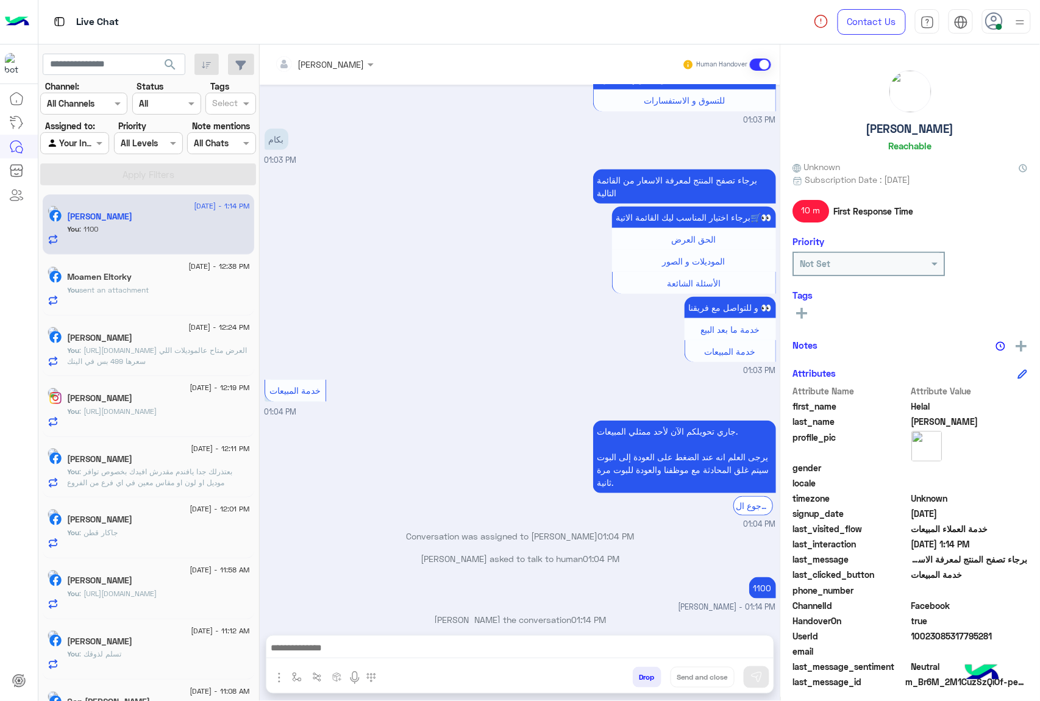
click at [645, 671] on button "Drop" at bounding box center [647, 677] width 29 height 21
click at [645, 671] on div "[PERSON_NAME] Human Handover [DATE] 01:03 PM عميلنا [PERSON_NAME] اهلا بيك في […" at bounding box center [520, 376] width 521 height 662
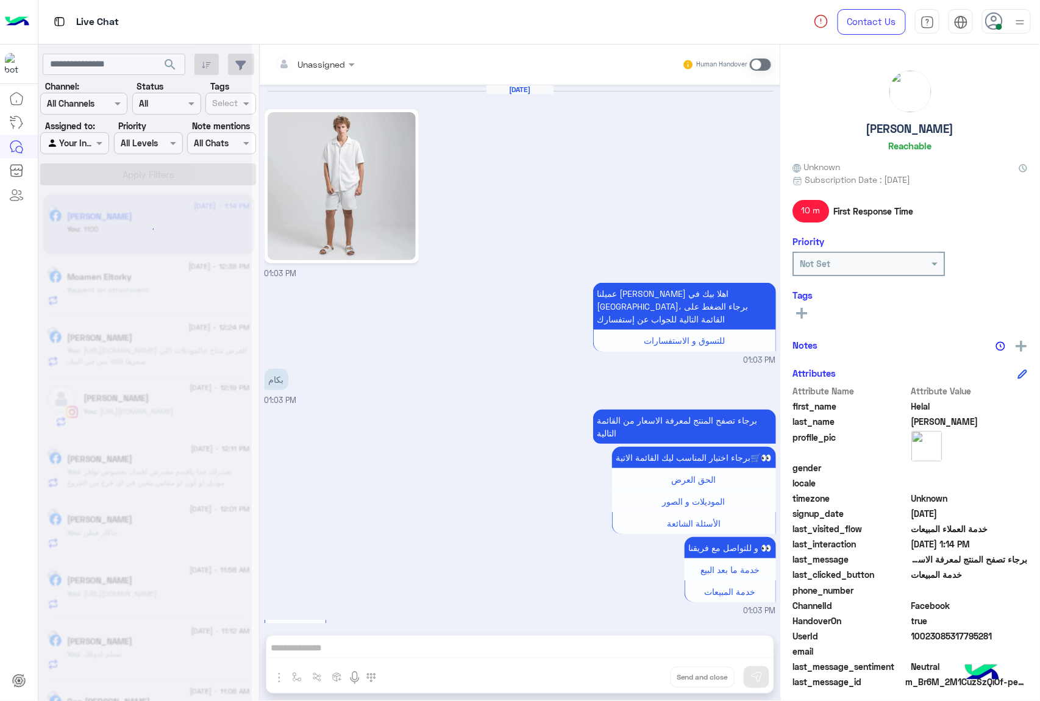
click at [0, 0] on button "Drop" at bounding box center [0, 0] width 0 height 0
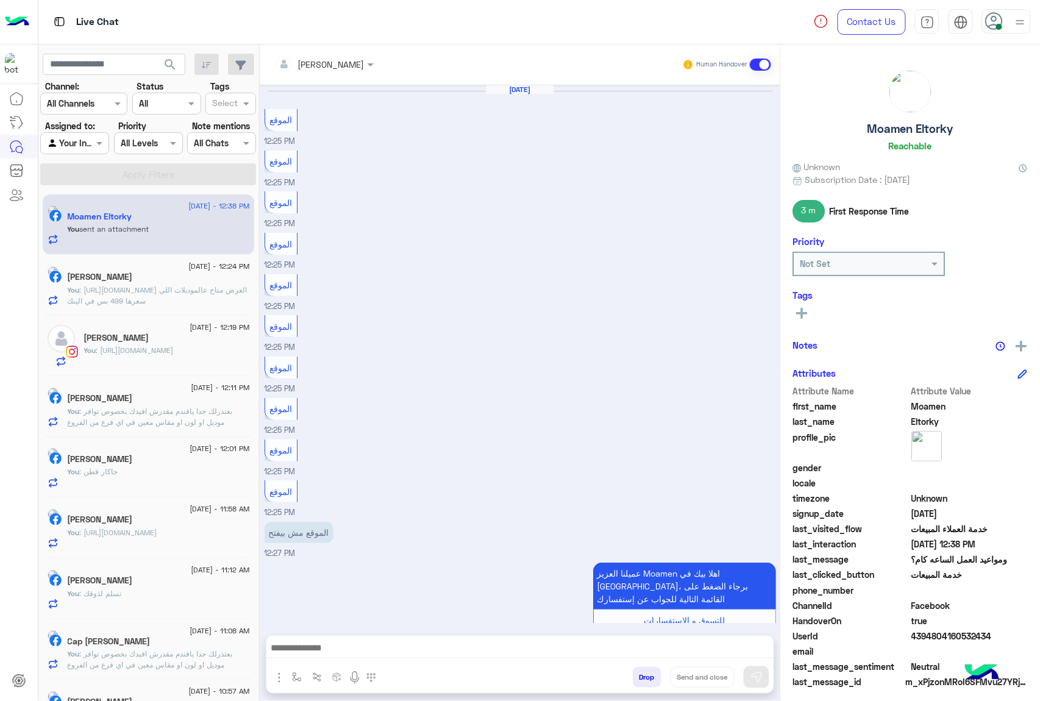
click at [645, 671] on button "Drop" at bounding box center [647, 677] width 29 height 21
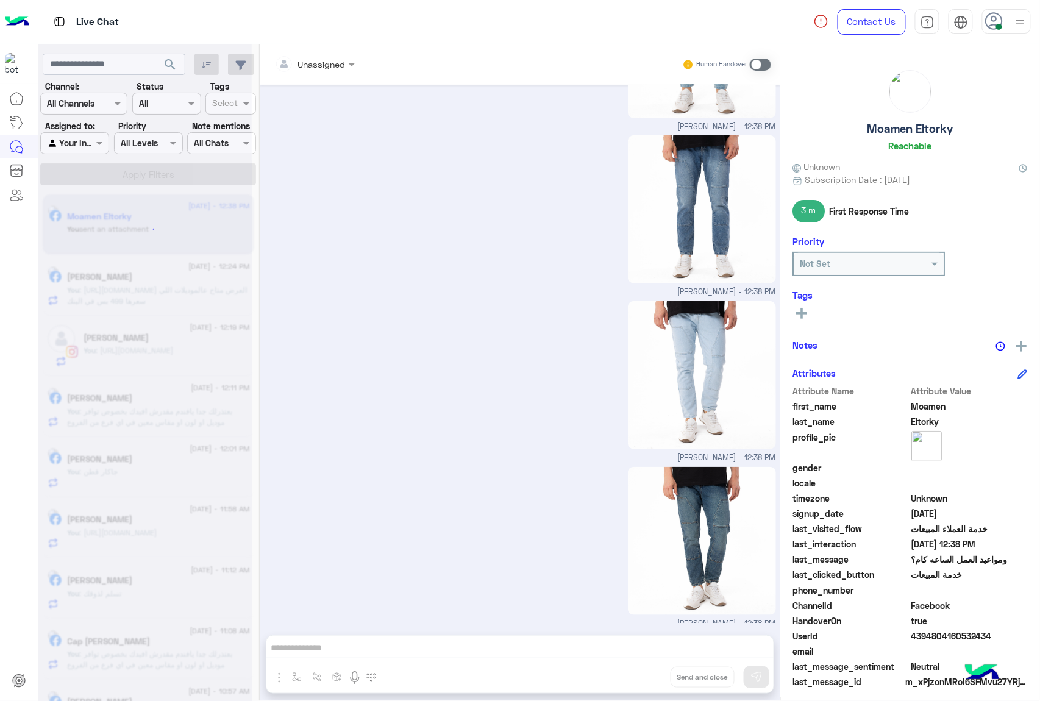
click at [645, 671] on div "Unassigned Human Handover [DATE] الموقع 12:25 PM الموقع 12:25 PM الموقع 12:25 P…" at bounding box center [520, 376] width 521 height 662
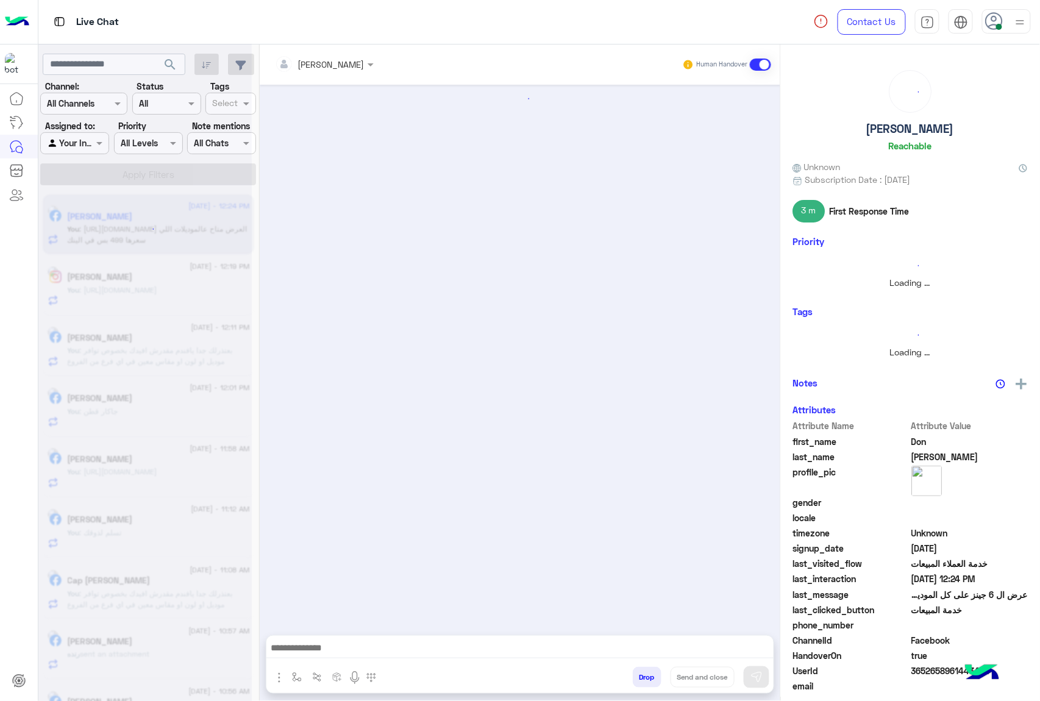
click at [645, 671] on button "Drop" at bounding box center [647, 677] width 29 height 21
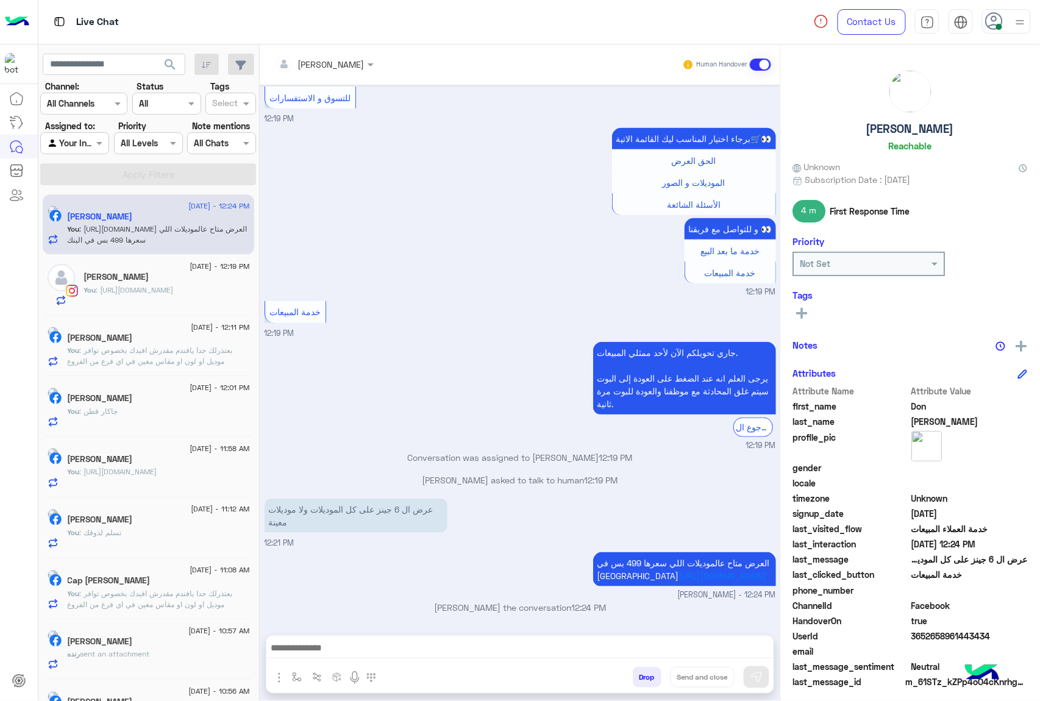
click at [645, 671] on button "Drop" at bounding box center [647, 677] width 29 height 21
click at [645, 671] on div "[PERSON_NAME] Human Handover [DATE] عرض ال 6 جينز على كل الموديلات ولا موديلات …" at bounding box center [520, 376] width 521 height 662
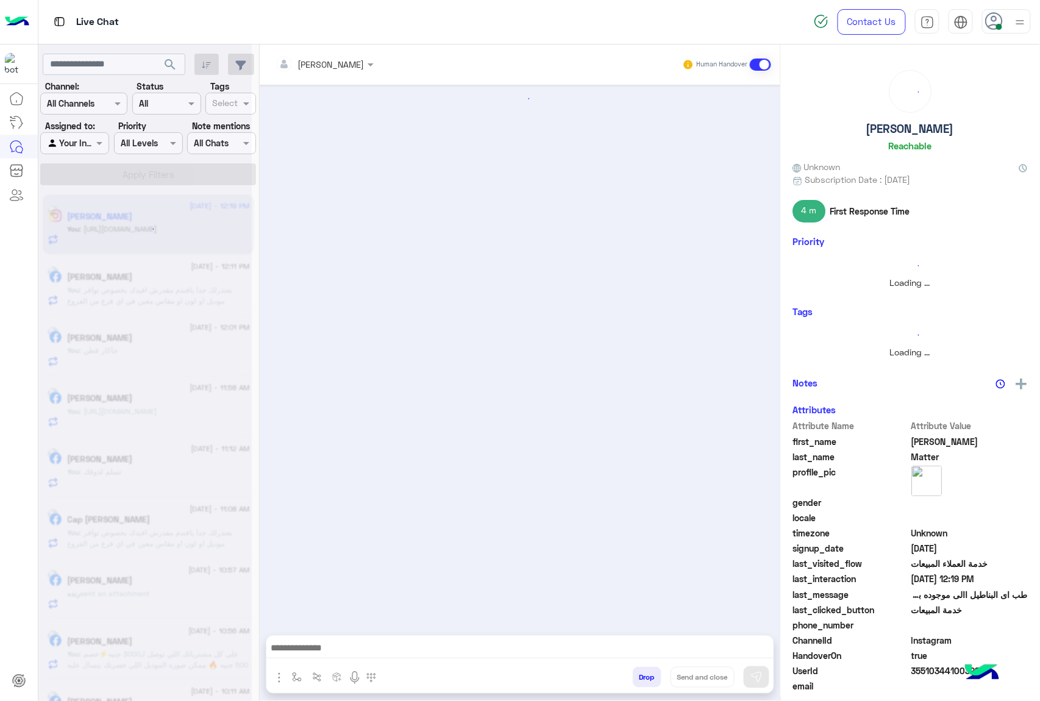
click at [645, 671] on button "Drop" at bounding box center [647, 677] width 29 height 21
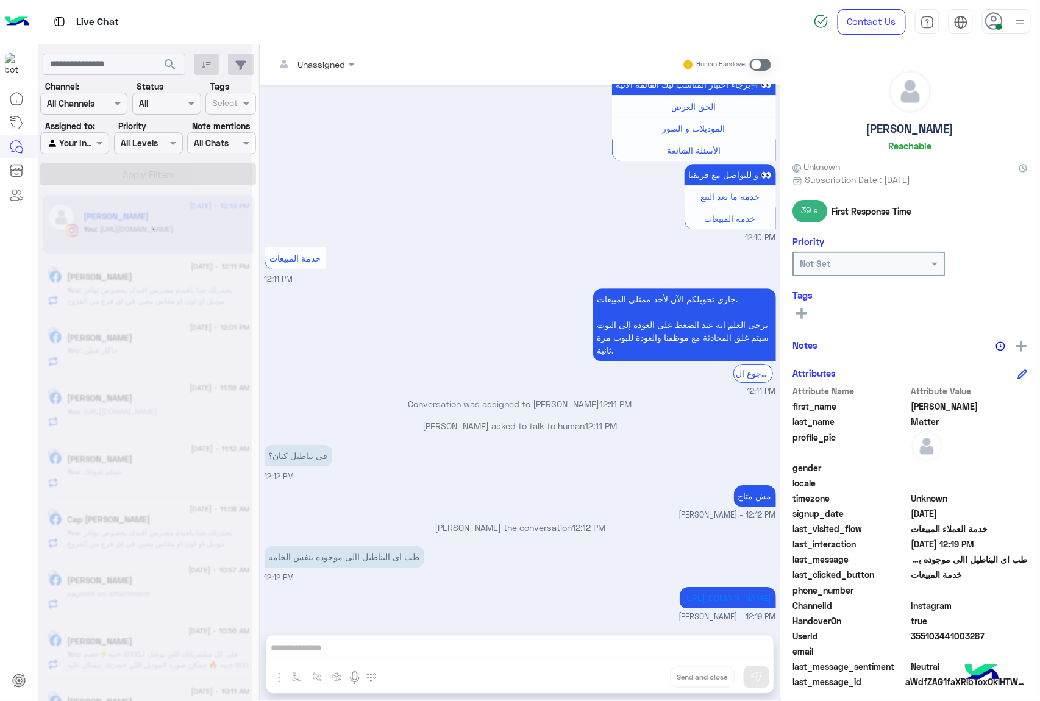
click at [645, 671] on div "Unassigned Human Handover [DATE] للتسوق و الاستفسارات 03:29 PM برجاء اختيار الم…" at bounding box center [520, 376] width 521 height 662
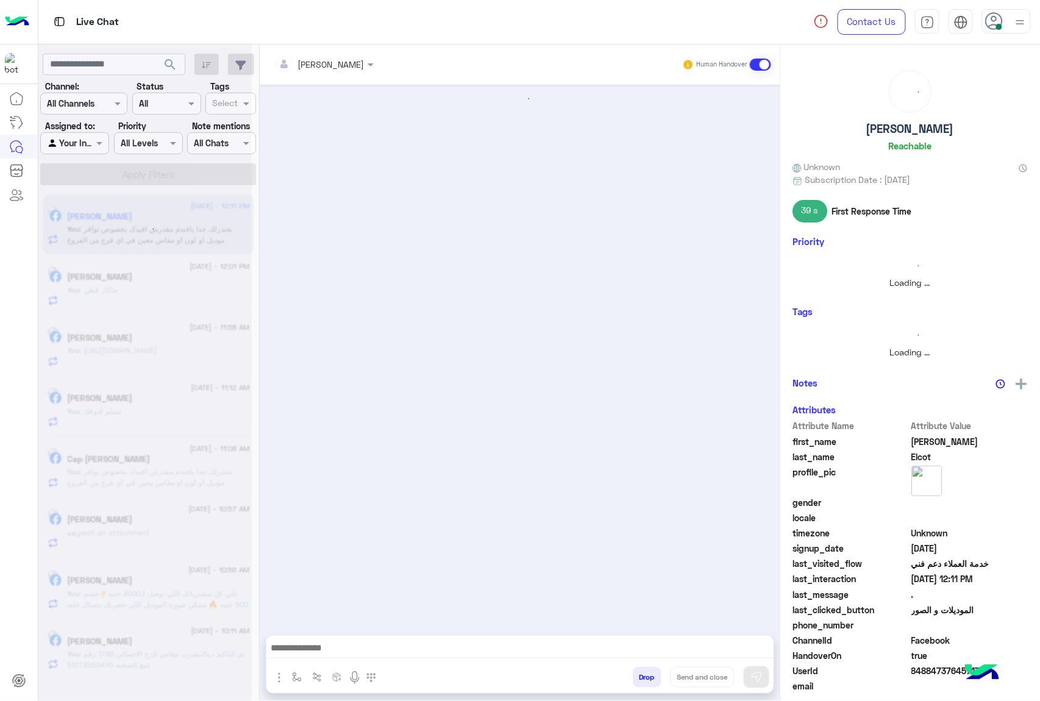
click at [645, 671] on button "Drop" at bounding box center [647, 677] width 29 height 21
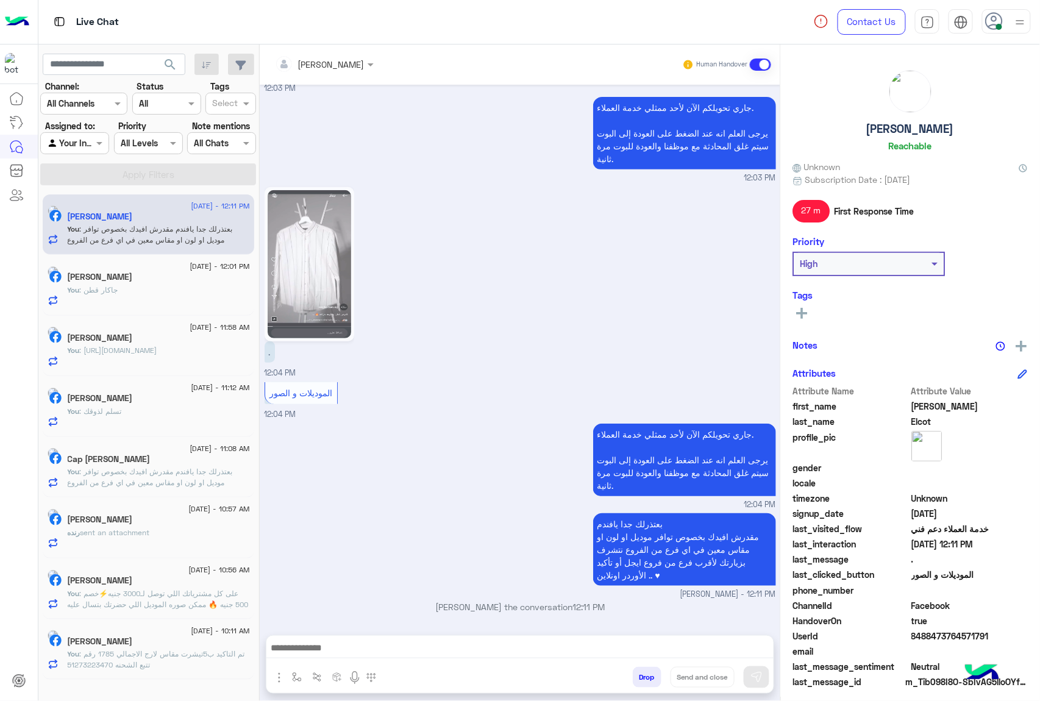
click at [645, 671] on div "[PERSON_NAME] Human Handover [DATE] حضرتك متاح حاجه زي كده 09:49 PM 09:49 PM طب…" at bounding box center [520, 376] width 521 height 662
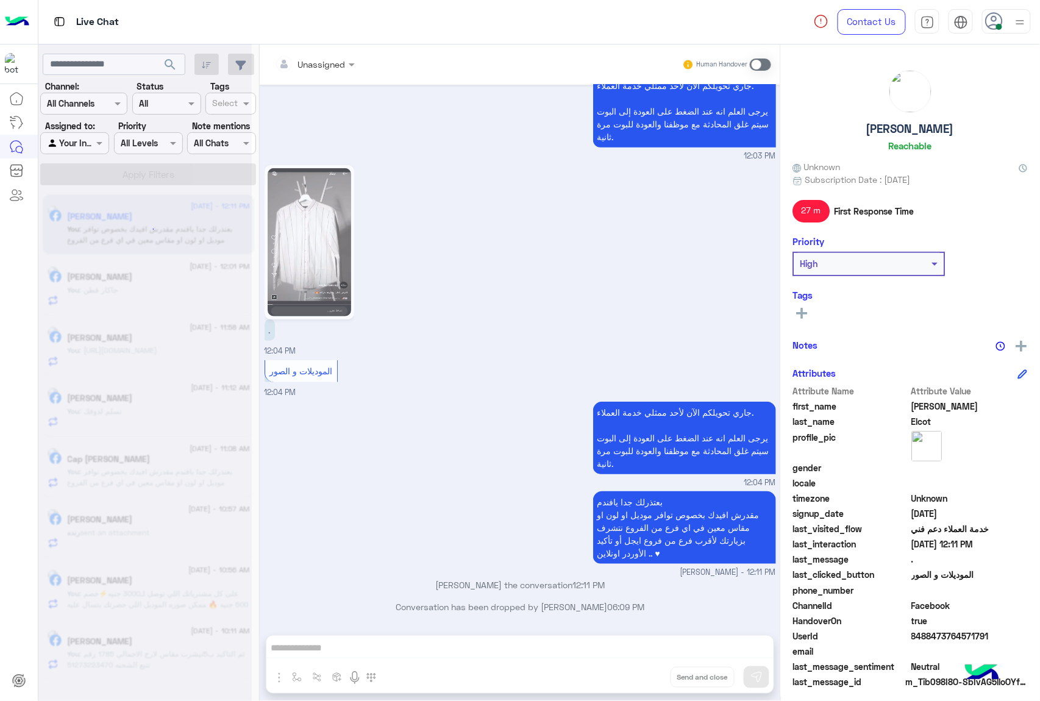
click at [0, 0] on button "Drop" at bounding box center [0, 0] width 0 height 0
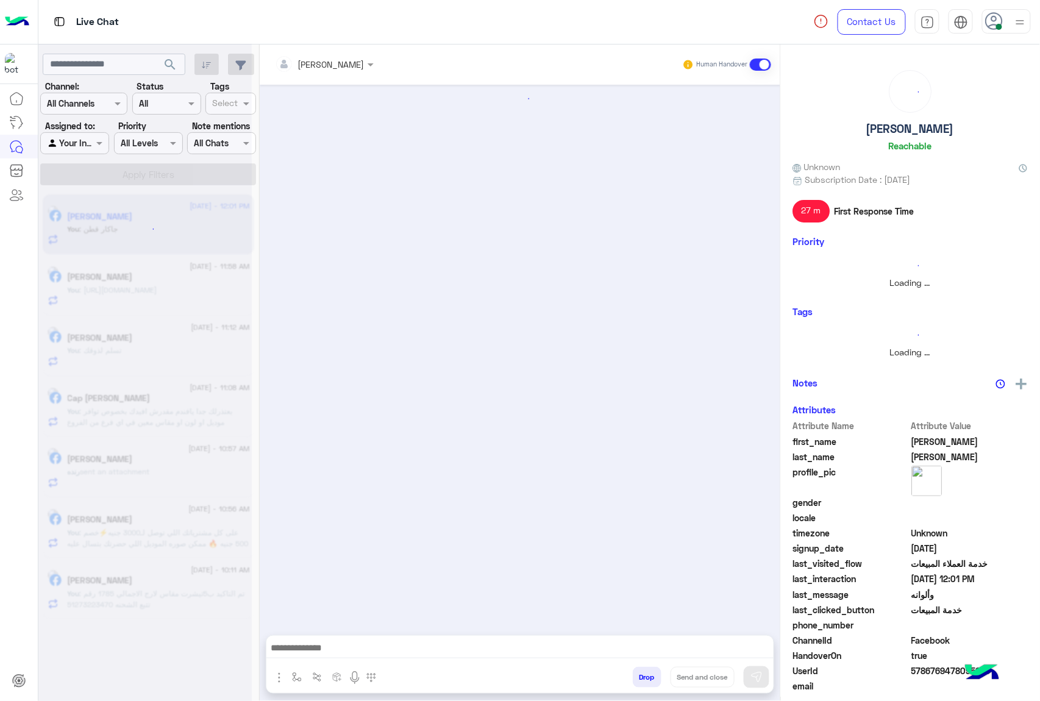
click at [645, 671] on button "Drop" at bounding box center [647, 677] width 29 height 21
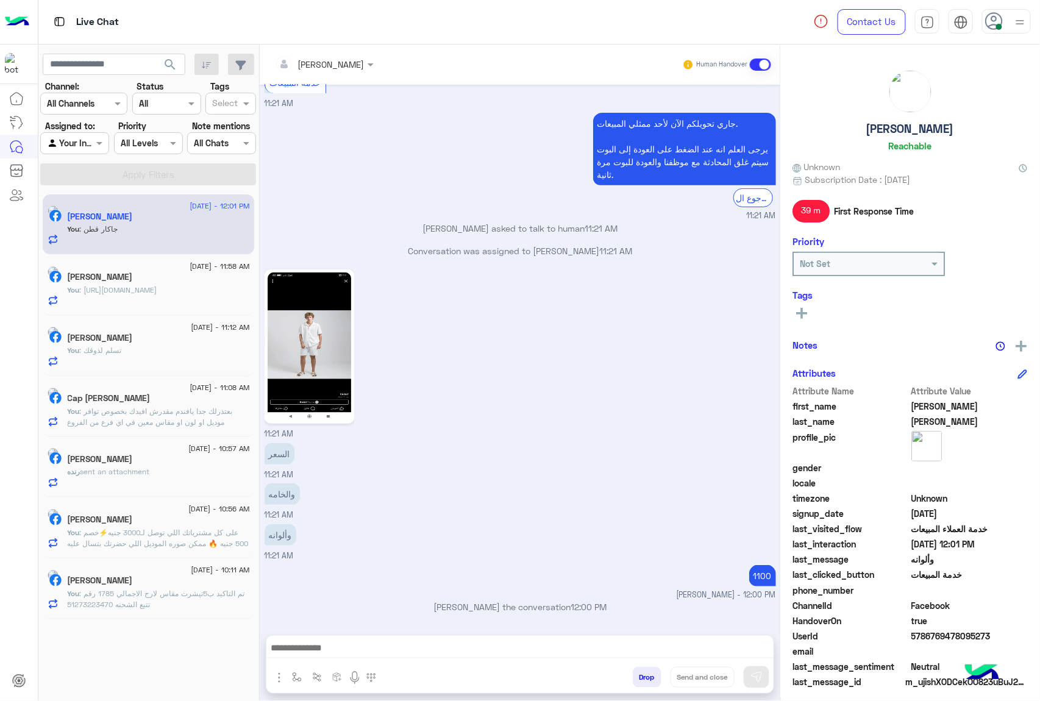
click at [645, 671] on button "Drop" at bounding box center [647, 677] width 29 height 21
click at [645, 671] on div "[PERSON_NAME] Human Handover [DATE] 11:20 AM عميلنا [PERSON_NAME] اهلا بيك في […" at bounding box center [520, 376] width 521 height 662
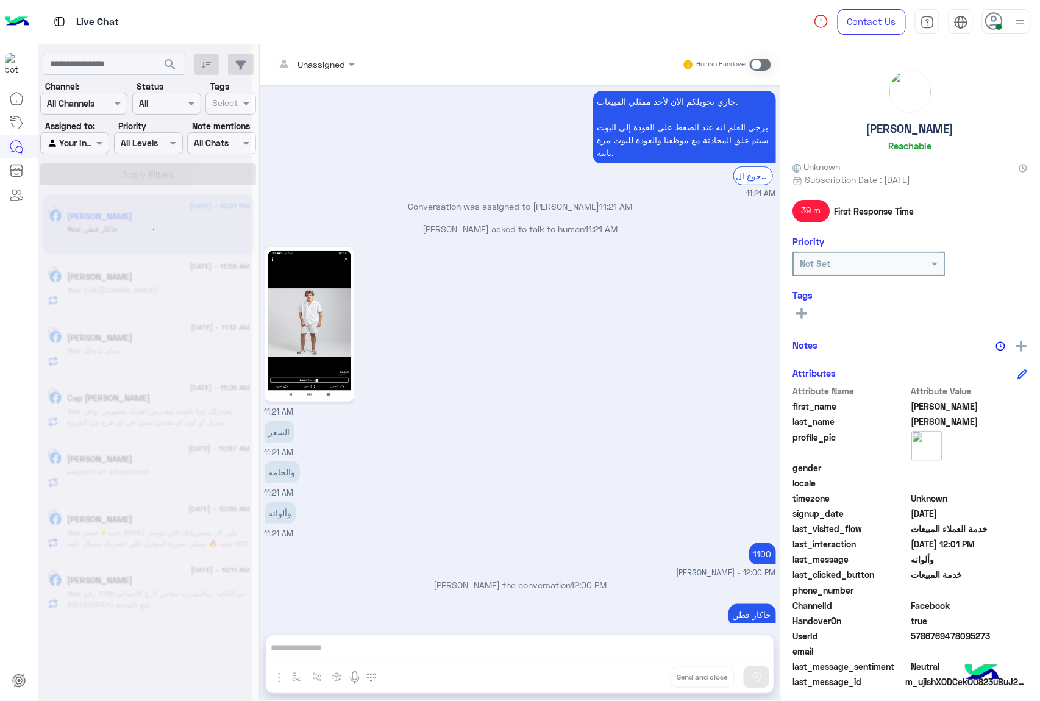
click at [645, 671] on div "Unassigned Human Handover [DATE] 11:20 AM عميلنا [PERSON_NAME] اهلا بيك في [GEO…" at bounding box center [520, 376] width 521 height 662
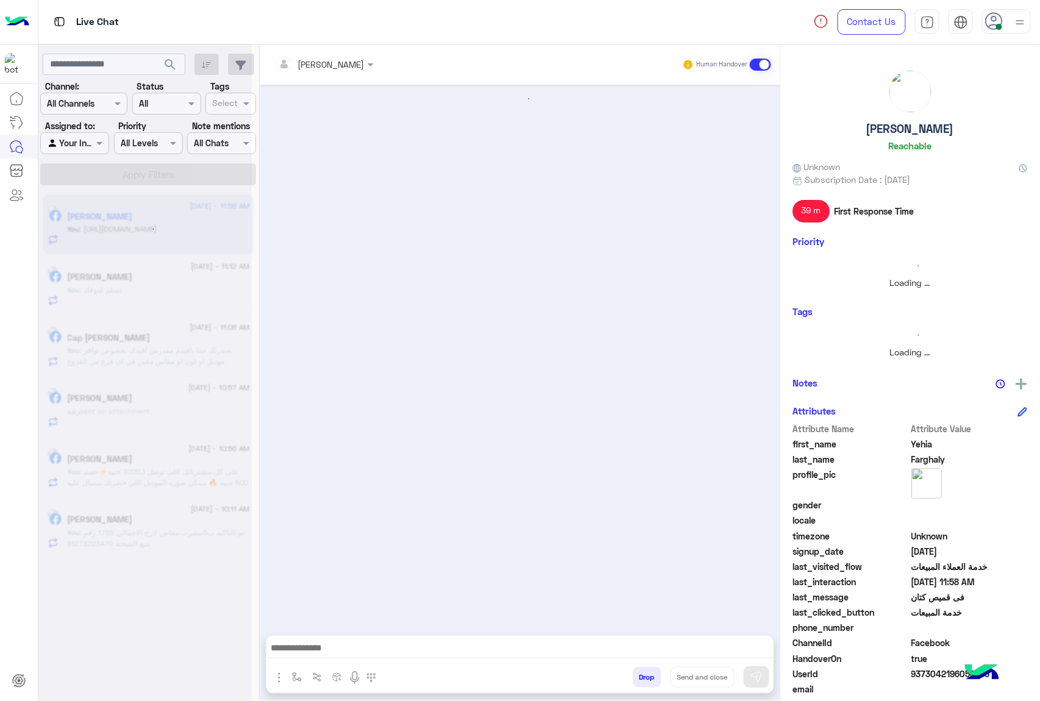
click at [645, 671] on button "Drop" at bounding box center [647, 677] width 29 height 21
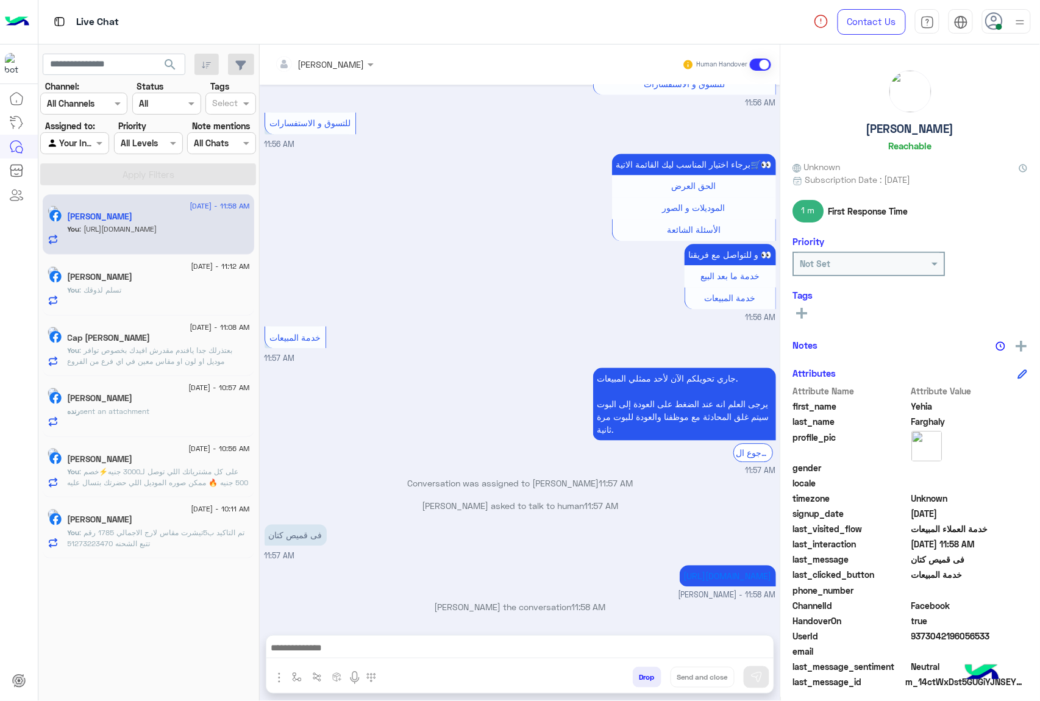
click at [645, 671] on div "[PERSON_NAME] Human Handover [DATE] الموقع 11:53 AM الموقع 11:53 AM الموقع 11:5…" at bounding box center [520, 376] width 521 height 662
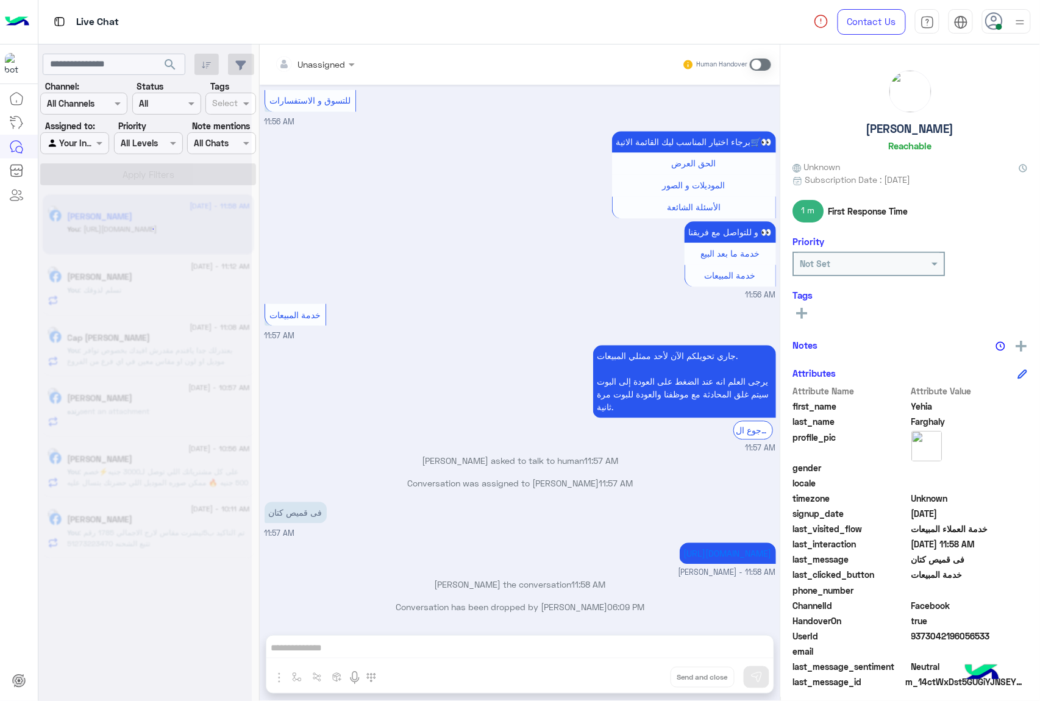
click at [0, 0] on button "Drop" at bounding box center [0, 0] width 0 height 0
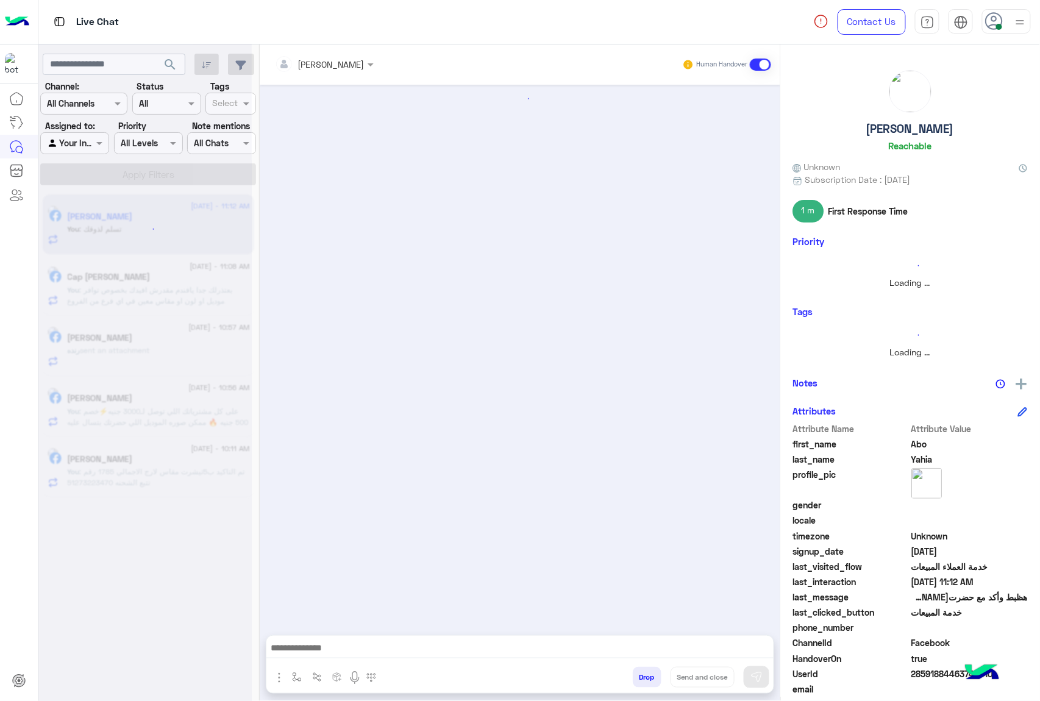
click at [645, 671] on button "Drop" at bounding box center [647, 677] width 29 height 21
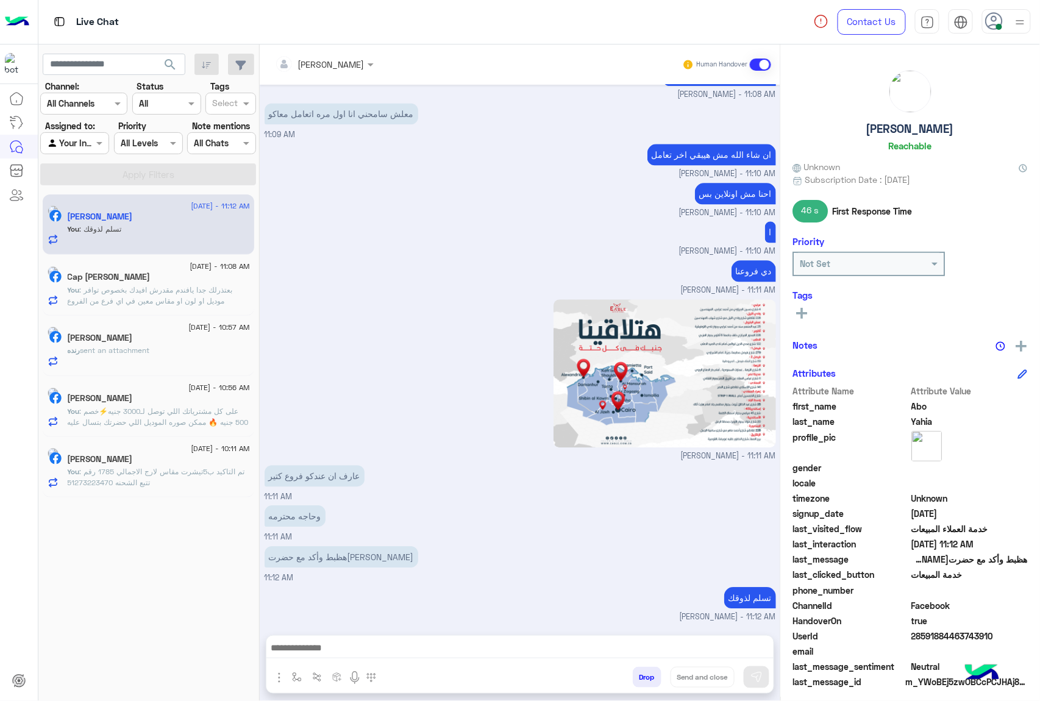
click at [645, 671] on div "[PERSON_NAME] Human Handover [DATE] جاري تحويلكم الآن لأحد ممثلي المبيعات. يرجى…" at bounding box center [520, 376] width 521 height 662
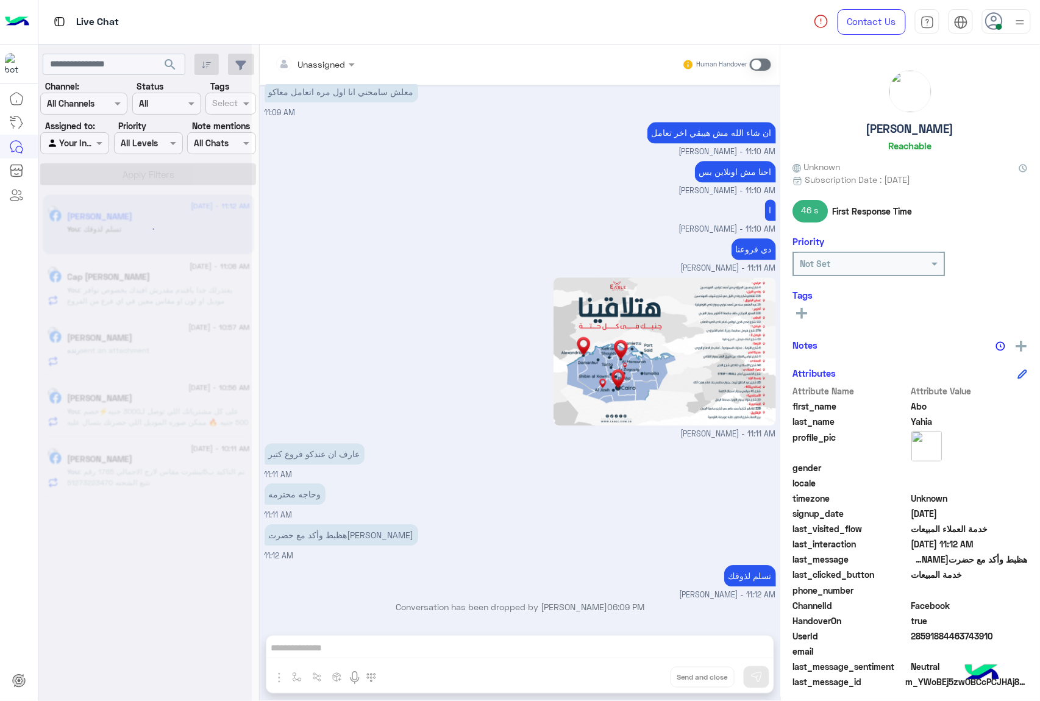
click at [0, 0] on button "Drop" at bounding box center [0, 0] width 0 height 0
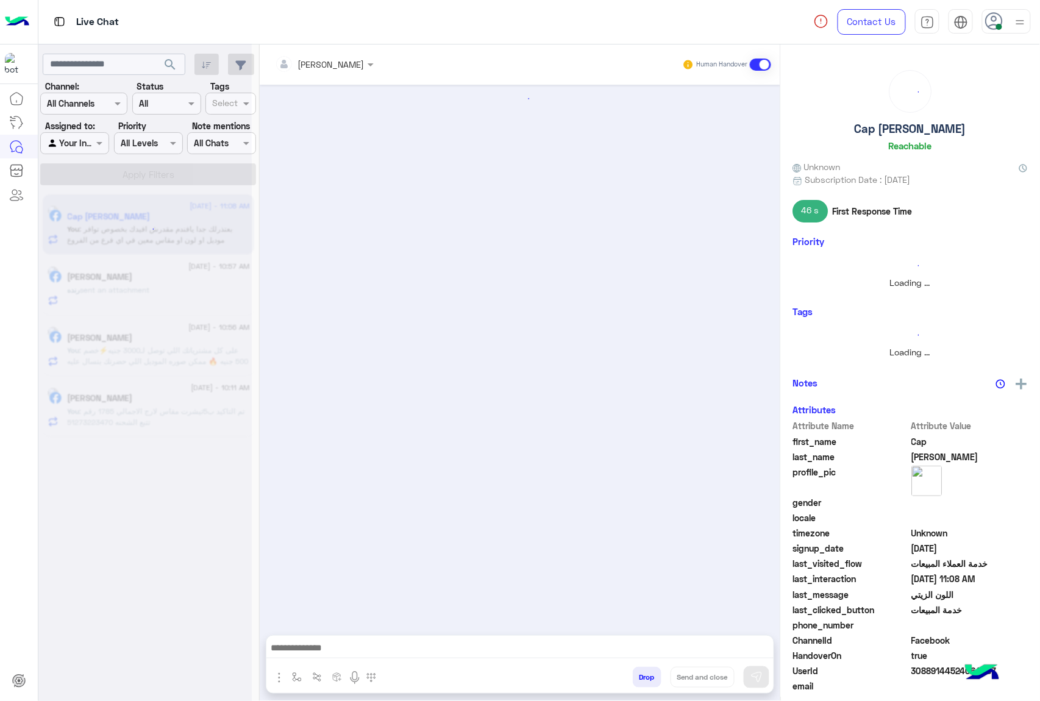
click at [645, 671] on button "Drop" at bounding box center [647, 677] width 29 height 21
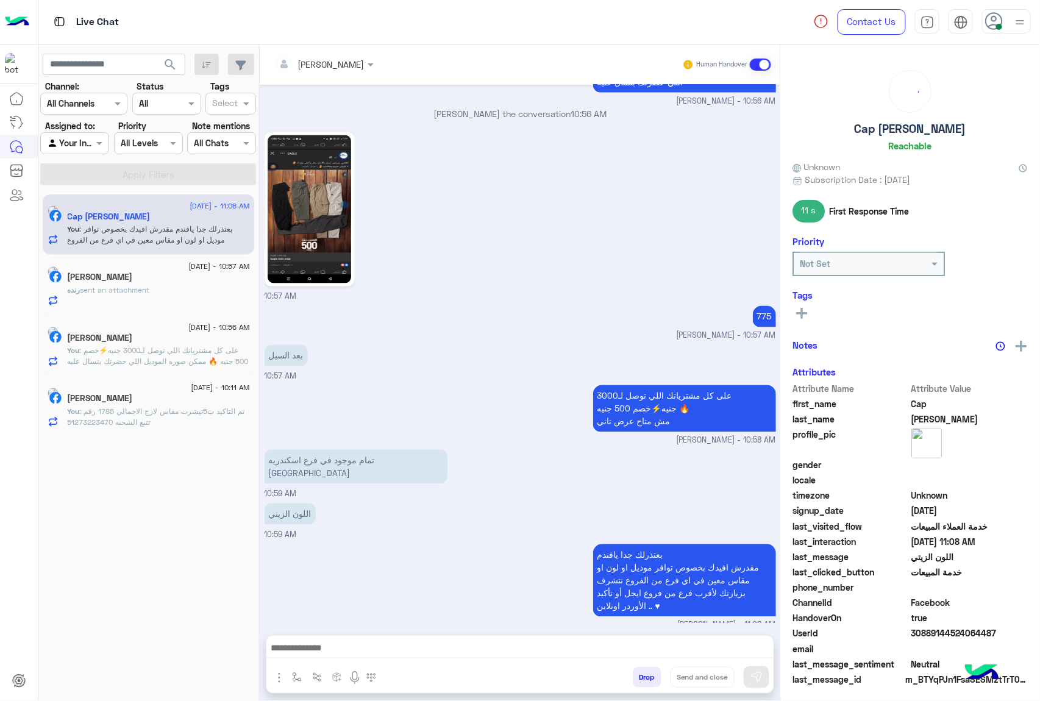
click at [645, 671] on div "[PERSON_NAME] Human Handover [DATE] السلام عليكم 10:56 AM اهلا بيك عميلنا العزي…" at bounding box center [520, 376] width 521 height 662
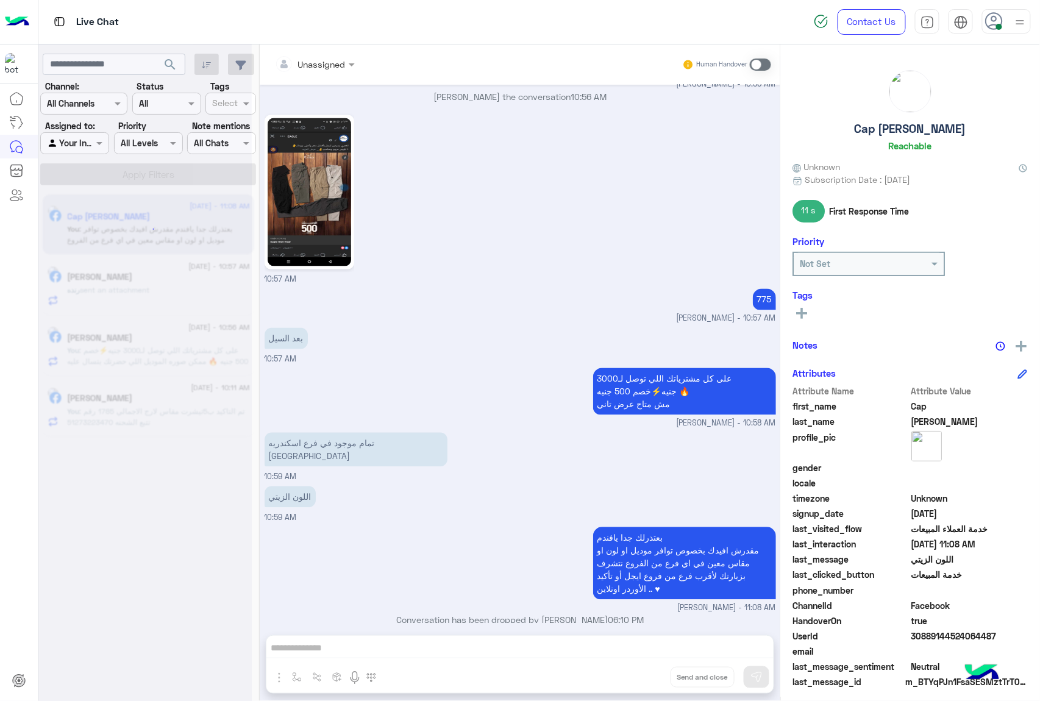
click at [645, 671] on div "Unassigned Human Handover [DATE] السلام عليكم 10:56 AM اهلا بيك عميلنا العزيز C…" at bounding box center [520, 376] width 521 height 662
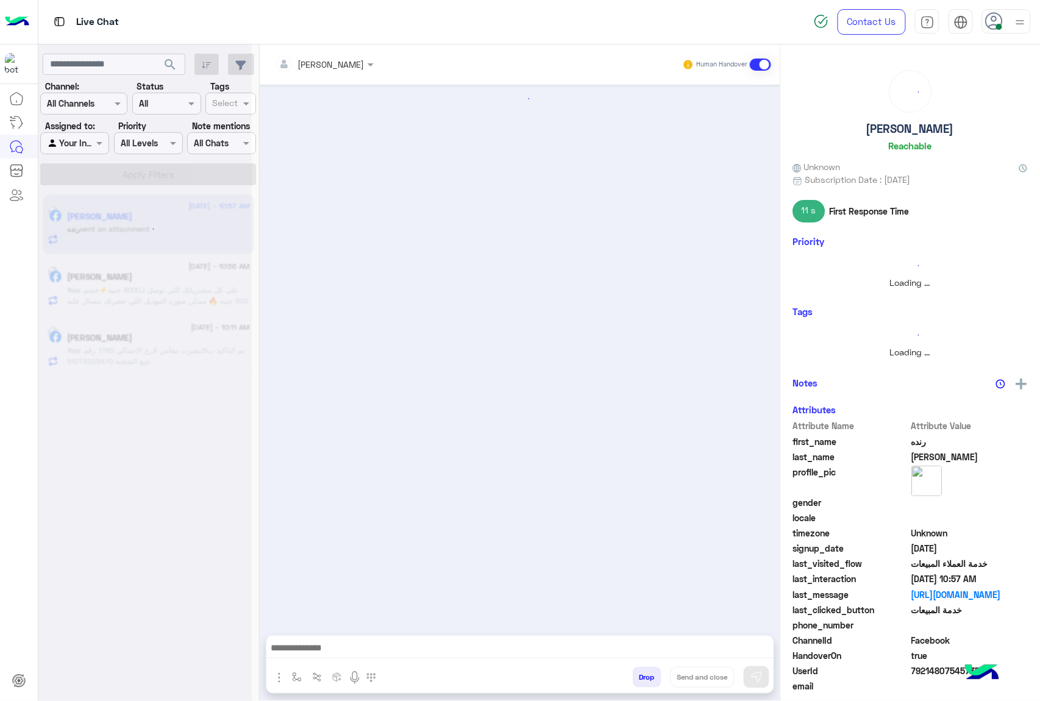
click at [645, 671] on button "Drop" at bounding box center [647, 677] width 29 height 21
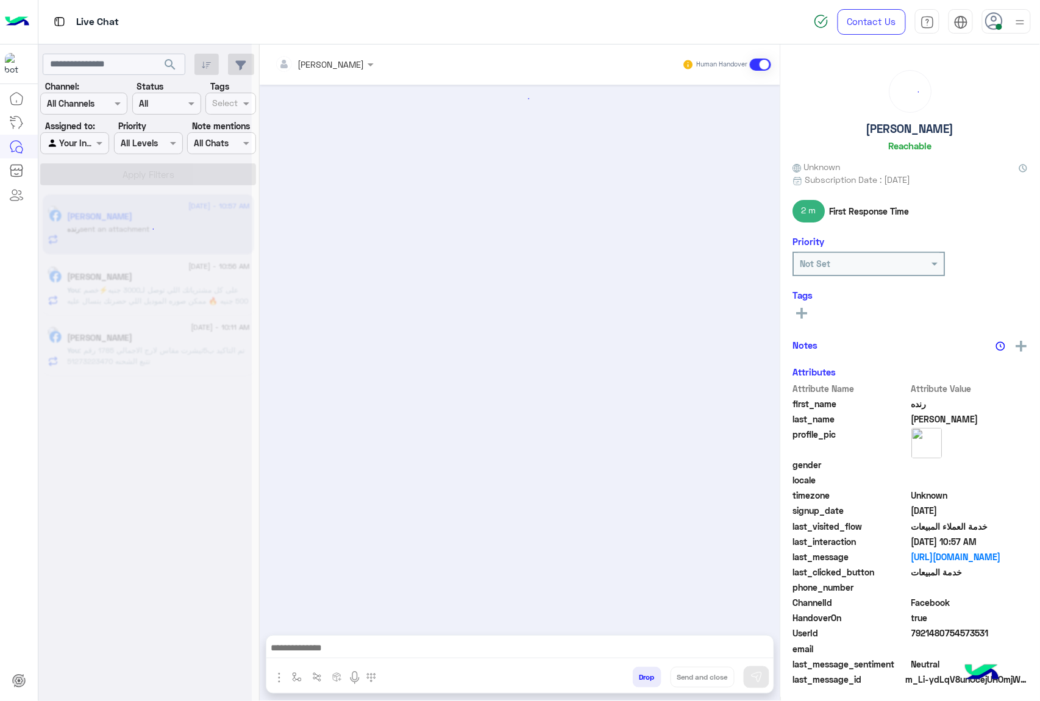
click at [645, 671] on button "Drop" at bounding box center [647, 677] width 29 height 21
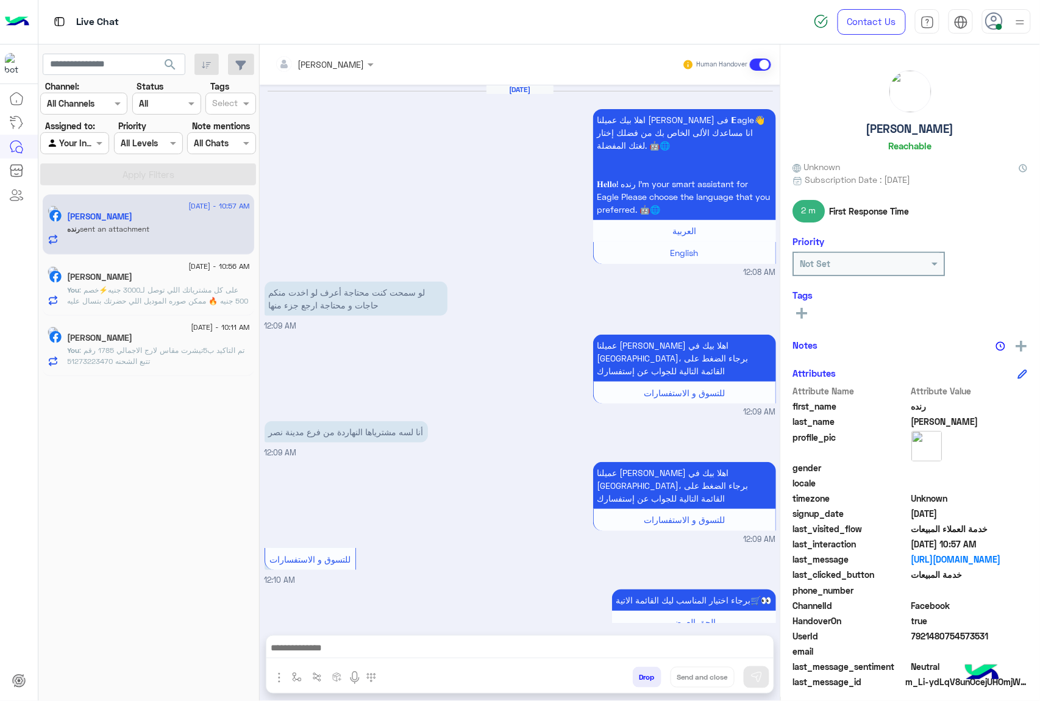
click at [645, 671] on div "[PERSON_NAME] Human Handover [DATE] اهلا بيك عميلنا [PERSON_NAME] فى 𝗘agle👋 انا…" at bounding box center [520, 376] width 521 height 662
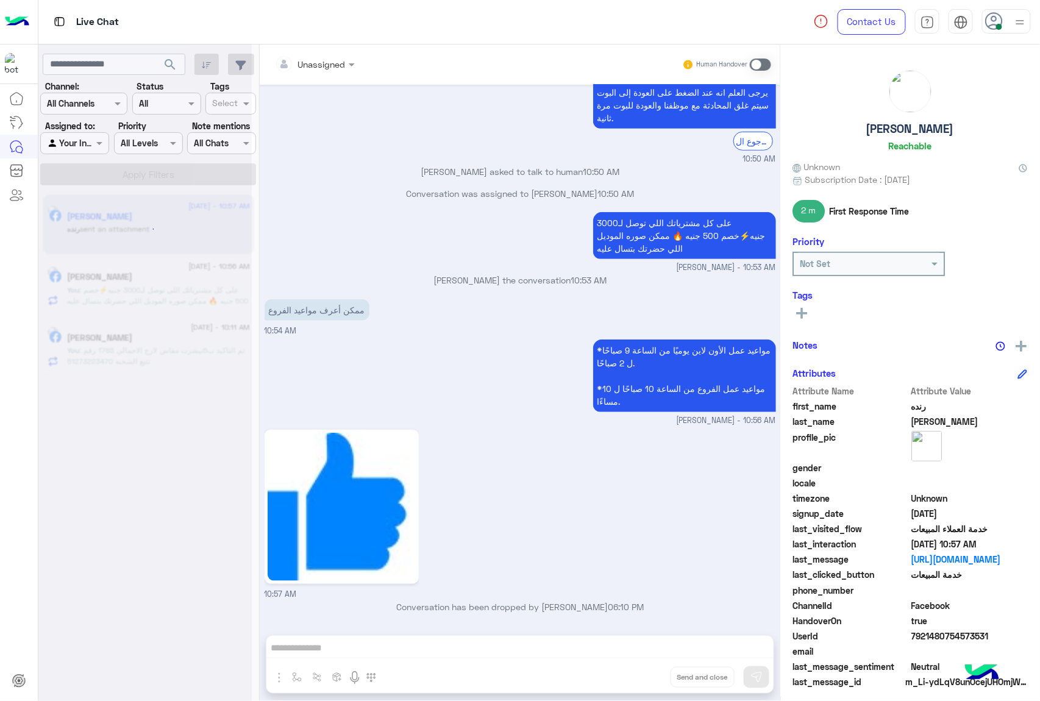
click at [645, 671] on div "Unassigned Human Handover [DATE] اهلا بيك عميلنا [PERSON_NAME] فى 𝗘agle👋 انا مس…" at bounding box center [520, 376] width 521 height 662
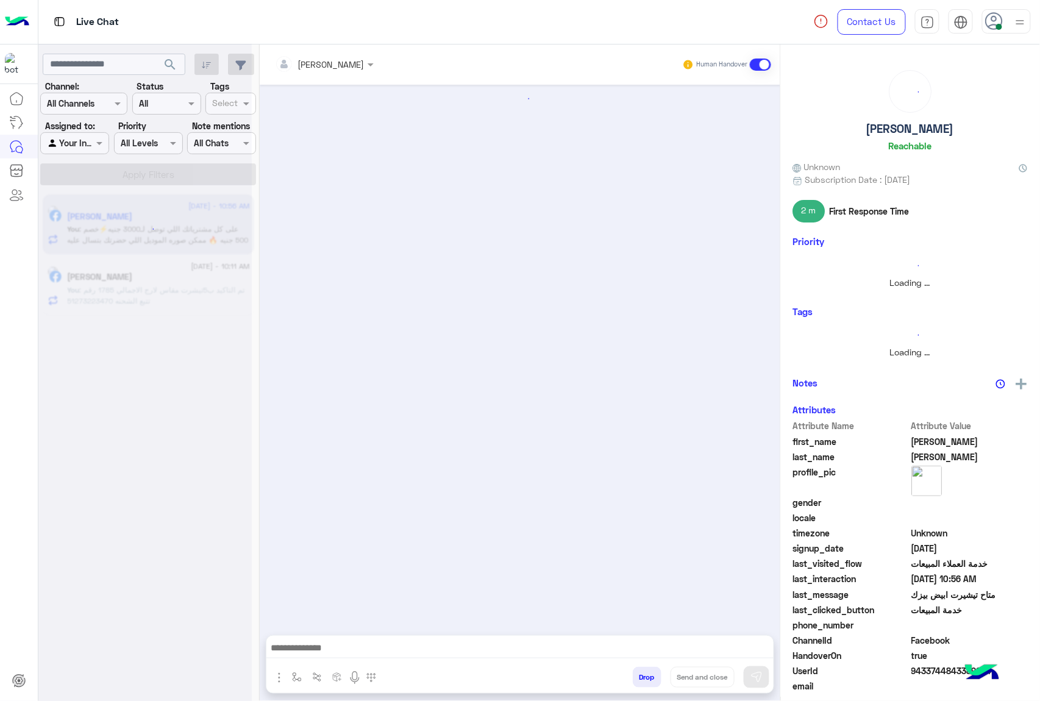
click at [645, 671] on button "Drop" at bounding box center [647, 677] width 29 height 21
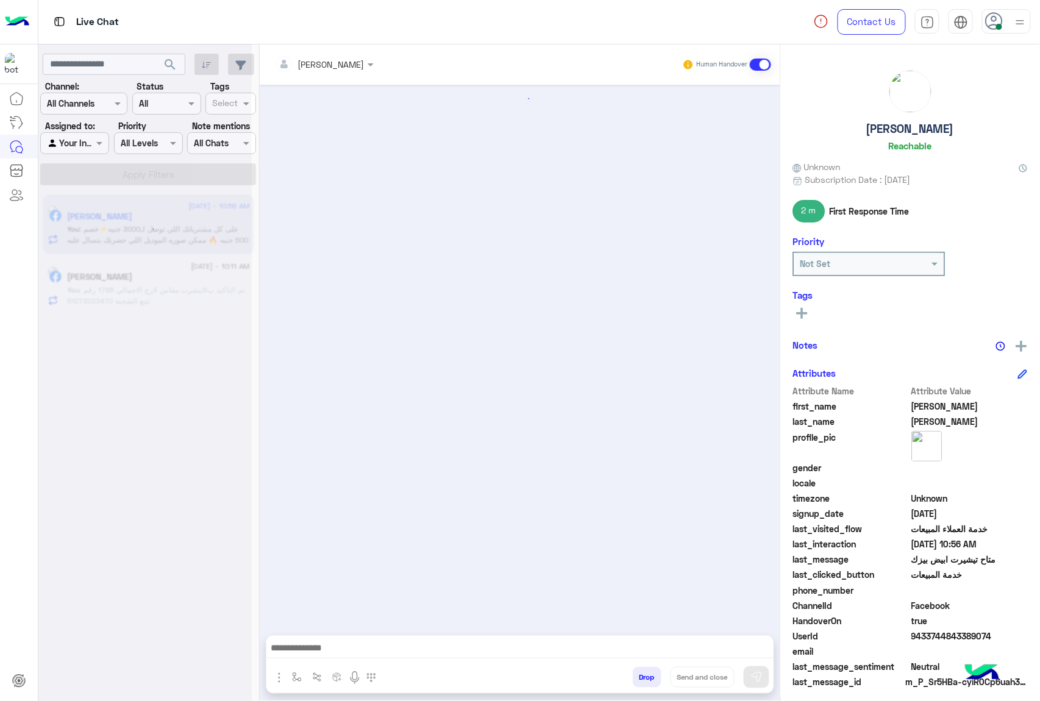
click at [645, 671] on button "Drop" at bounding box center [647, 677] width 29 height 21
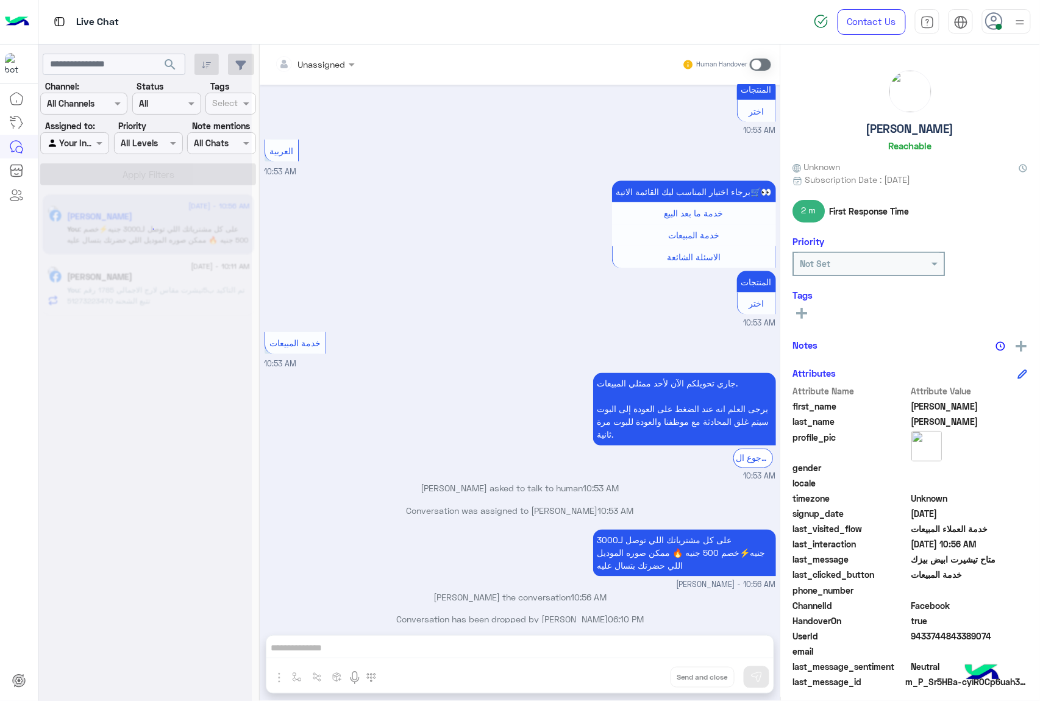
click at [645, 671] on div "Unassigned Human Handover [DATE] GetStarted 10:53 AM اهلا بيك عميلنا [PERSON_NA…" at bounding box center [520, 376] width 521 height 662
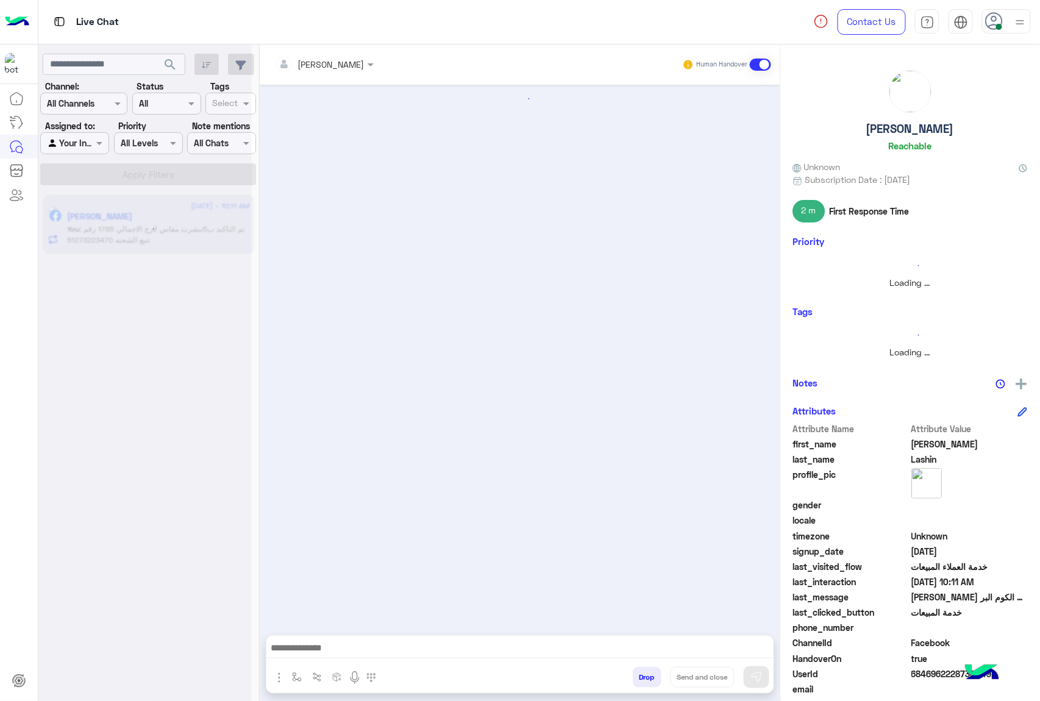
click at [645, 671] on button "Drop" at bounding box center [647, 677] width 29 height 21
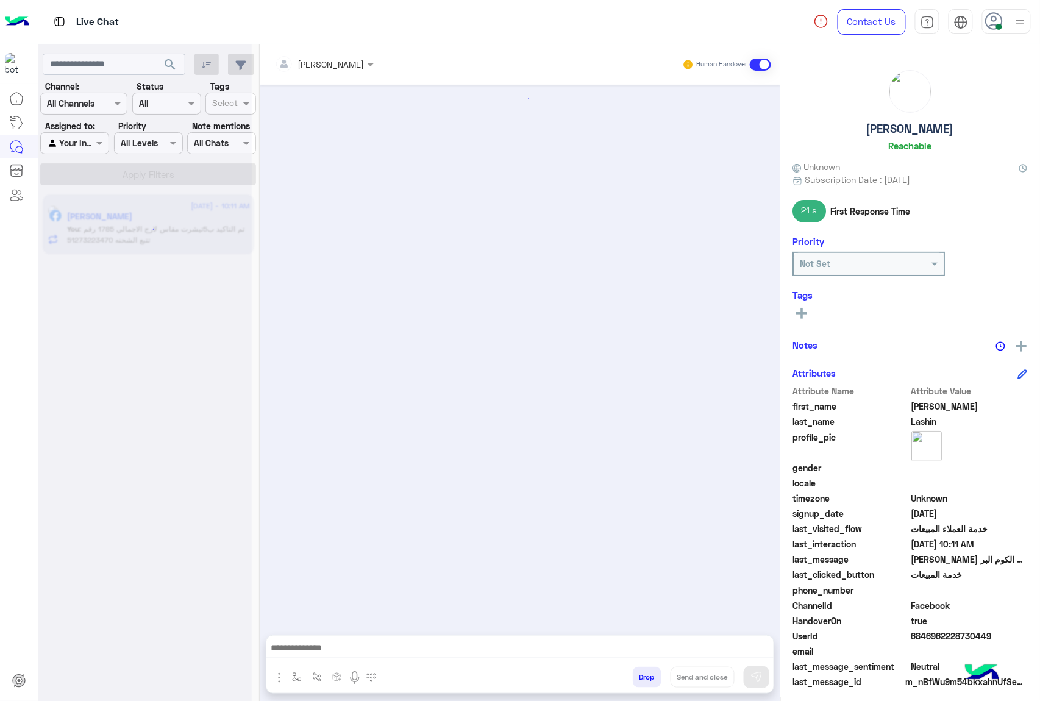
click at [645, 671] on button "Drop" at bounding box center [647, 677] width 29 height 21
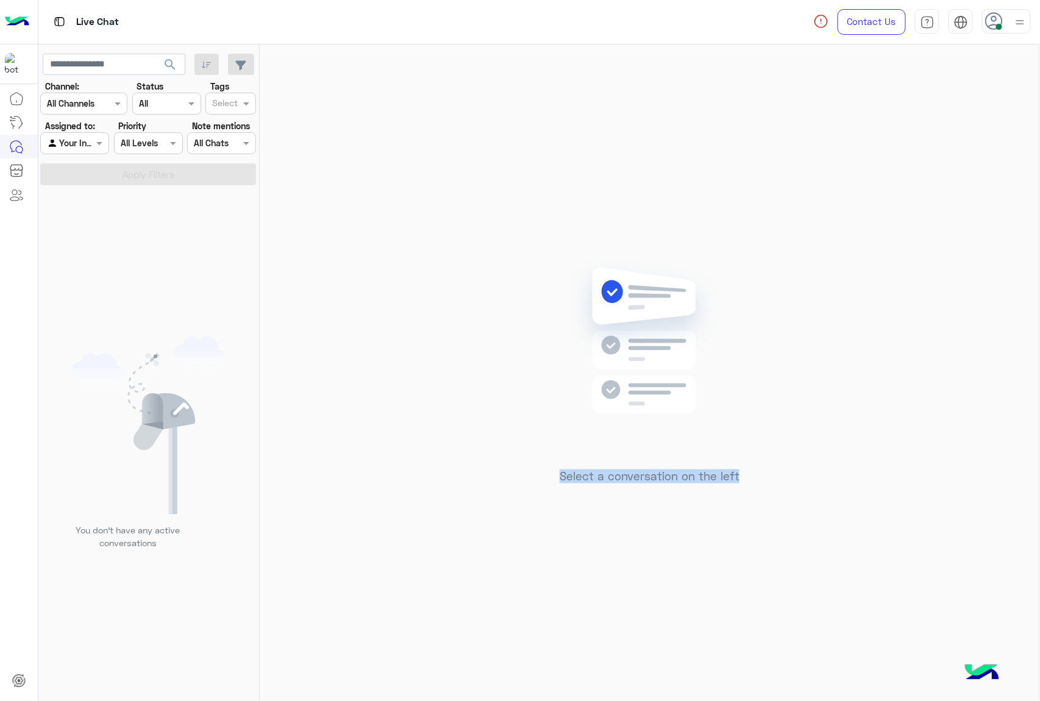
click at [645, 671] on div "Select a conversation on the left" at bounding box center [650, 376] width 780 height 662
click at [1005, 30] on div at bounding box center [1007, 21] width 49 height 24
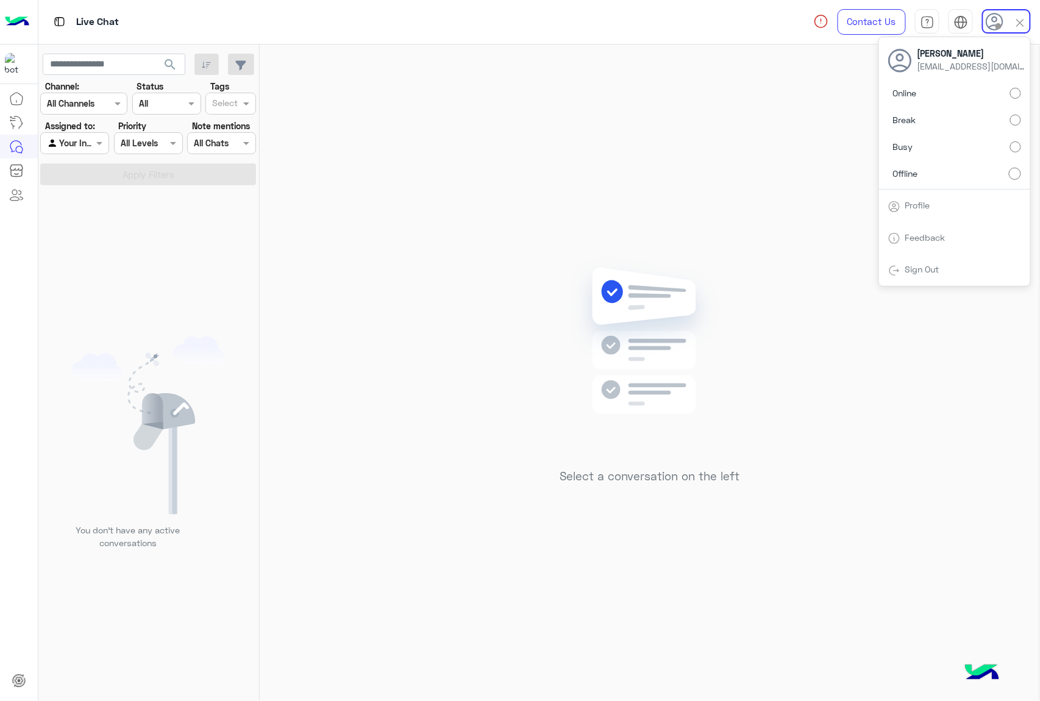
click at [493, 211] on div "Select a conversation on the left" at bounding box center [650, 376] width 780 height 662
